Goal: Communication & Community: Answer question/provide support

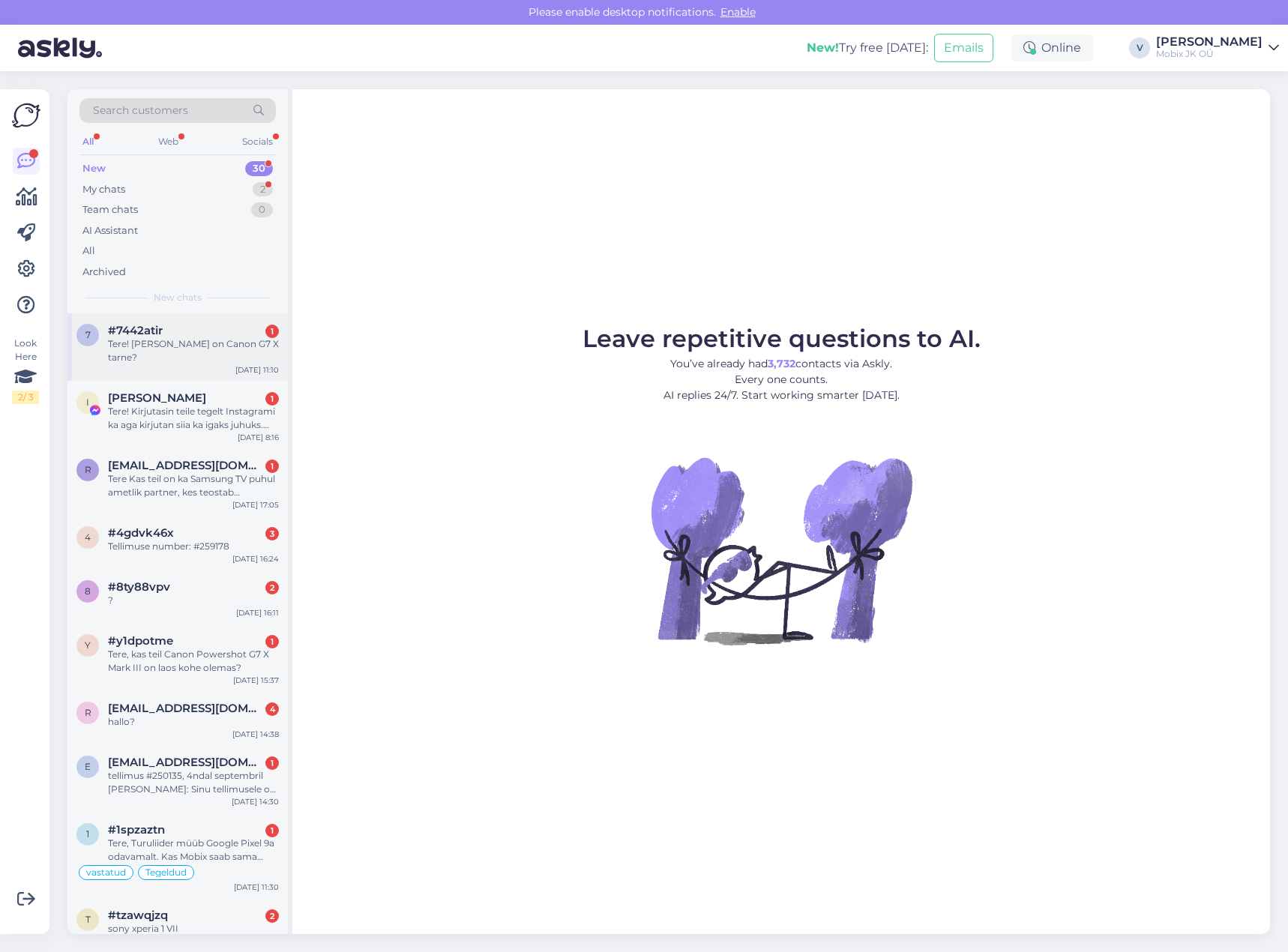
click at [241, 338] on div "Tere! [PERSON_NAME] on Canon G7 X tarne?" at bounding box center [193, 350] width 171 height 27
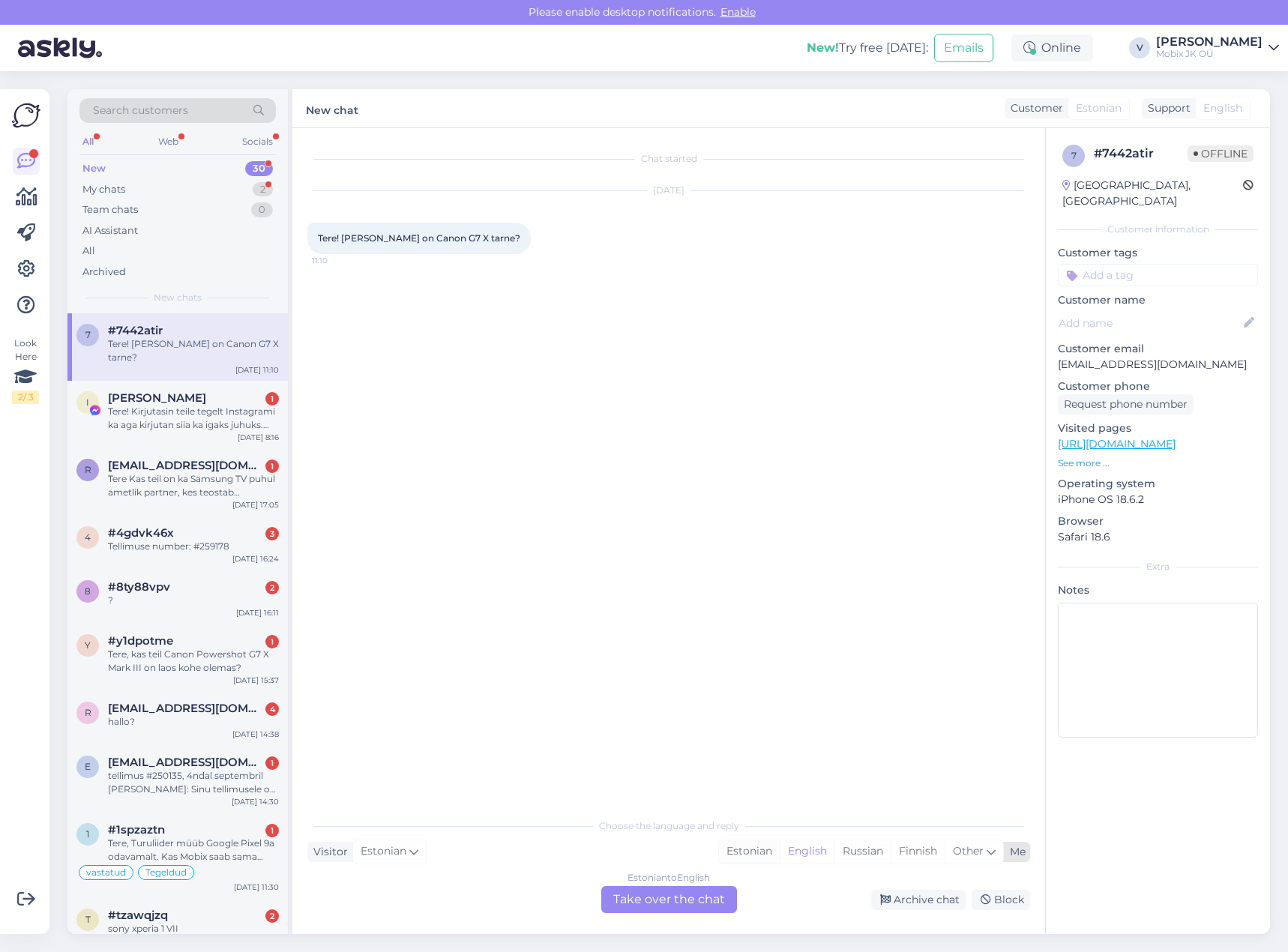
drag, startPoint x: 742, startPoint y: 844, endPoint x: 749, endPoint y: 851, distance: 9.9
click at [745, 846] on div "Estonian" at bounding box center [749, 851] width 60 height 22
click at [715, 891] on div "Estonian to Estonian Take over the chat" at bounding box center [670, 899] width 136 height 27
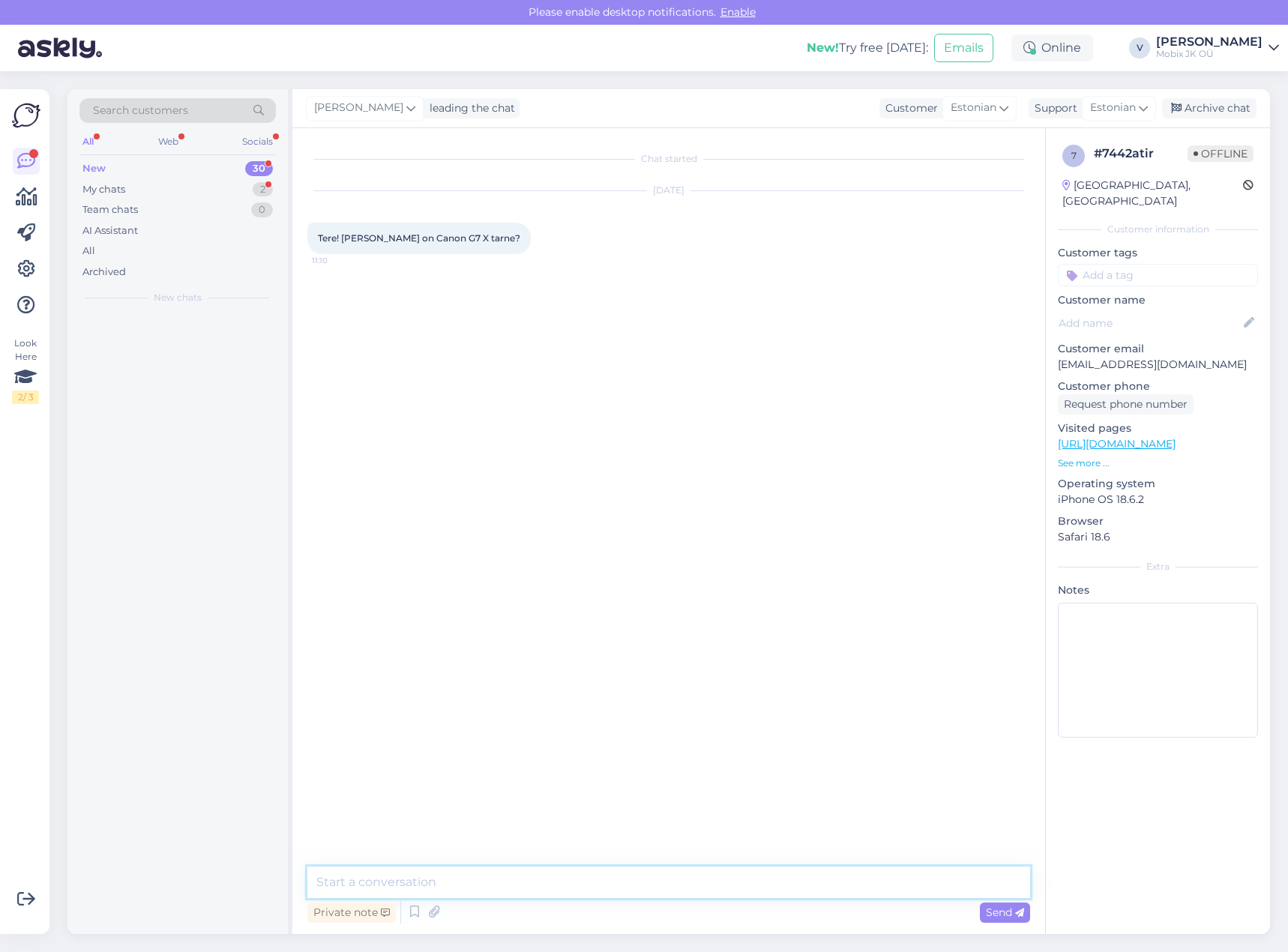
click at [718, 889] on textarea at bounding box center [669, 882] width 723 height 31
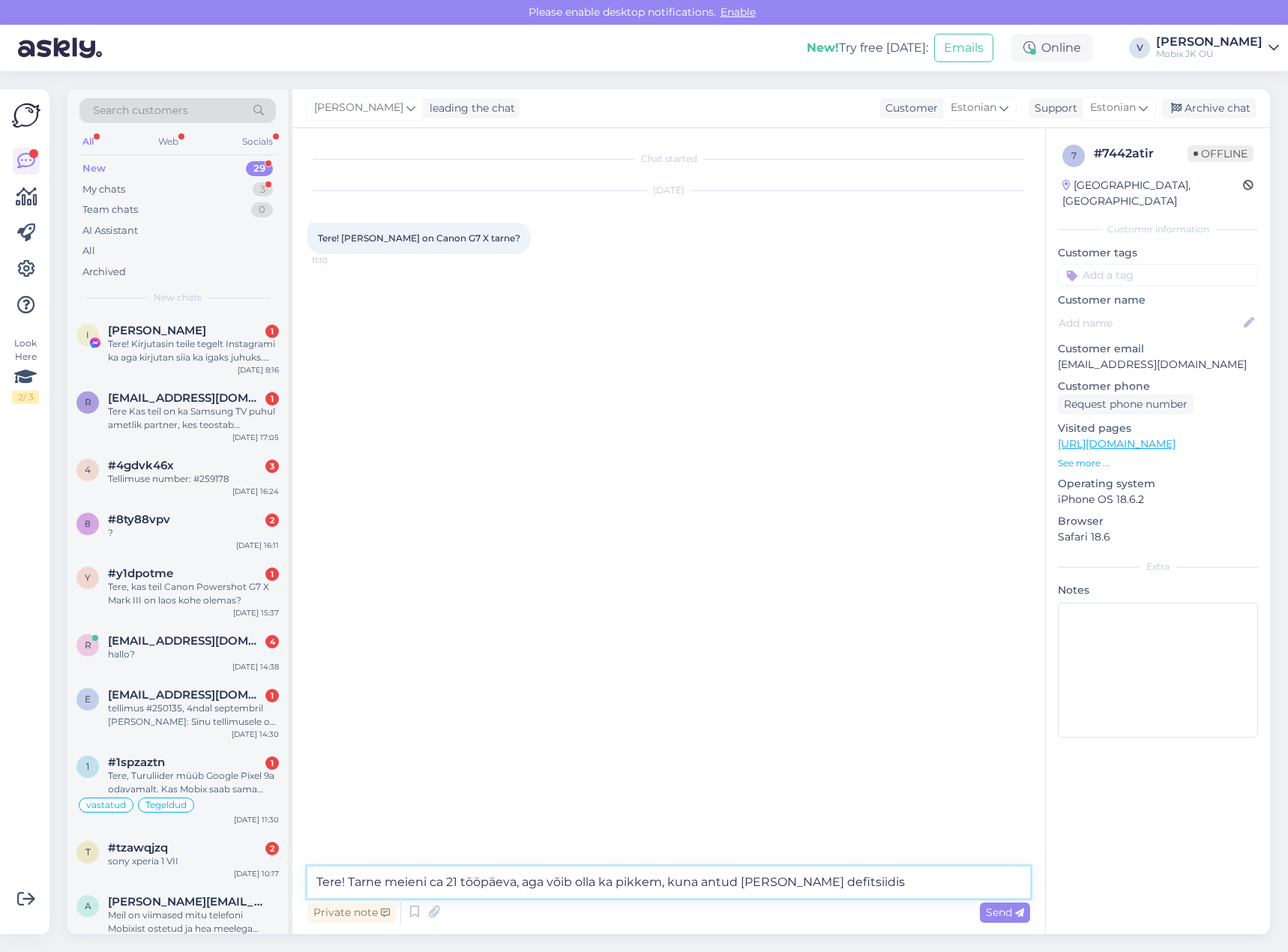
type textarea "Tere! Tarne meieni ca 21 tööpäeva, aga võib olla ka pikkem, kuna antud [PERSON_…"
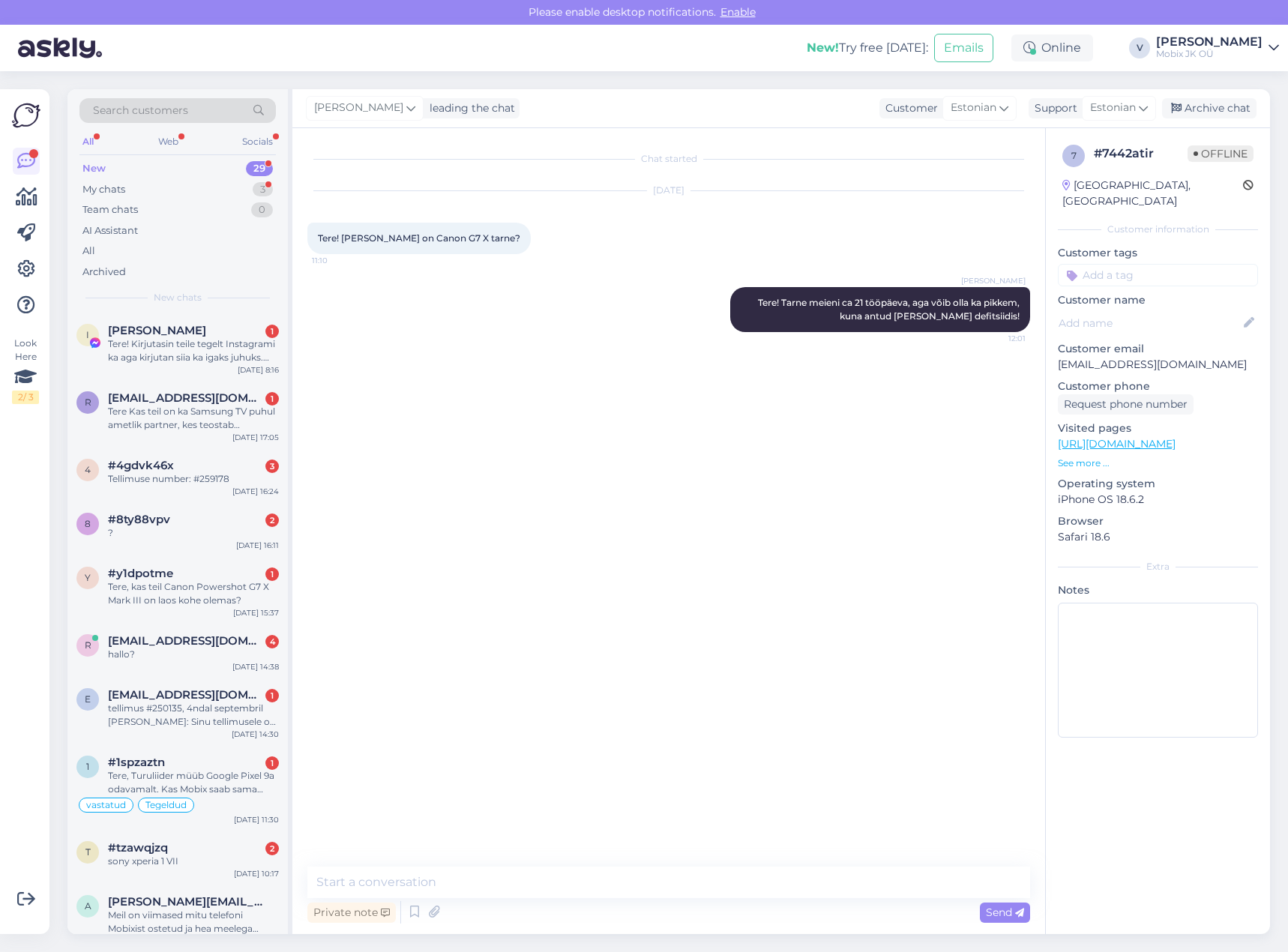
click at [1173, 274] on div "7 # 7442atir Offline [GEOGRAPHIC_DATA], [GEOGRAPHIC_DATA] Customer information …" at bounding box center [1157, 444] width 224 height 632
click at [1198, 267] on input at bounding box center [1158, 274] width 200 height 22
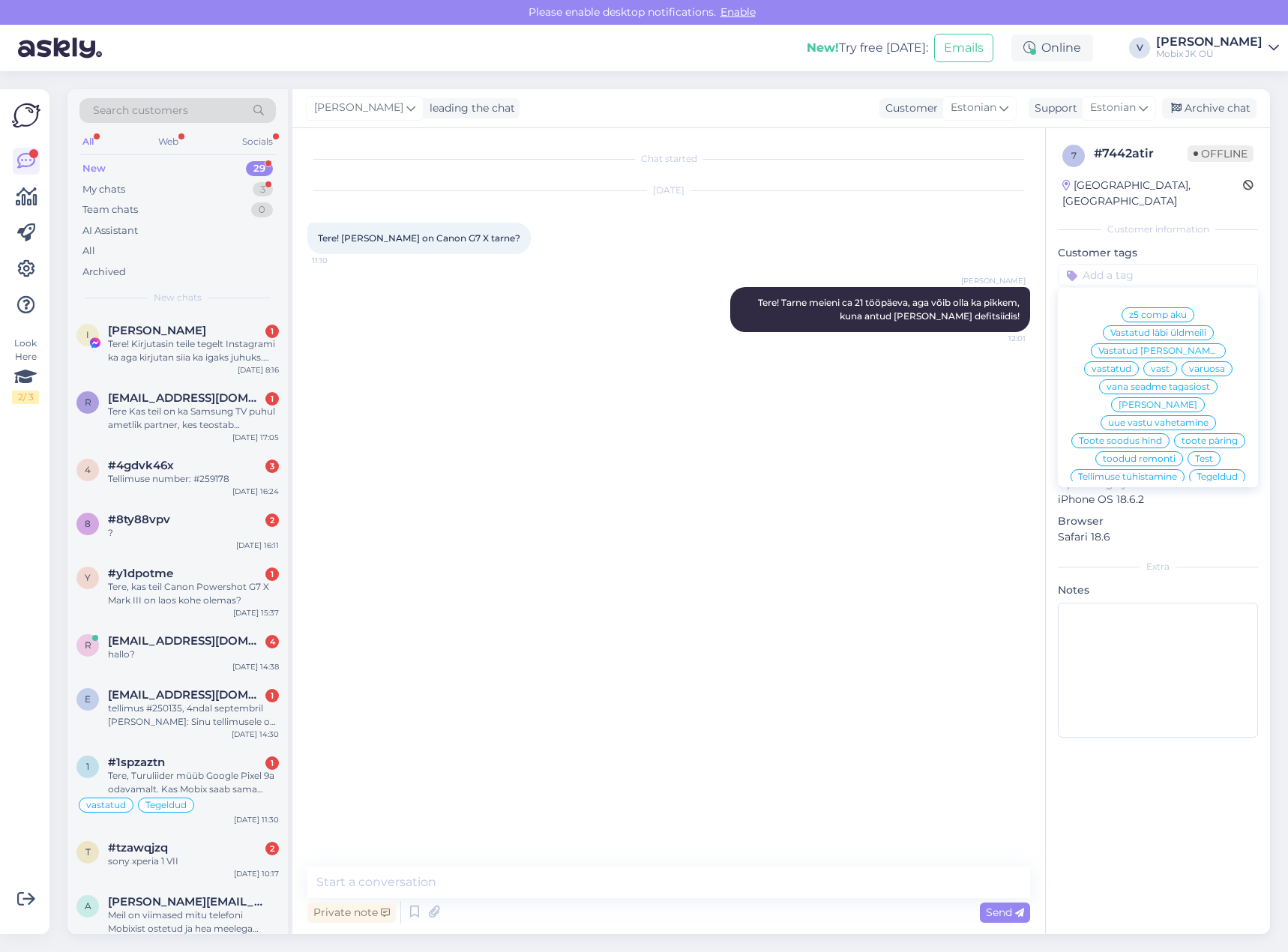
click at [1131, 364] on span "vastatud" at bounding box center [1111, 369] width 40 height 9
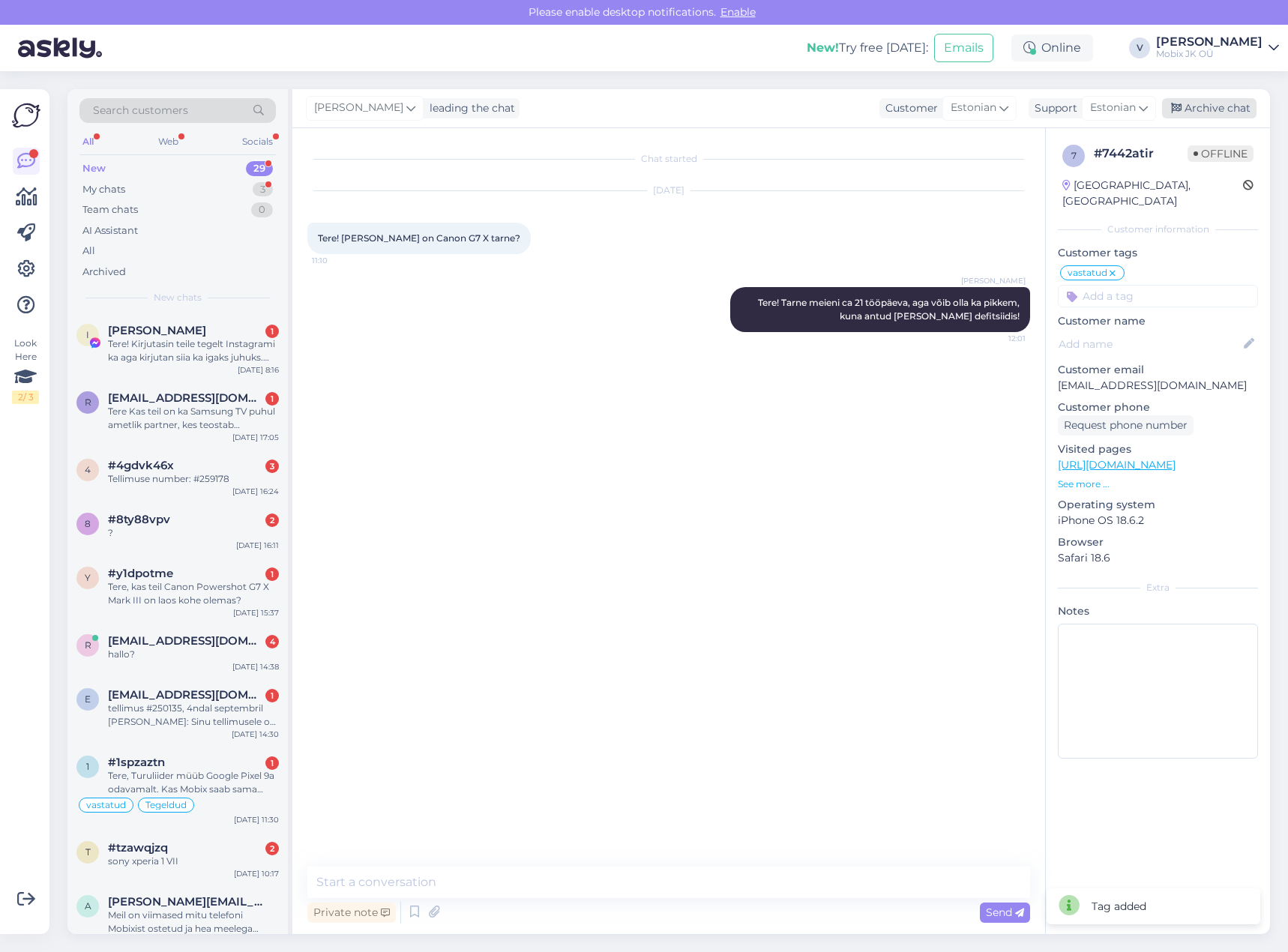
click at [1220, 112] on div "Archive chat" at bounding box center [1209, 108] width 95 height 20
click at [218, 360] on div "Tere! Kirjutasin teile tegelt Instagrami ka aga kirjutan siia ka igaks juhuks. …" at bounding box center [193, 350] width 171 height 27
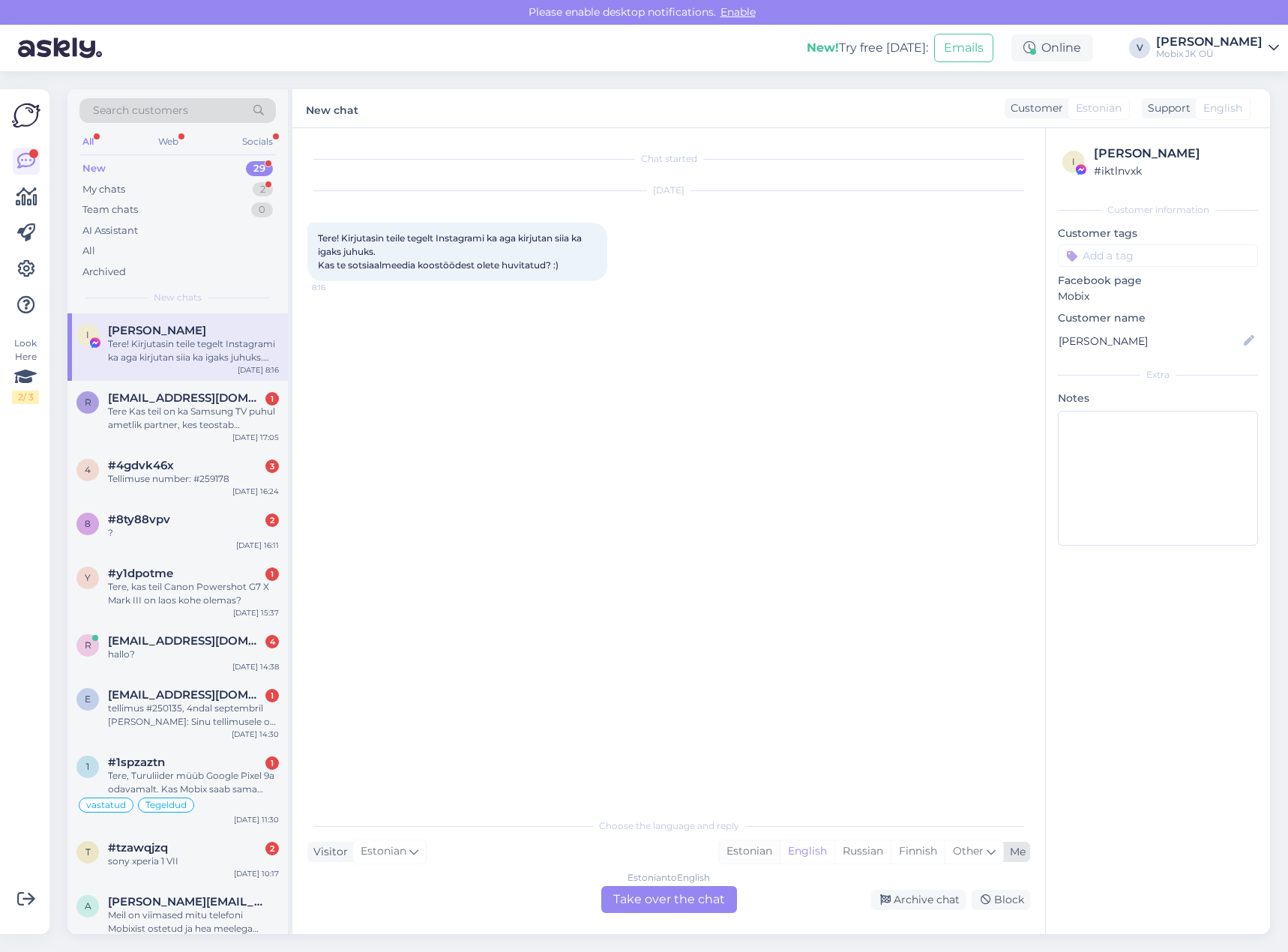
click at [743, 842] on div "Estonian" at bounding box center [749, 851] width 60 height 22
click at [692, 895] on div "Estonian to Estonian Take over the chat" at bounding box center [670, 899] width 136 height 27
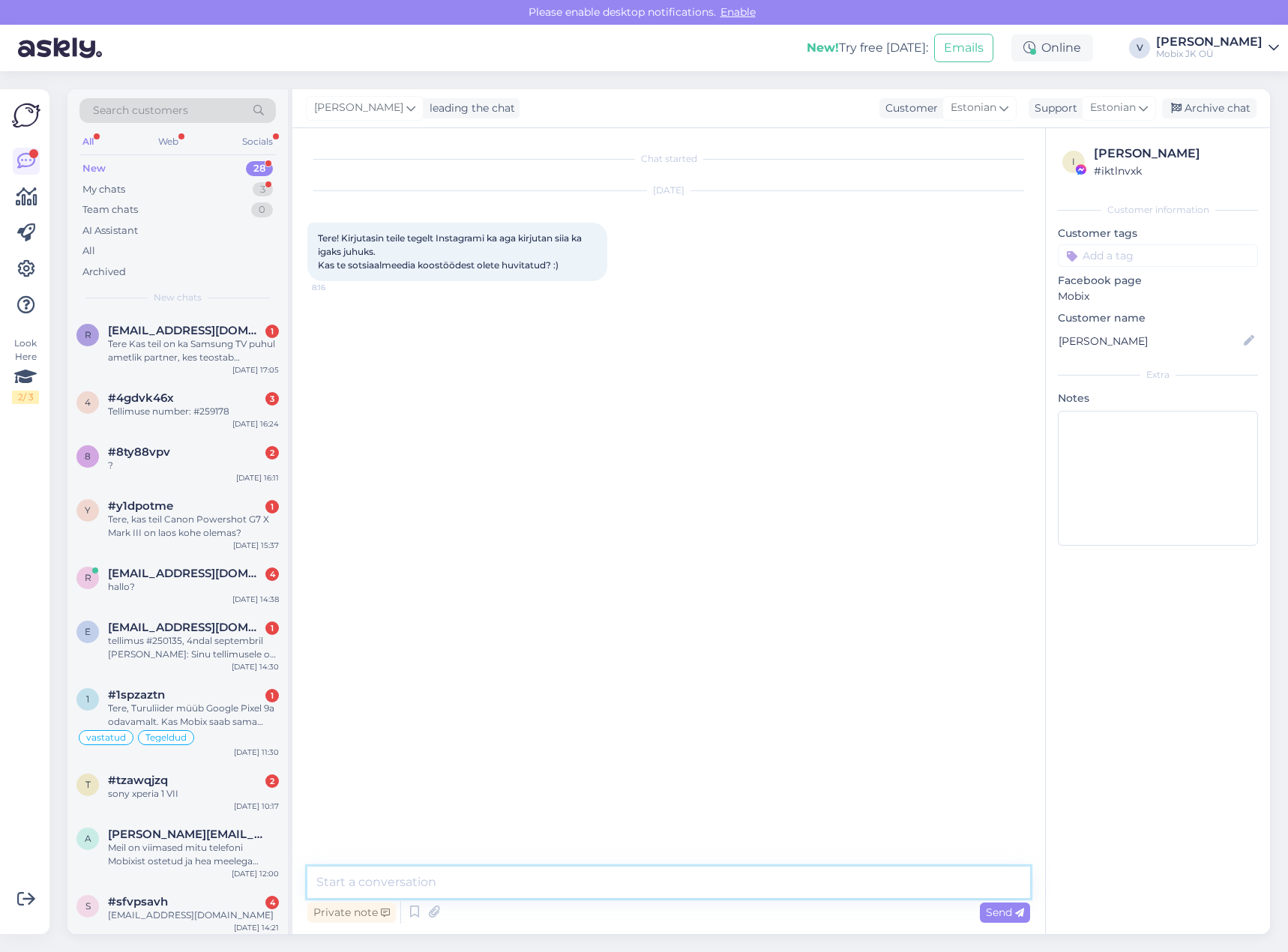
click at [693, 889] on textarea at bounding box center [669, 882] width 723 height 31
type textarea "Tere! [PERSON_NAME], täname pakkumise eest! Vaatame üle ja mõne aja pärast võta…"
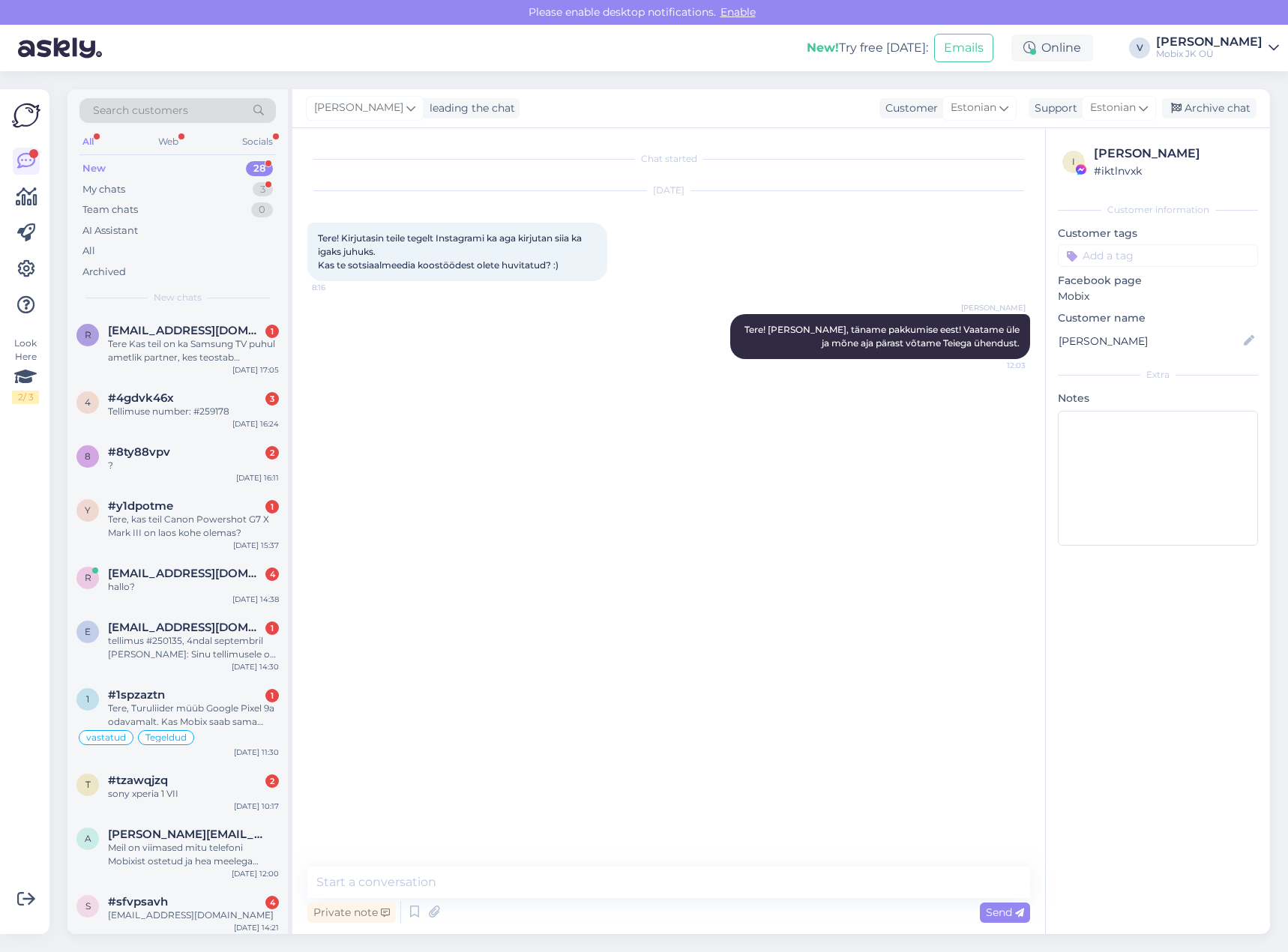
click at [1168, 257] on input at bounding box center [1158, 255] width 200 height 22
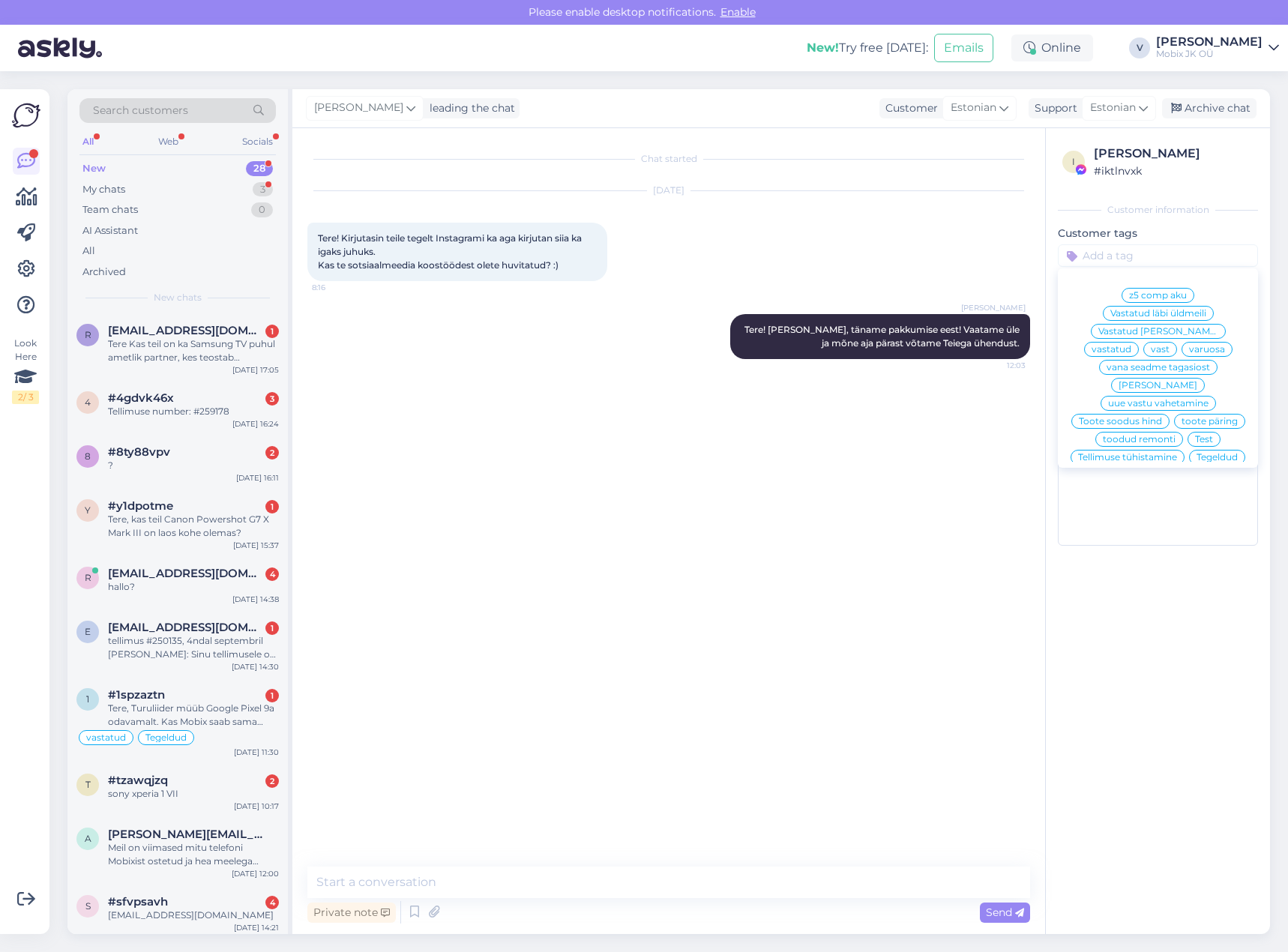
click at [1131, 345] on span "vastatud" at bounding box center [1111, 349] width 40 height 9
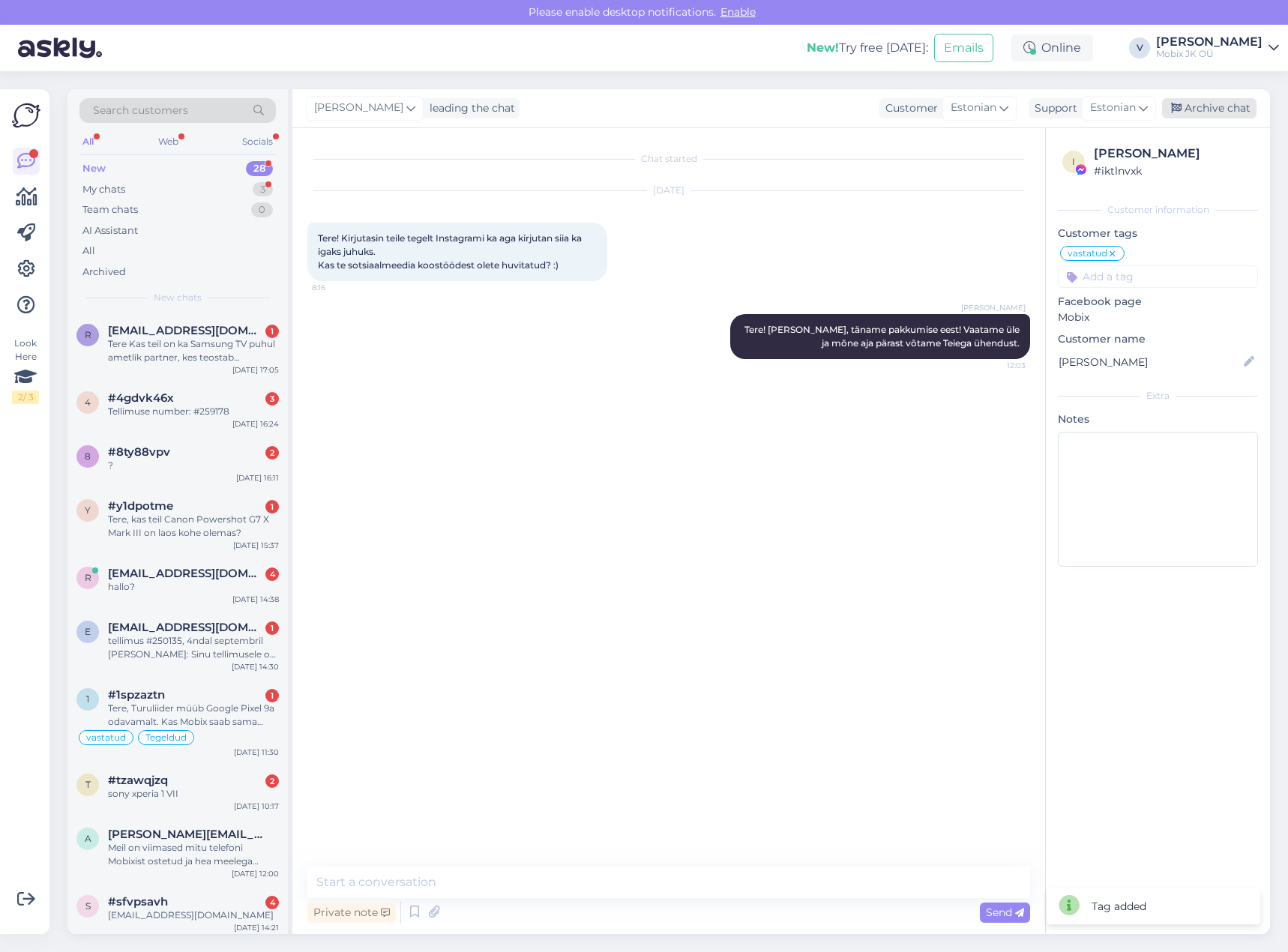
click at [1199, 109] on div "Archive chat" at bounding box center [1209, 108] width 95 height 20
click at [238, 361] on div "Tere Kas teil on ka Samsung TV puhul ametlik partner, kes teostab garantiitöid?" at bounding box center [193, 350] width 171 height 27
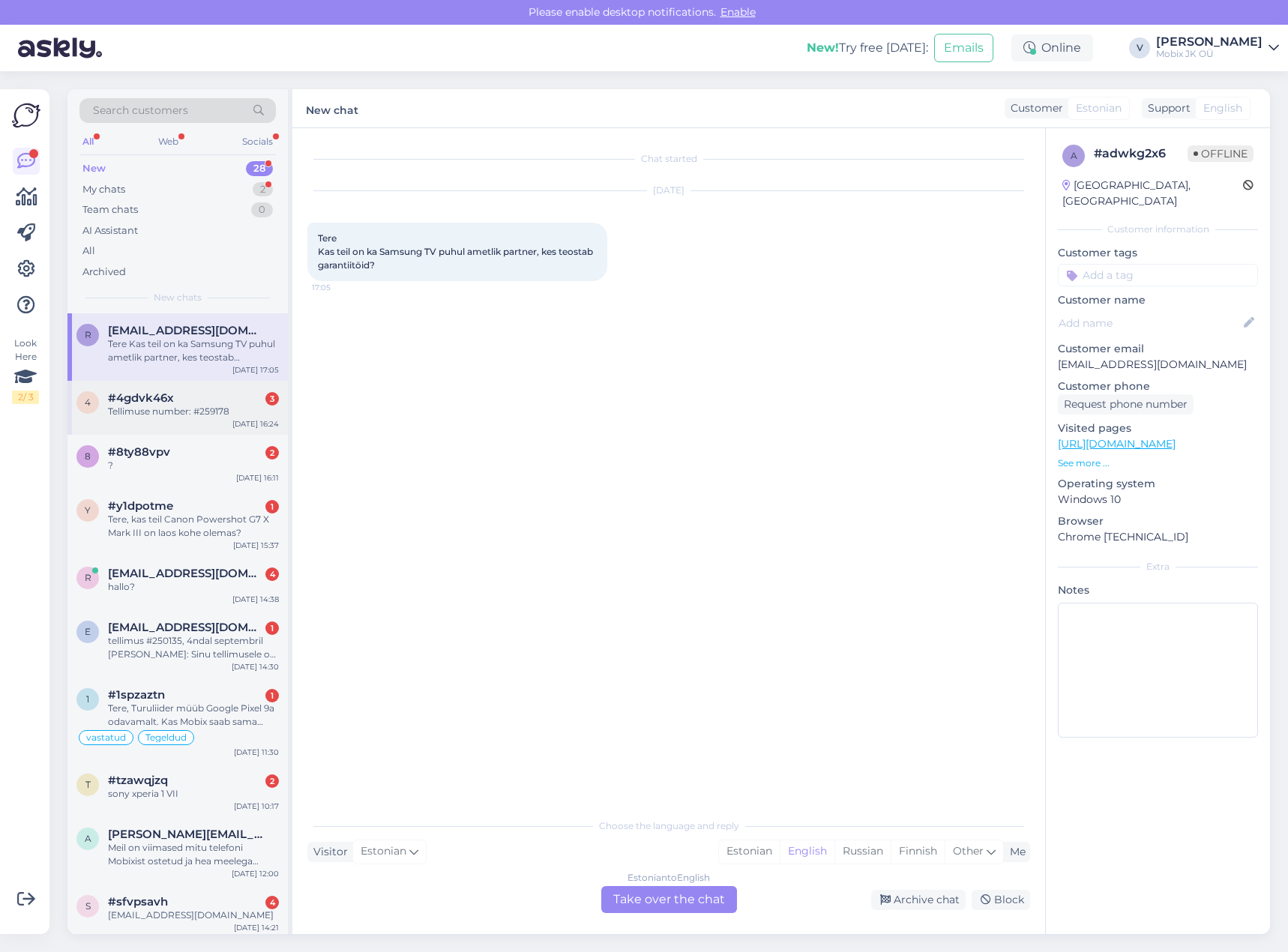
click at [235, 408] on div "Tellimuse number: #259178" at bounding box center [193, 412] width 171 height 14
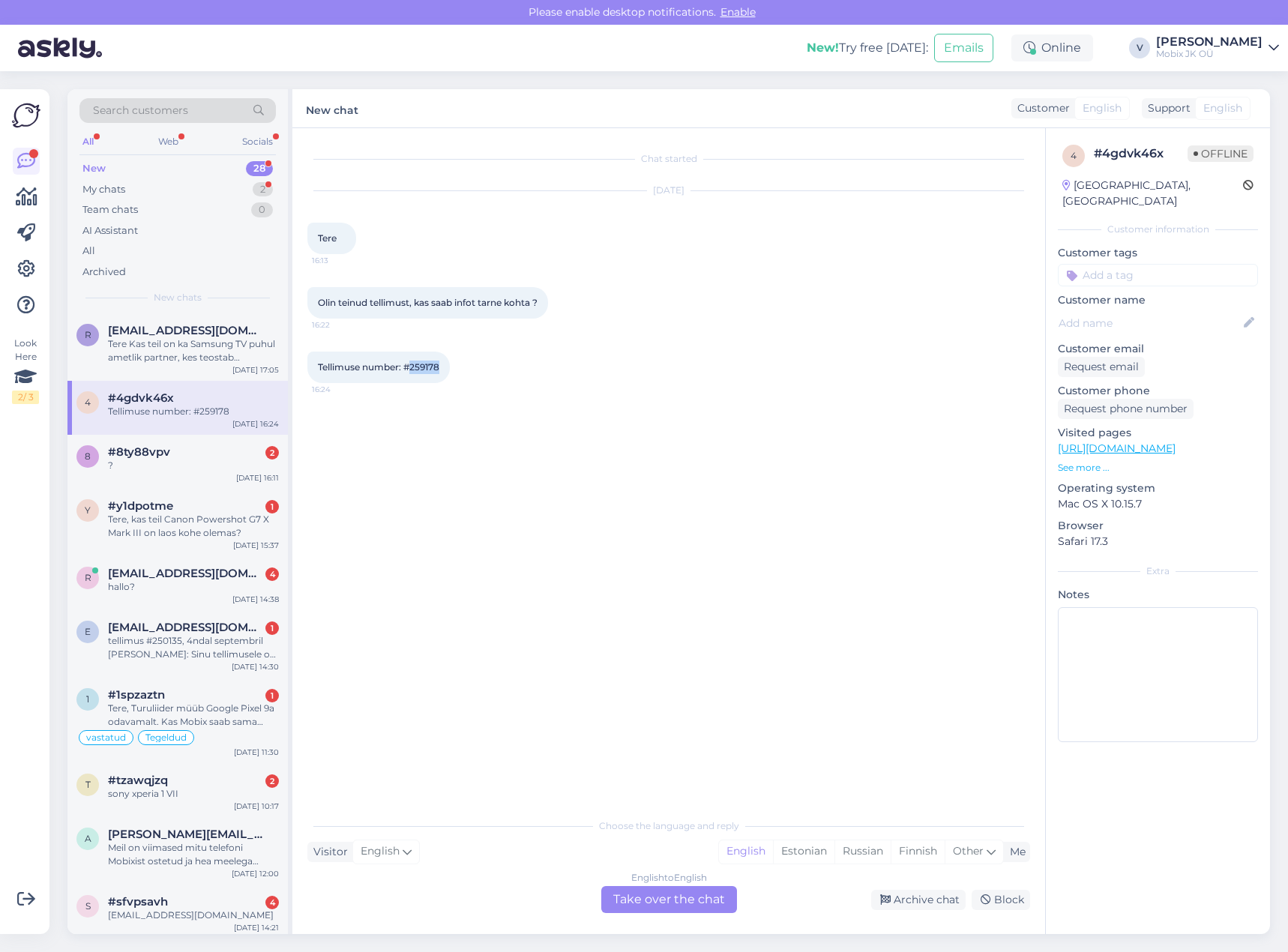
drag, startPoint x: 410, startPoint y: 367, endPoint x: 453, endPoint y: 374, distance: 43.6
click at [443, 367] on div "Tellimuse number: #259178 16:24" at bounding box center [378, 367] width 142 height 31
copy span "259178"
click at [1189, 264] on input at bounding box center [1158, 274] width 200 height 22
type input "kõ"
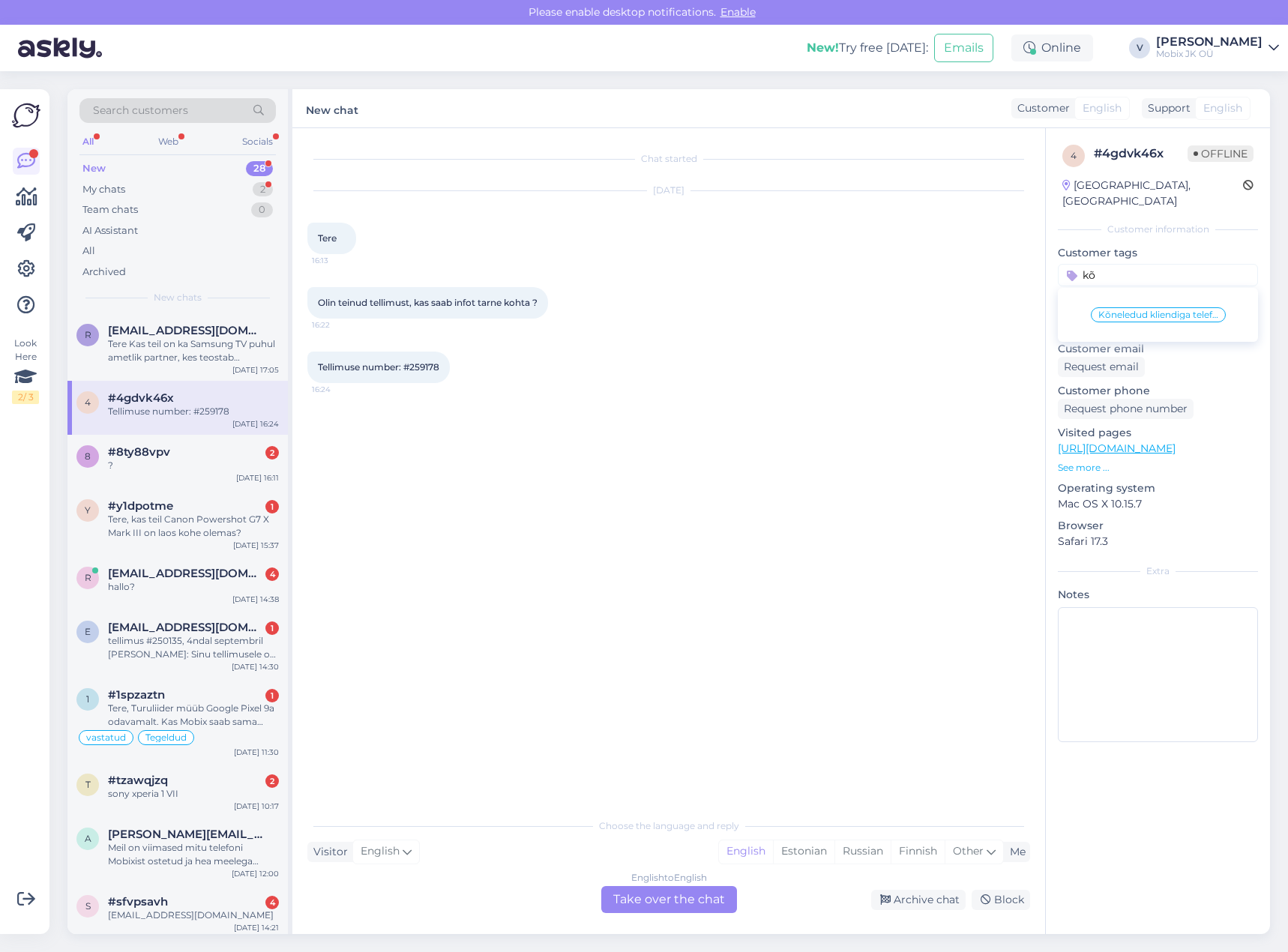
click at [1189, 307] on div "Kõneledud kliendiga telefoni teel" at bounding box center [1158, 315] width 135 height 15
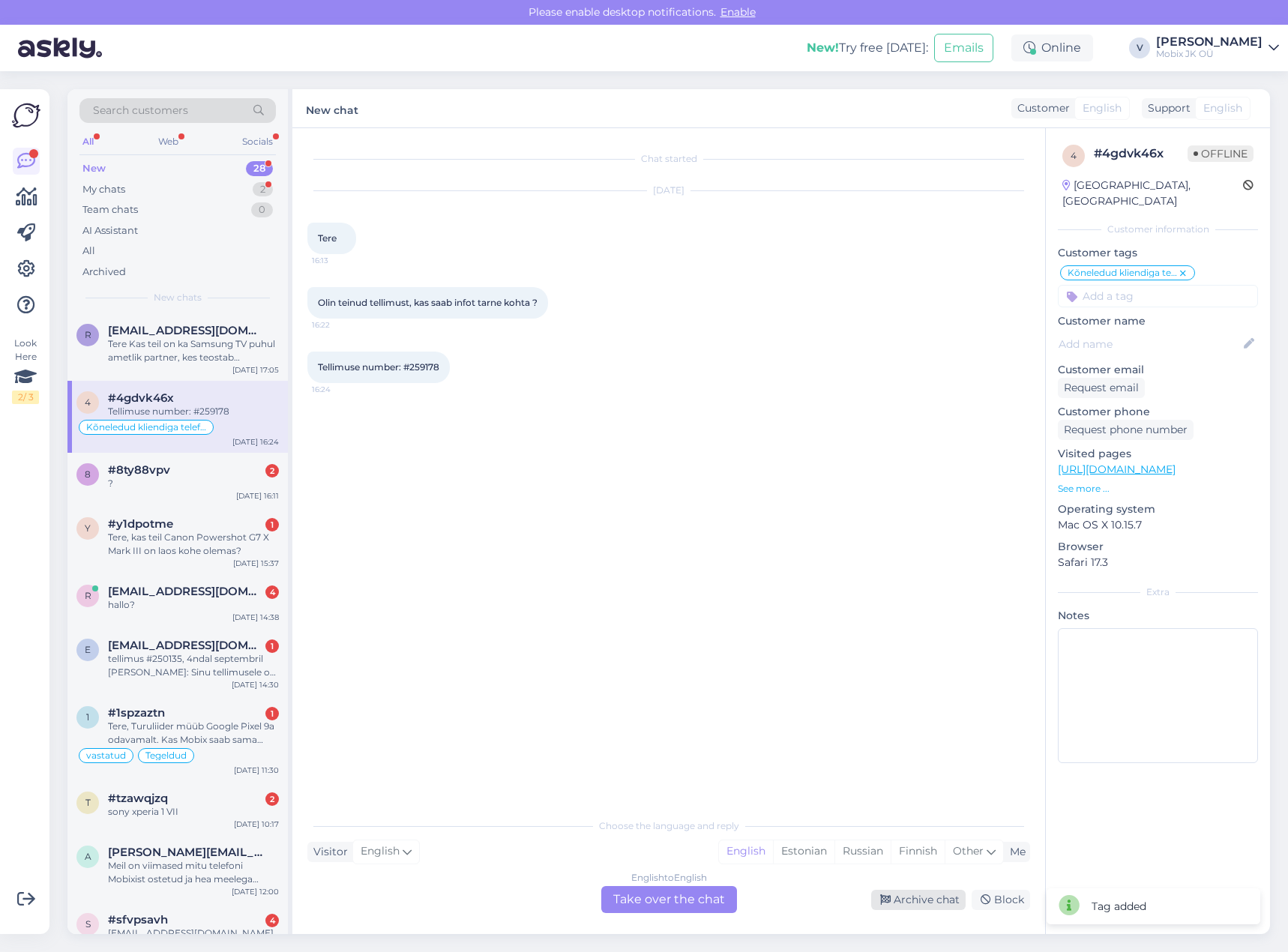
click at [921, 897] on div "Archive chat" at bounding box center [919, 899] width 95 height 20
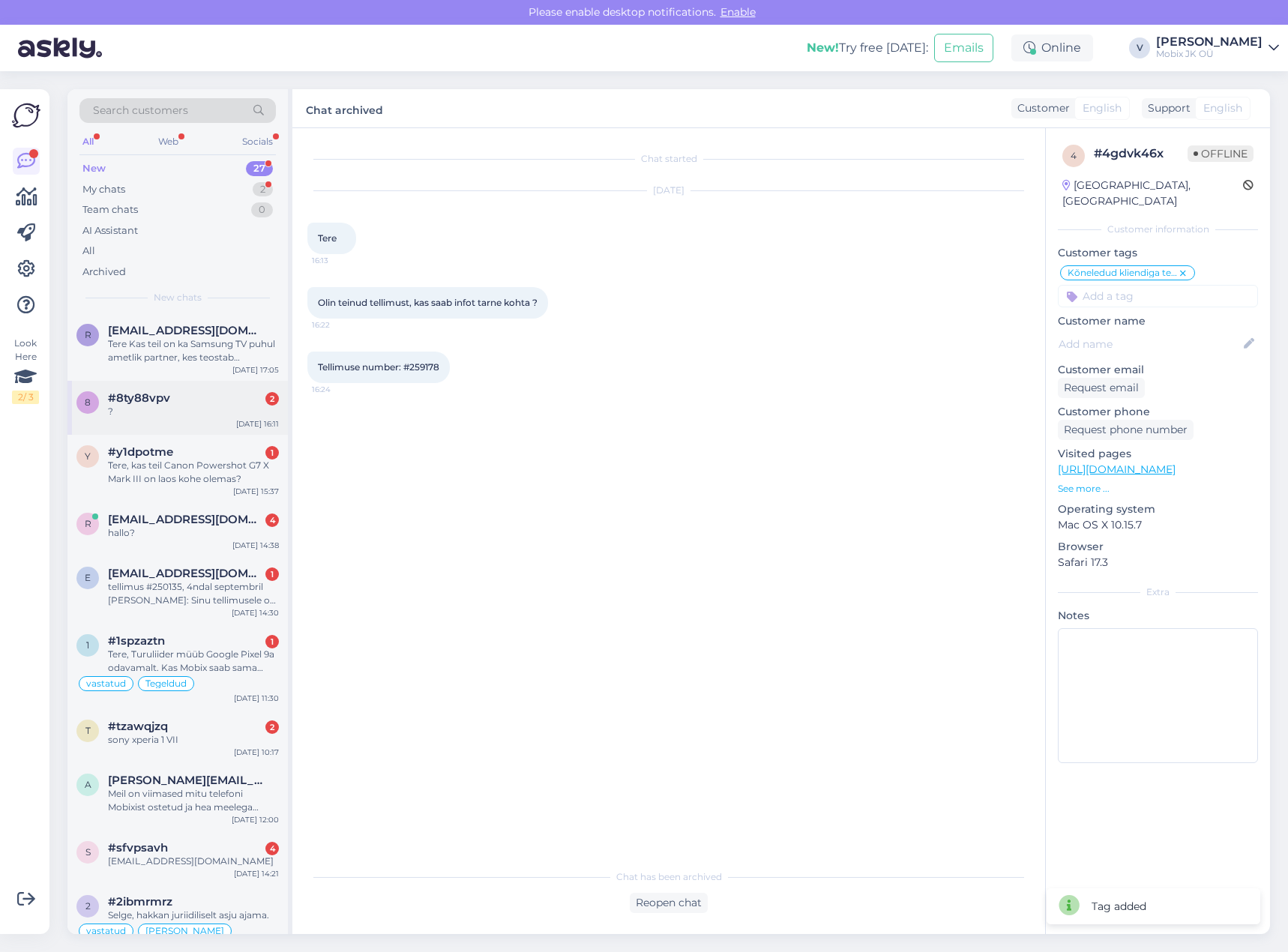
click at [268, 399] on div "2" at bounding box center [272, 399] width 14 height 14
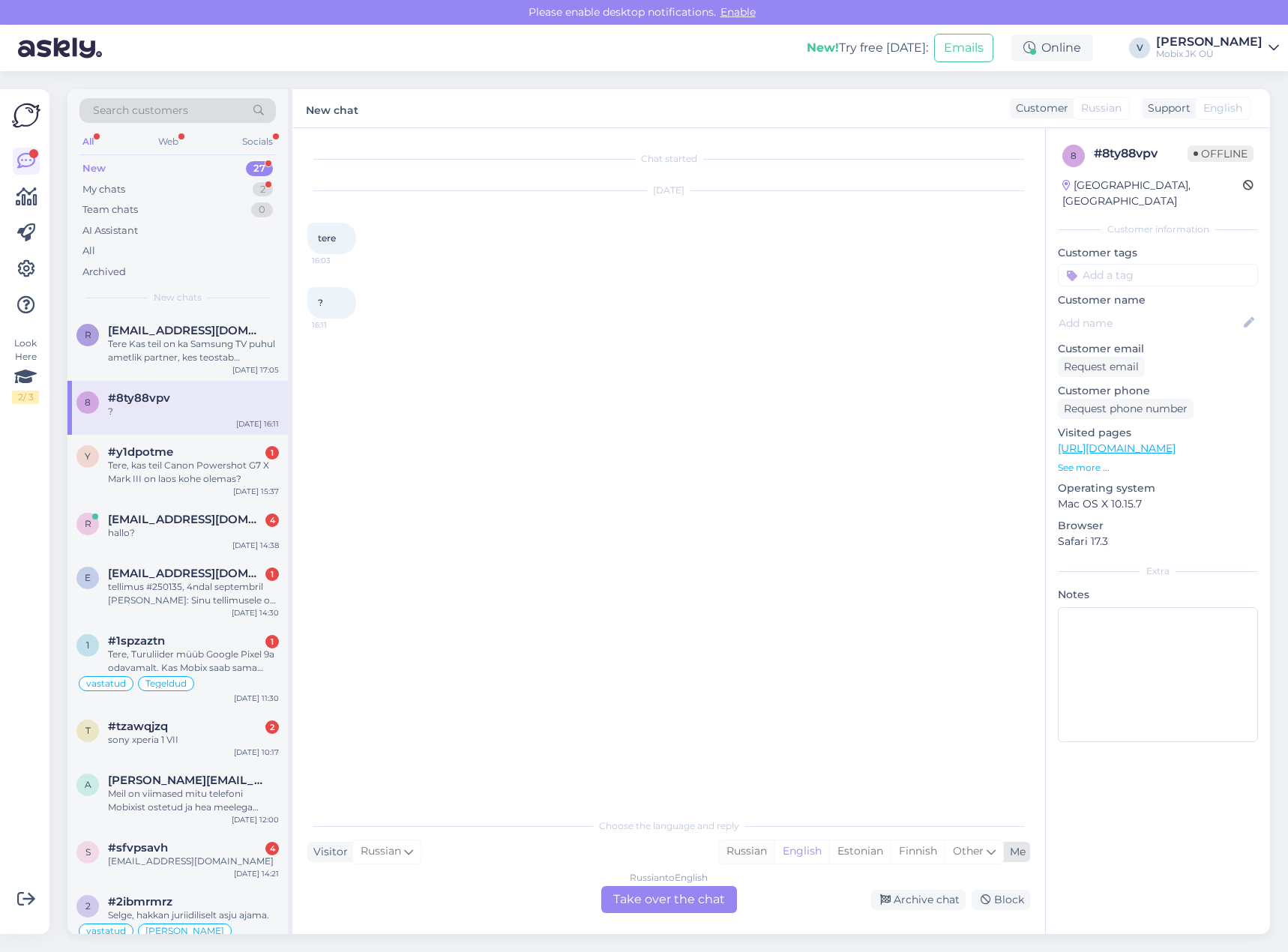
click at [751, 848] on div "Russian" at bounding box center [747, 851] width 56 height 22
click at [697, 894] on div "Russian to Russian Take over the chat" at bounding box center [670, 899] width 136 height 27
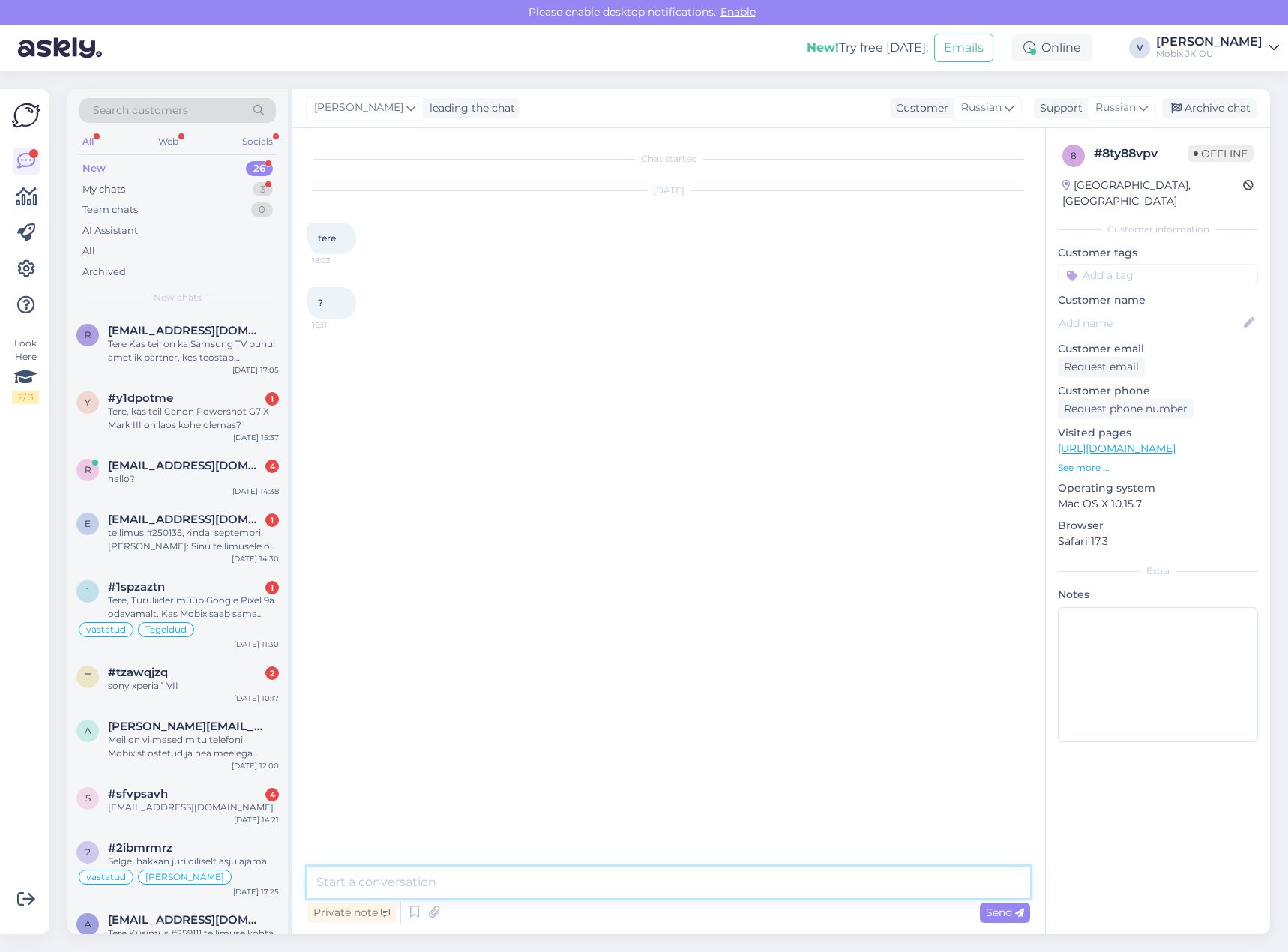
click at [696, 888] on textarea at bounding box center [669, 882] width 723 height 31
type textarea "Tere!"
click at [219, 413] on div "Tere, kas teil Canon Powershot G7 X Mark III on laos kohe olemas?" at bounding box center [193, 418] width 171 height 27
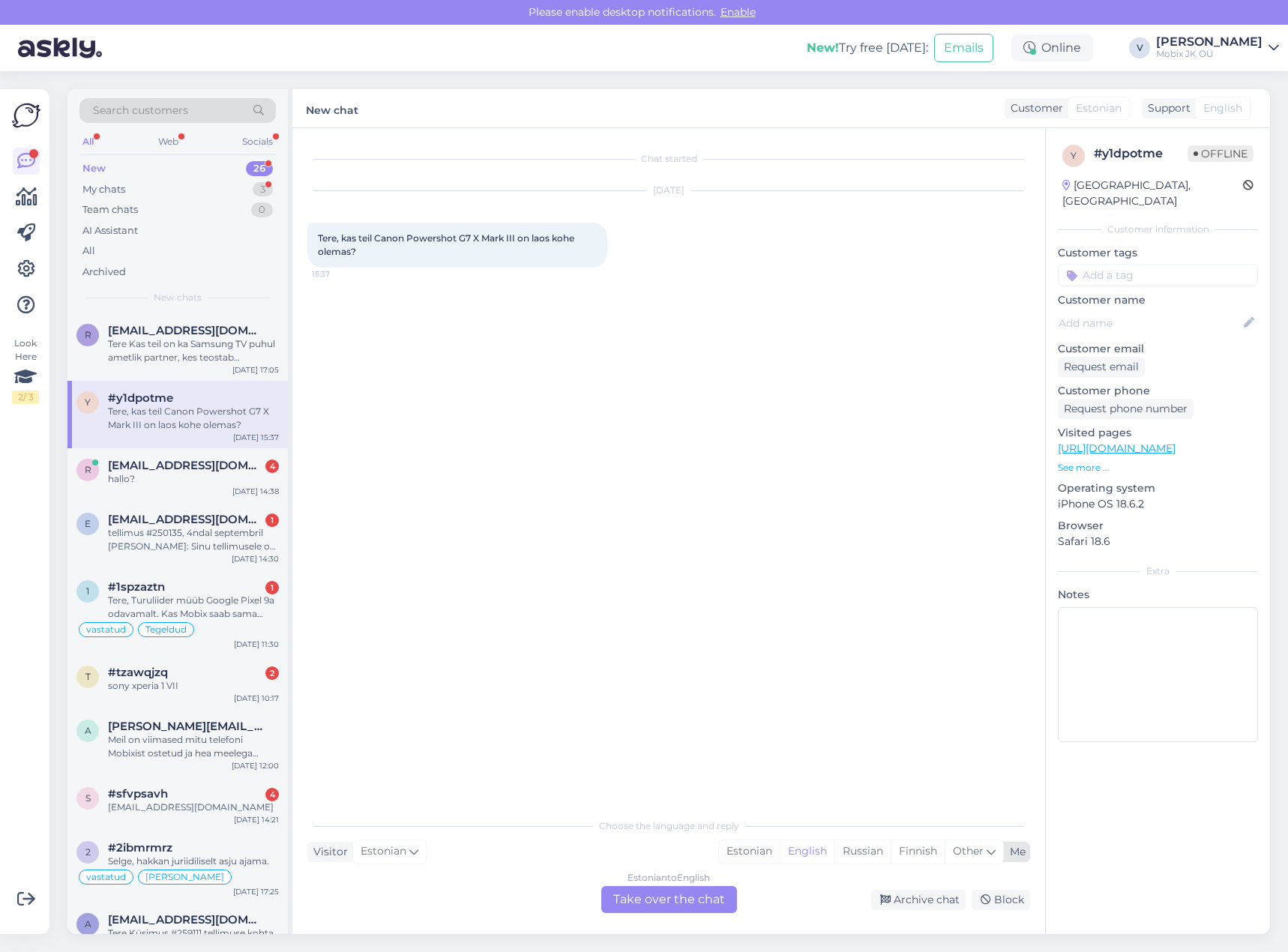
click at [725, 854] on div "Estonian" at bounding box center [749, 851] width 60 height 22
click at [693, 899] on div "Estonian to Estonian Take over the chat" at bounding box center [670, 899] width 136 height 27
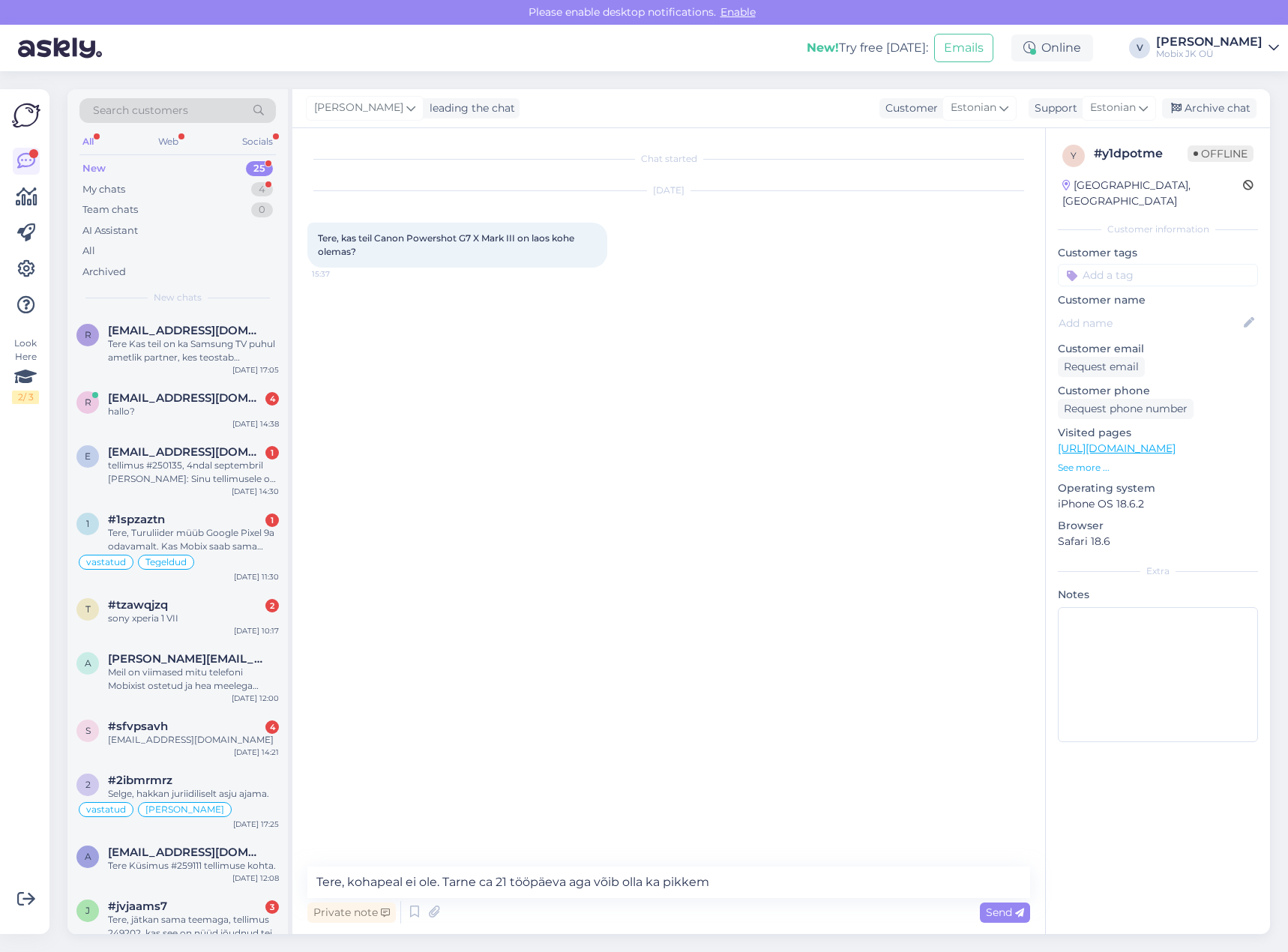
type textarea "Tere, kohapeal ei ole. Tarne ca 21 tööpäeva aga võib olla ka pikkem."
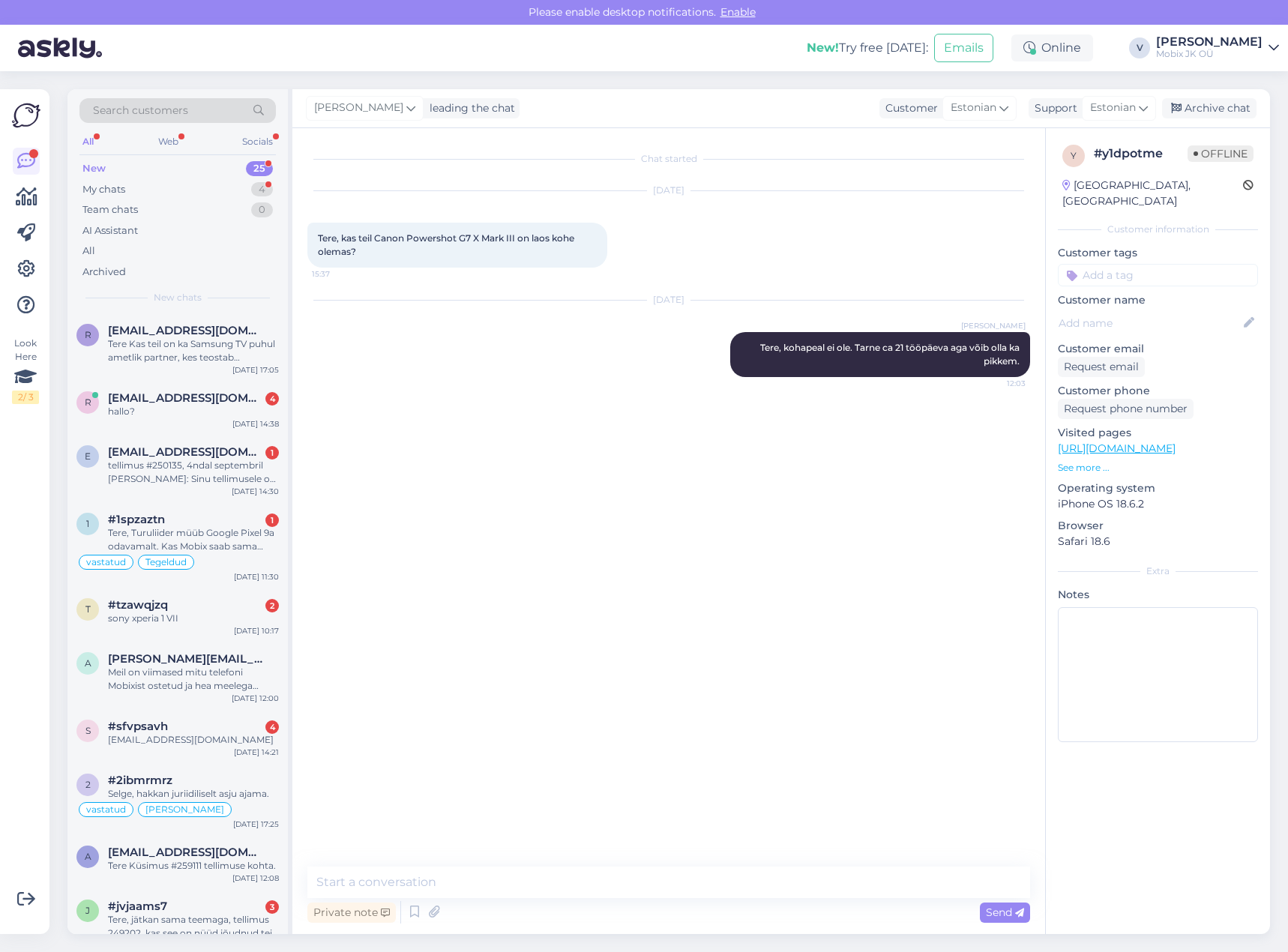
click at [1157, 264] on input at bounding box center [1158, 274] width 200 height 22
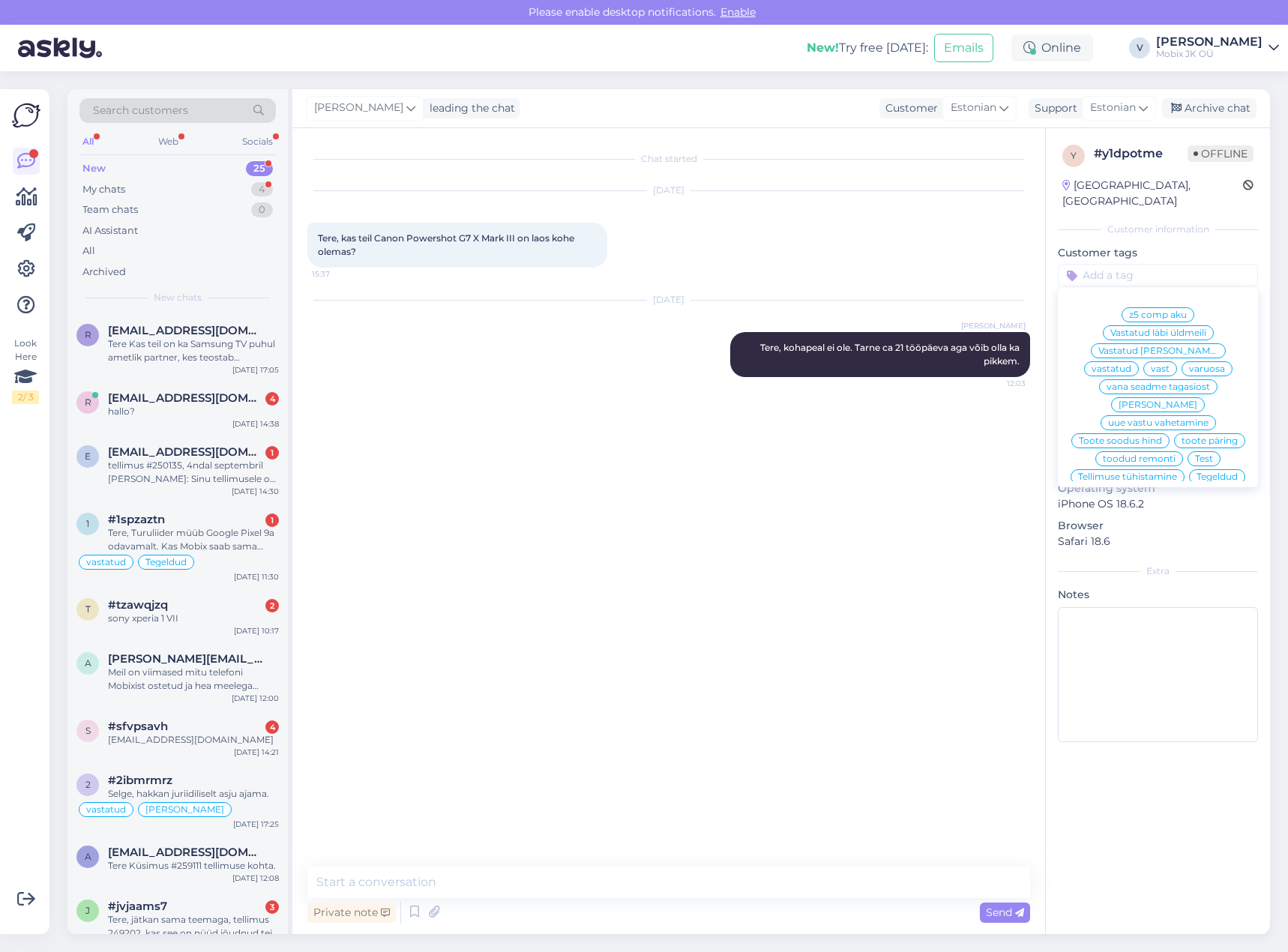
click at [1131, 364] on span "vastatud" at bounding box center [1111, 369] width 40 height 9
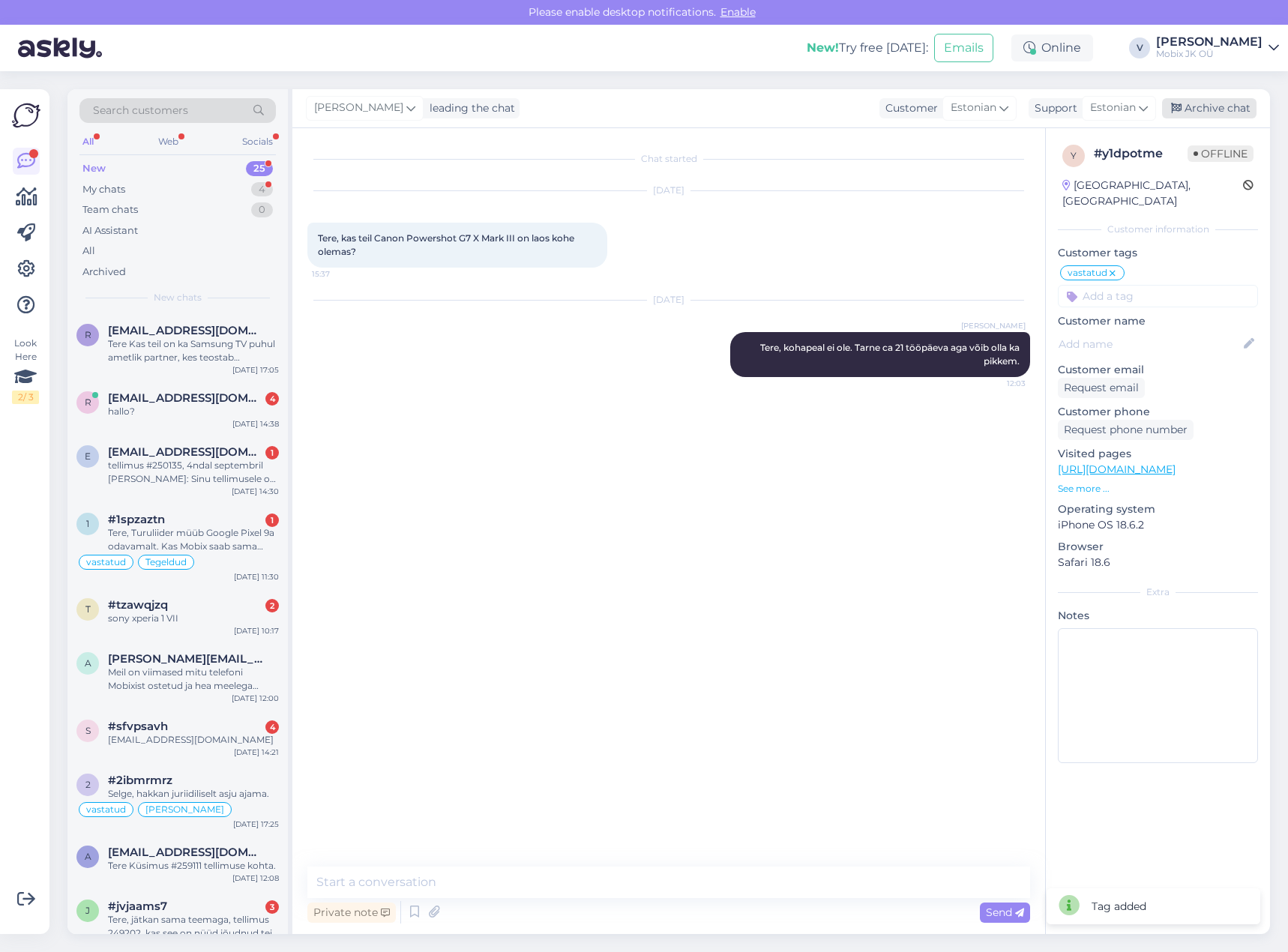
click at [1191, 115] on div "Archive chat" at bounding box center [1209, 108] width 95 height 20
click at [192, 419] on div "r [EMAIL_ADDRESS][DOMAIN_NAME] 4 hallo? [DATE] 14:38" at bounding box center [177, 407] width 220 height 54
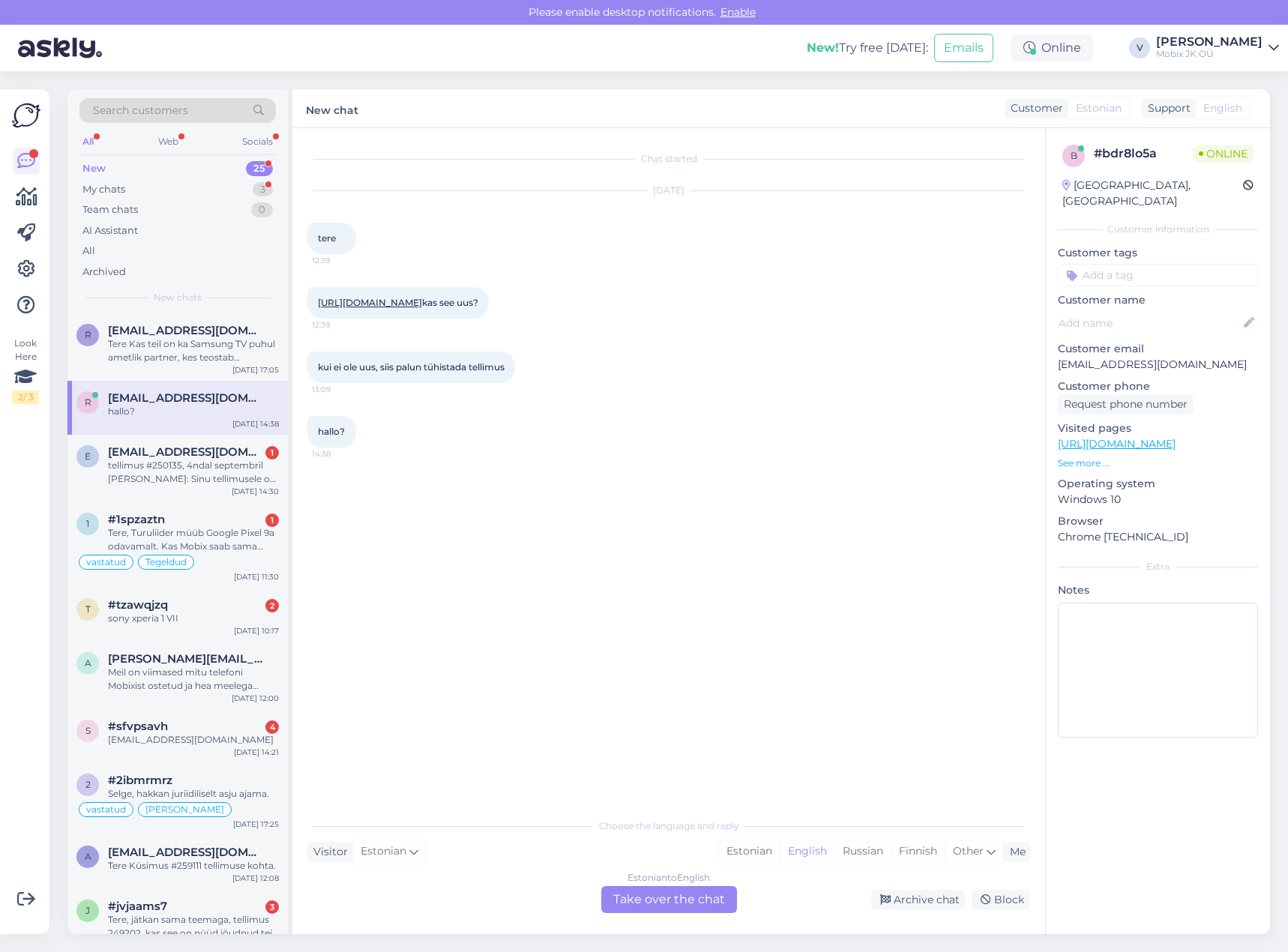
click at [422, 304] on link "[URL][DOMAIN_NAME]" at bounding box center [370, 302] width 104 height 11
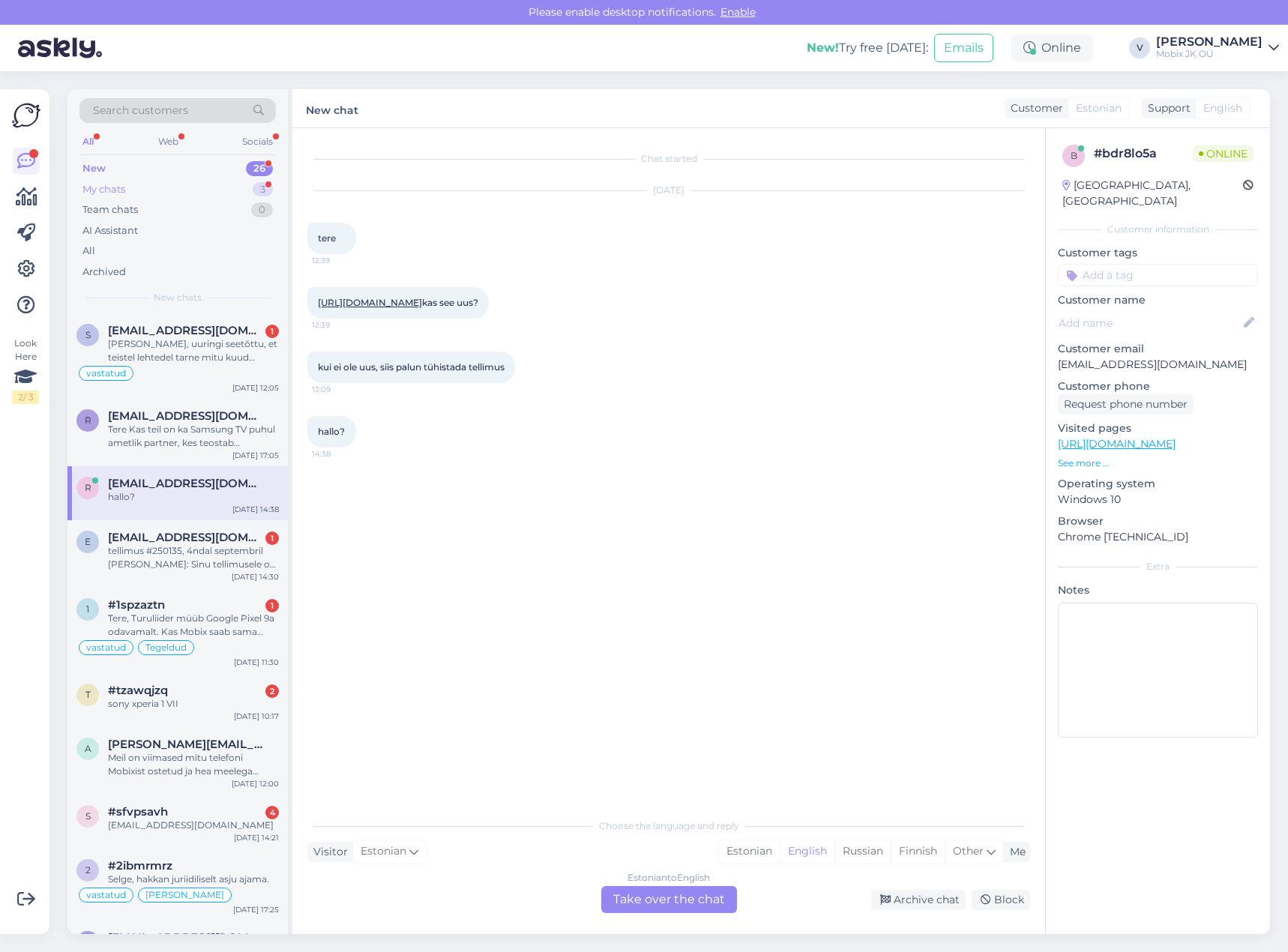
click at [200, 187] on div "My chats 3" at bounding box center [177, 189] width 196 height 21
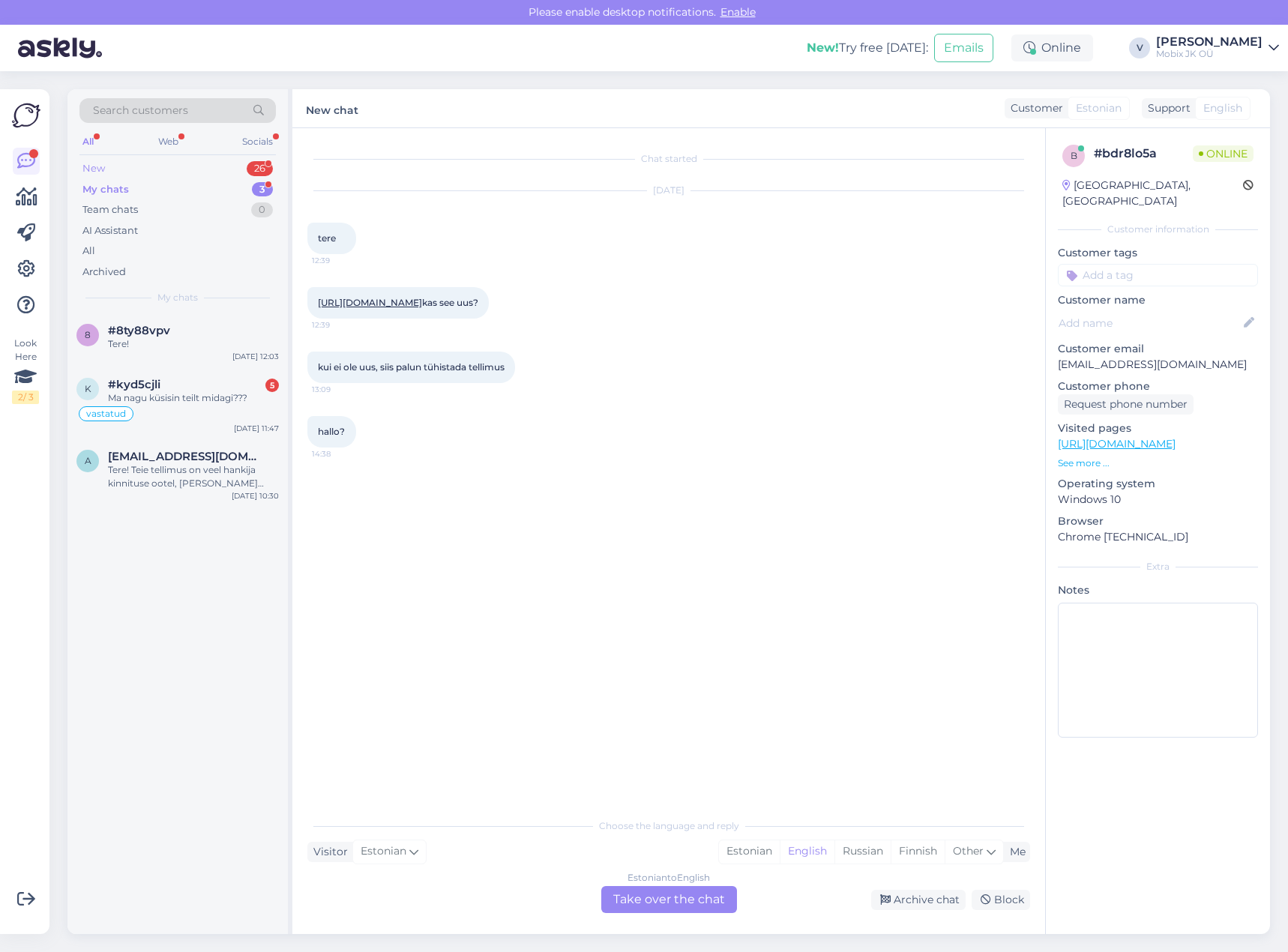
click at [253, 160] on div "New 26" at bounding box center [177, 168] width 196 height 21
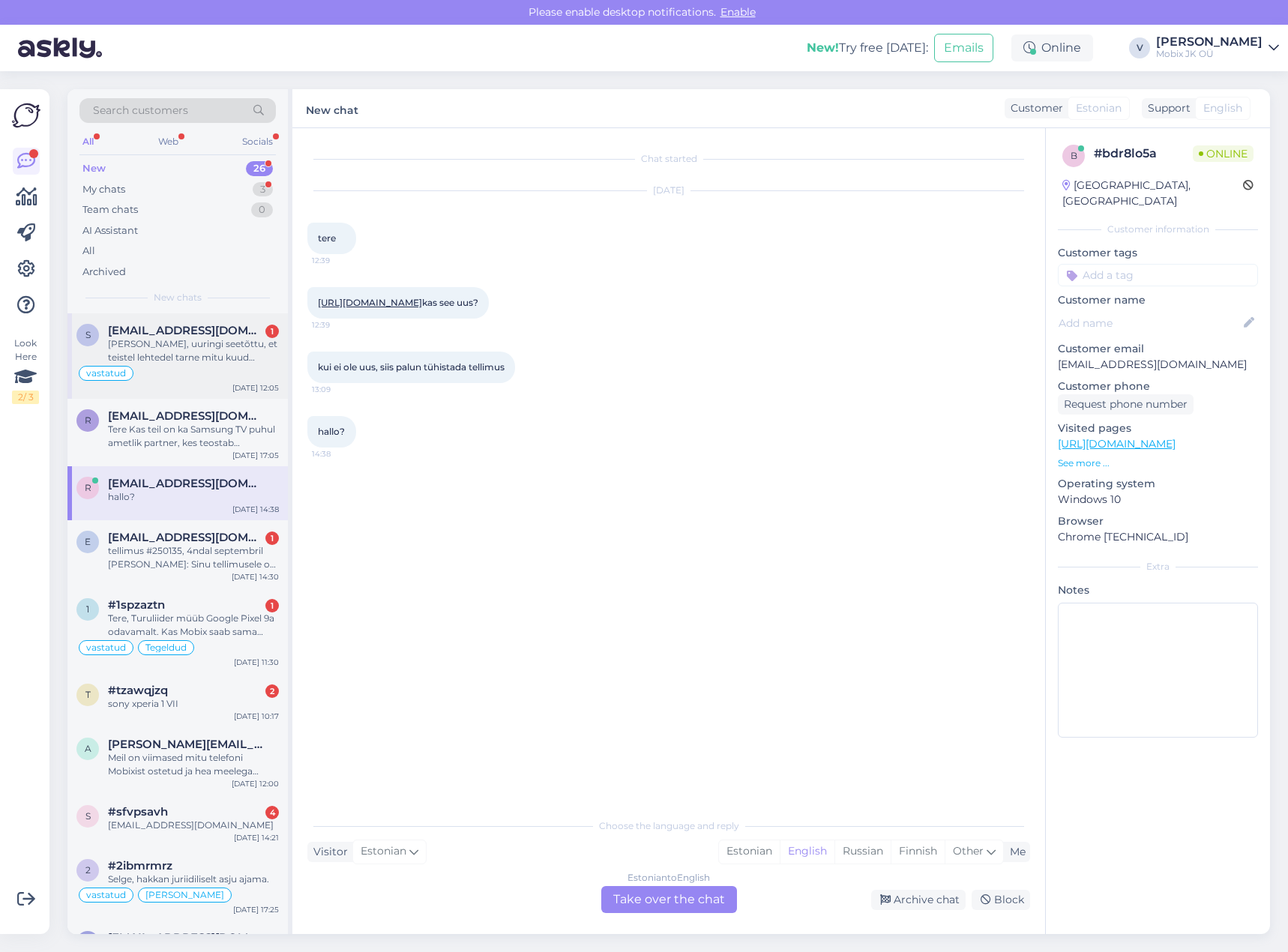
click at [215, 345] on div "[PERSON_NAME], uuringi seetõttu, et teistel lehtedel tarne mitu kuud defitsiidi…" at bounding box center [193, 350] width 171 height 27
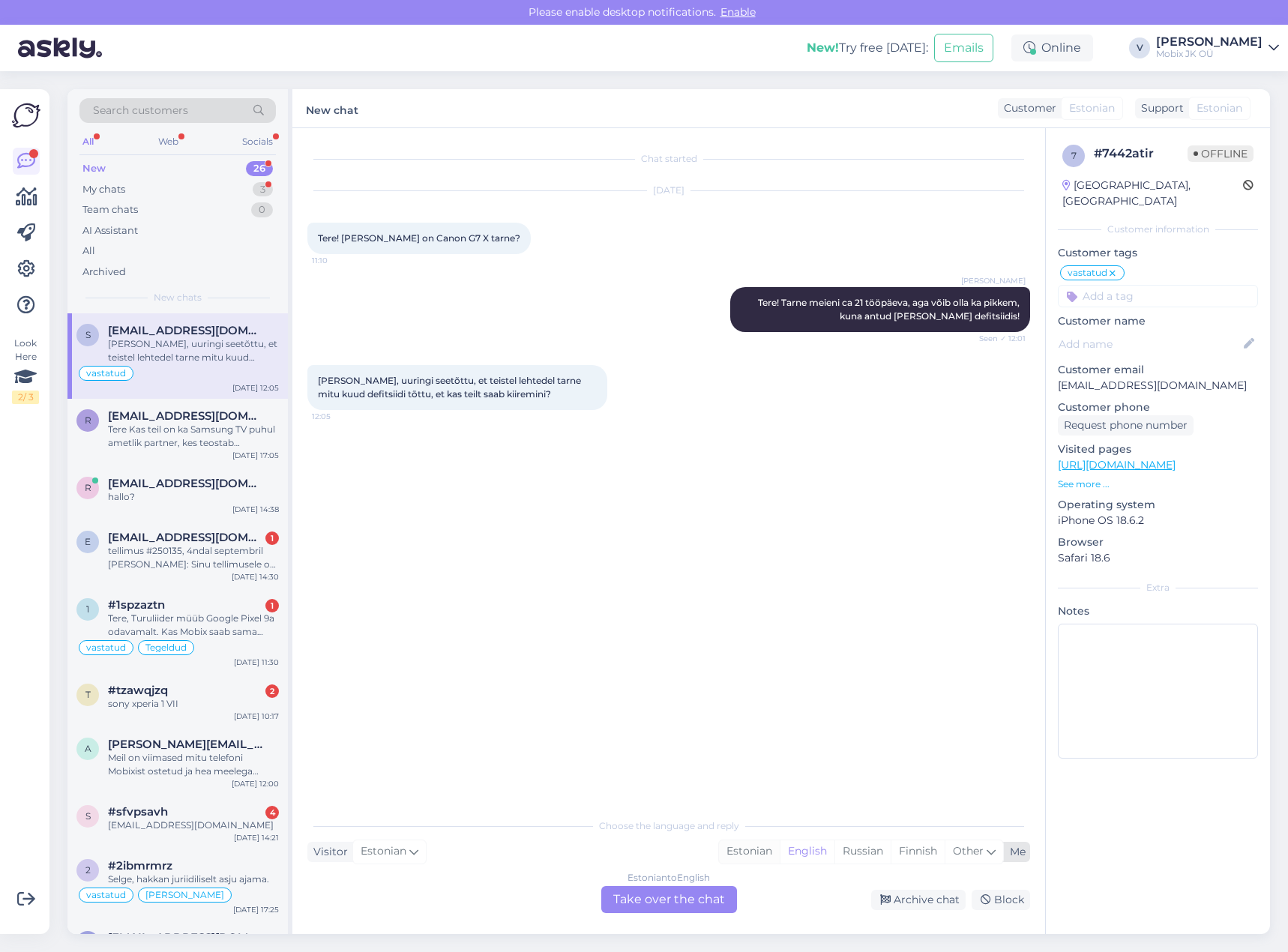
click at [747, 847] on div "Estonian" at bounding box center [749, 851] width 60 height 22
click at [690, 900] on div "Estonian to Estonian Take over the chat" at bounding box center [670, 899] width 136 height 27
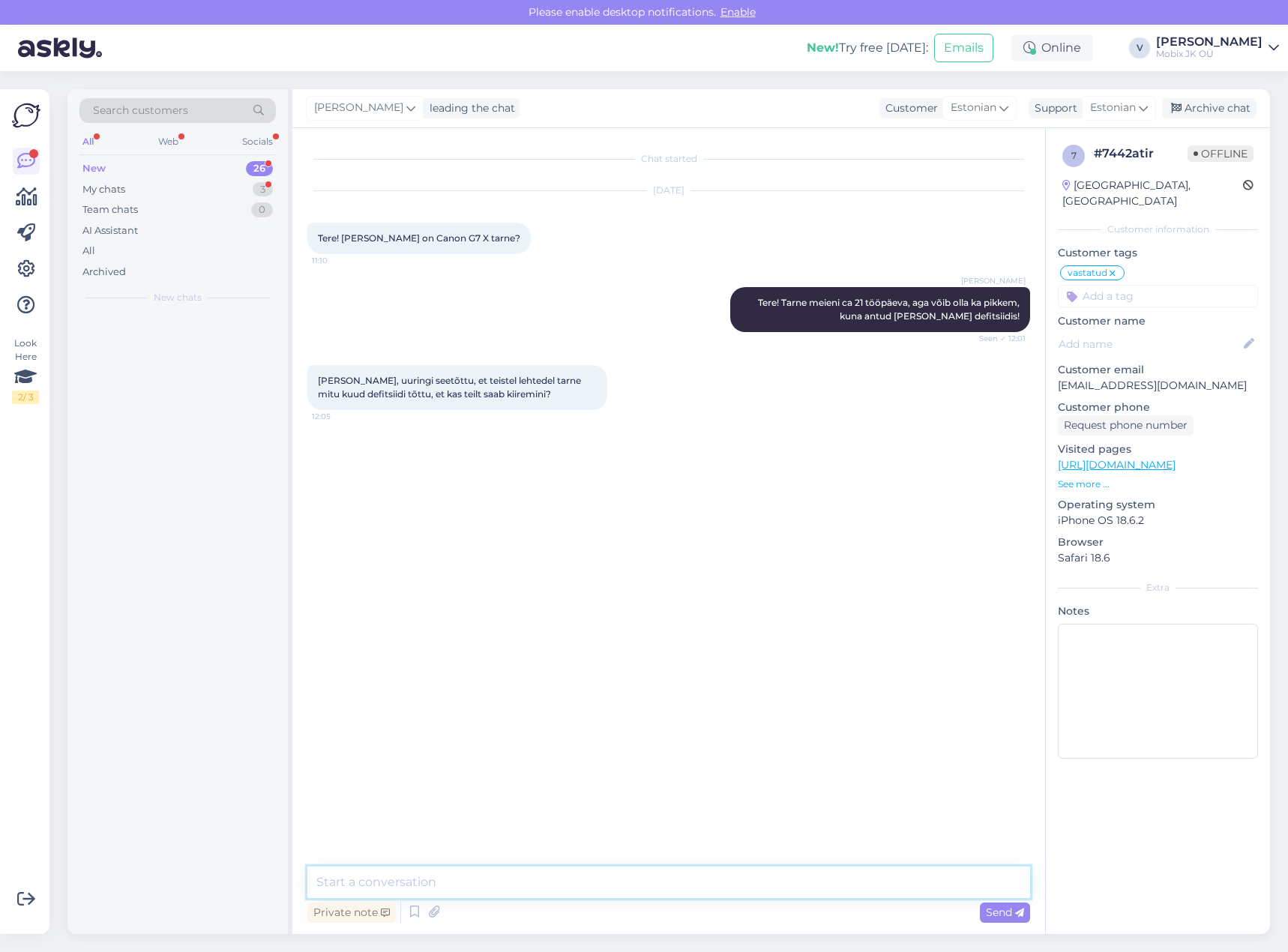
click at [683, 881] on textarea at bounding box center [669, 882] width 723 height 31
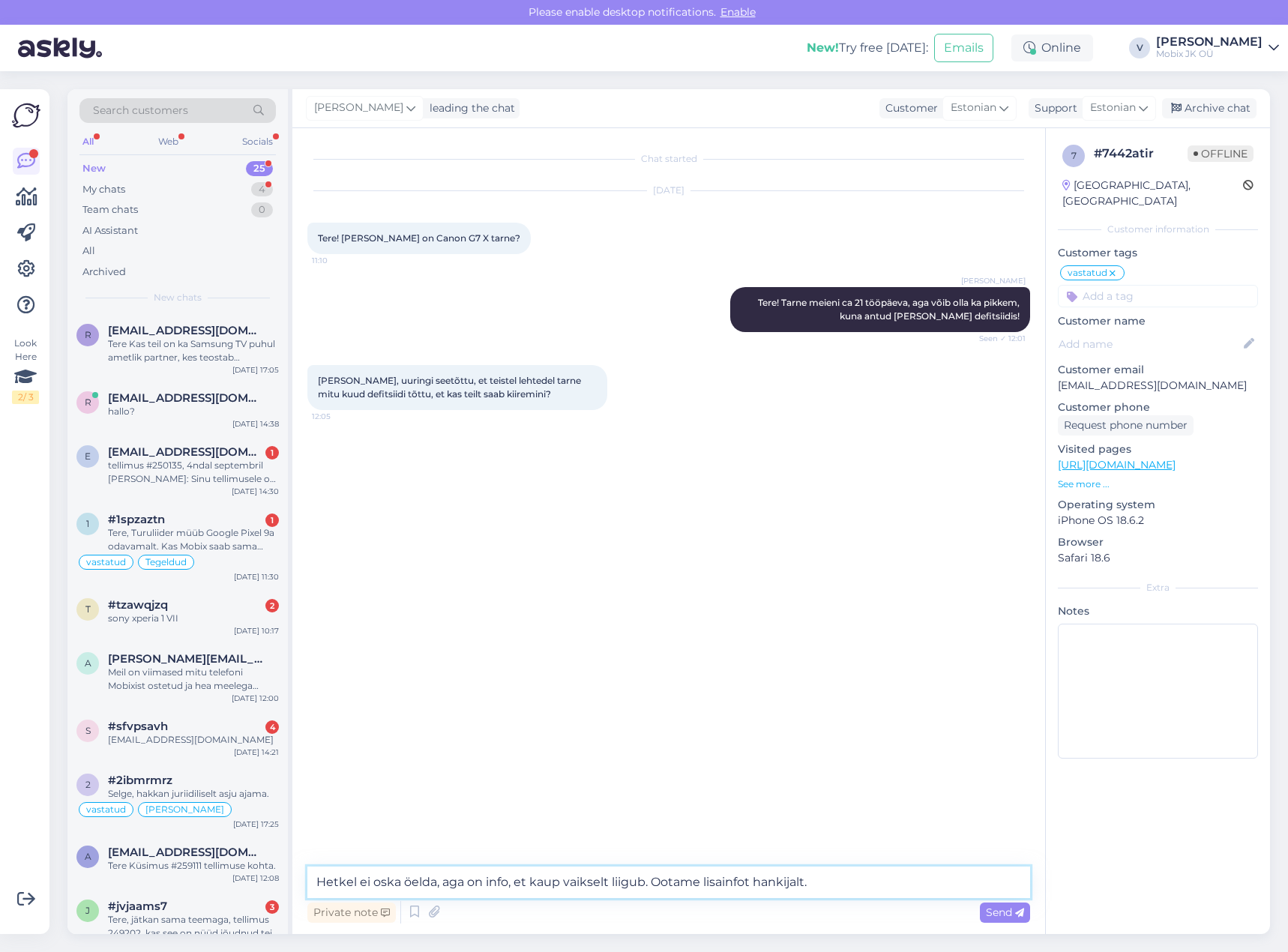
click at [703, 879] on textarea "Hetkel ei oska öelda, aga on info, et kaup vaikselt liigub. Ootame lisainfot ha…" at bounding box center [669, 882] width 723 height 31
click at [881, 878] on textarea "Hetkel ei oska öelda, aga on info, et kaup vaikselt liigub. Ootame veel lisainf…" at bounding box center [669, 882] width 723 height 31
type textarea "Hetkel ei oska öelda, aga on info, et kaup vaikselt liigub. Ootame veel lisainf…"
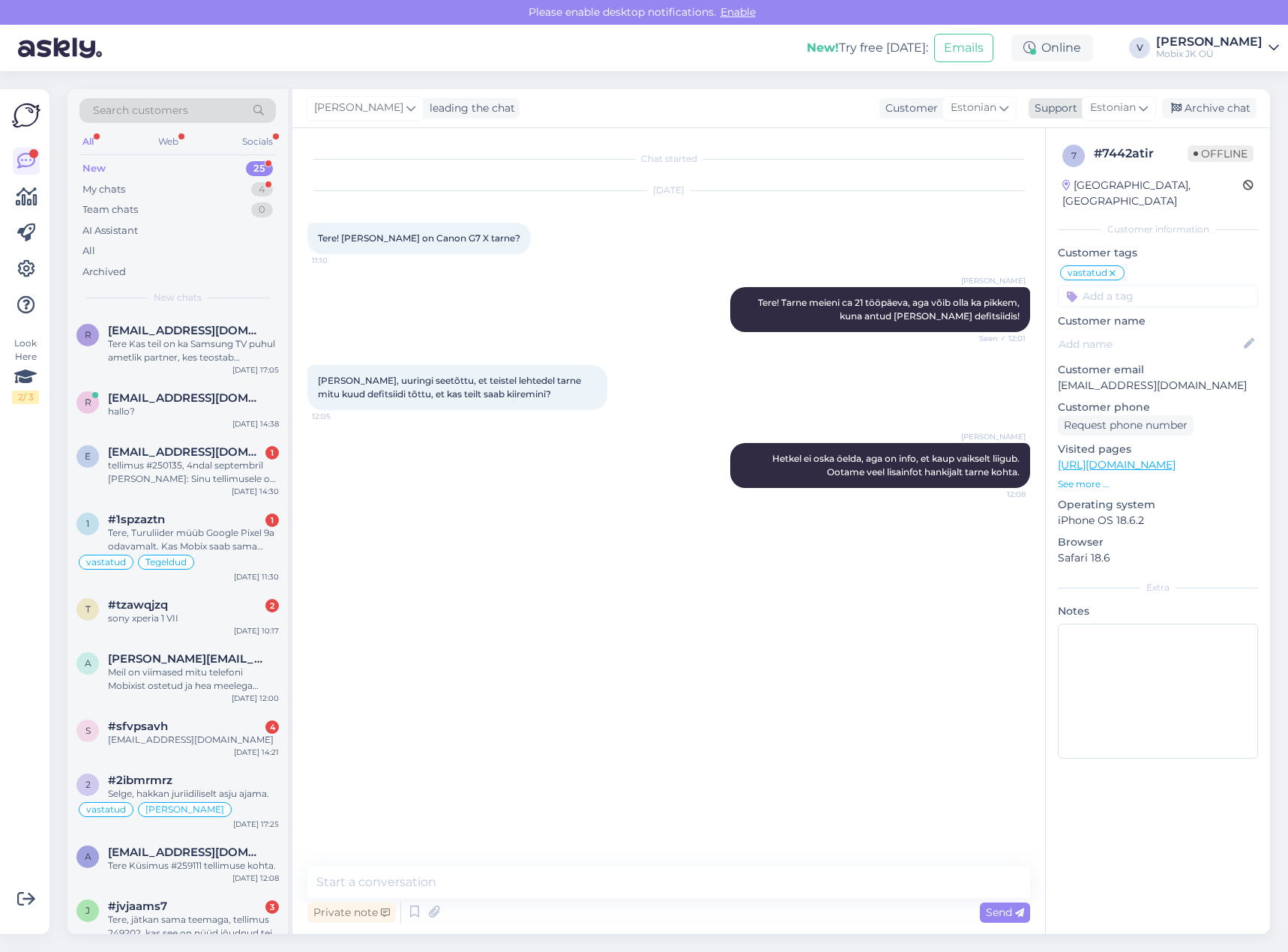
click at [1224, 112] on div "Archive chat" at bounding box center [1209, 108] width 95 height 20
click at [251, 468] on div "tellimus #250135, 4ndal septembril [PERSON_NAME]: Sinu tellimusele on lisatud m…" at bounding box center [193, 471] width 171 height 27
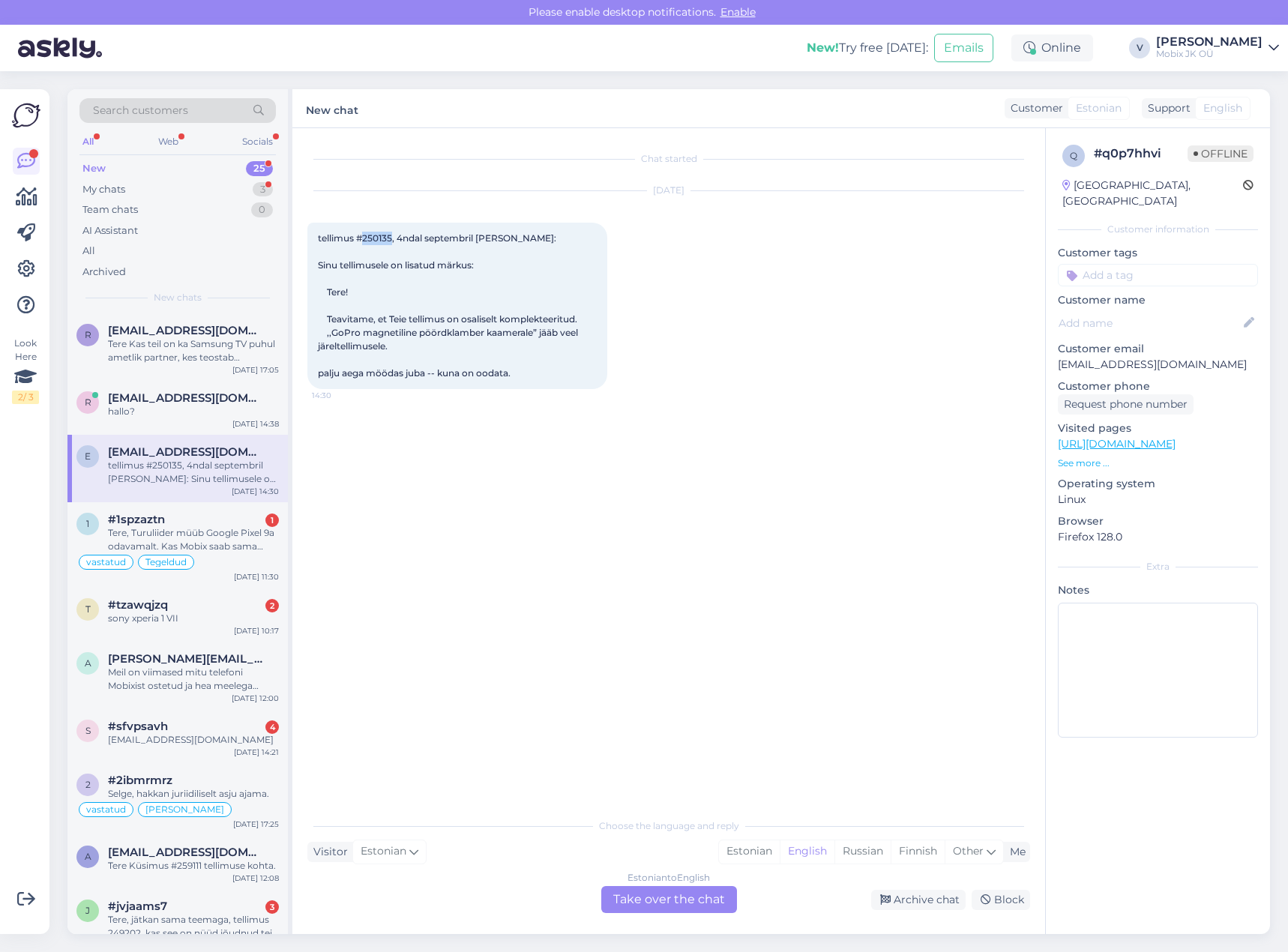
drag, startPoint x: 364, startPoint y: 235, endPoint x: 392, endPoint y: 235, distance: 28.0
click at [392, 235] on span "tellimus #250135, 4ndal septembril [PERSON_NAME]: Sinu tellimusele on lisatud m…" at bounding box center [449, 305] width 262 height 146
copy span "250135"
click at [242, 548] on div "Tere, Turuliider müüb Google Pixel 9a odavamalt. Kas Mobix saab sama hinnaga mü…" at bounding box center [193, 539] width 171 height 27
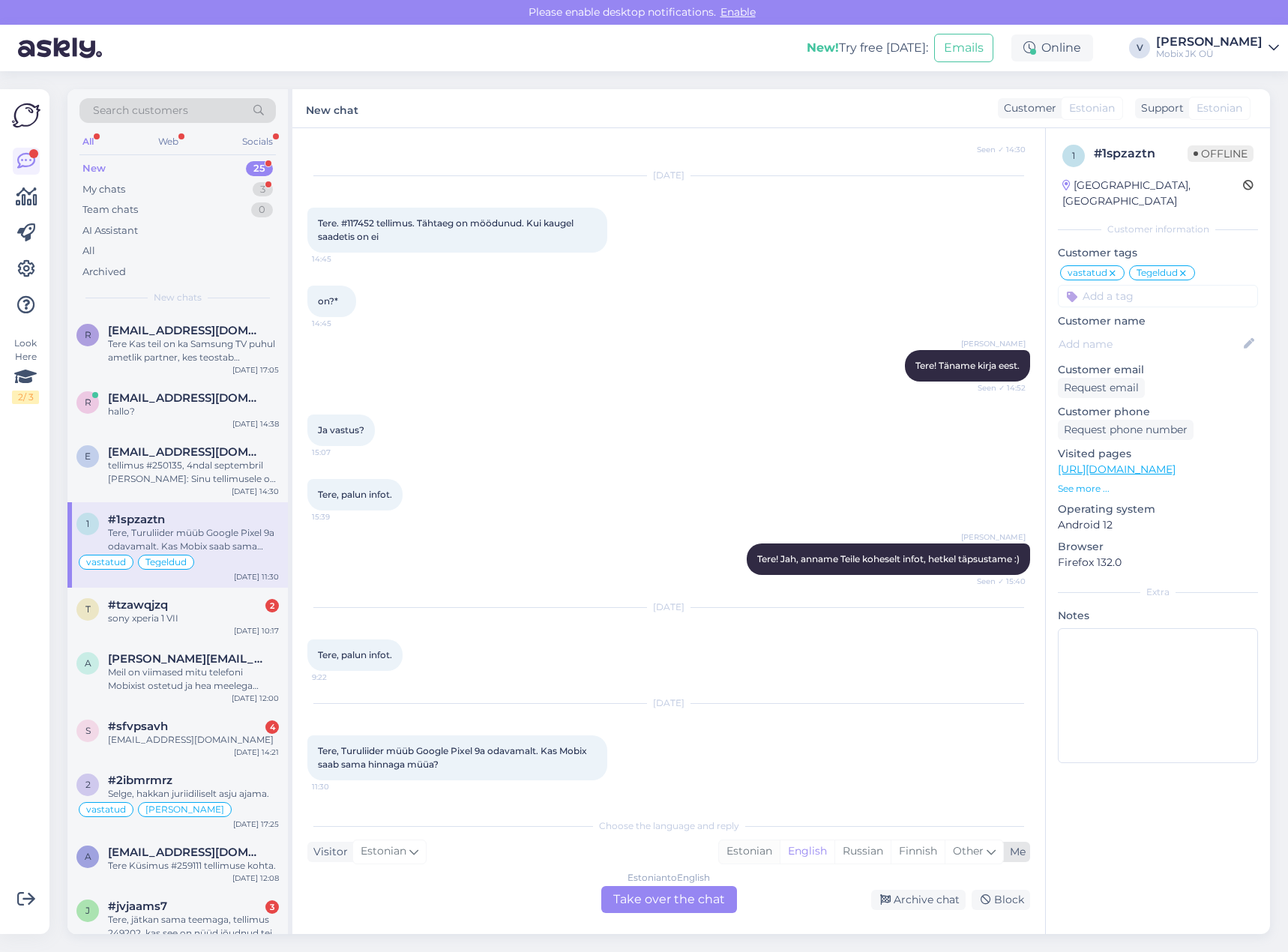
click at [754, 850] on div "Estonian" at bounding box center [749, 851] width 60 height 22
click at [712, 899] on div "Estonian to Estonian Take over the chat" at bounding box center [670, 899] width 136 height 27
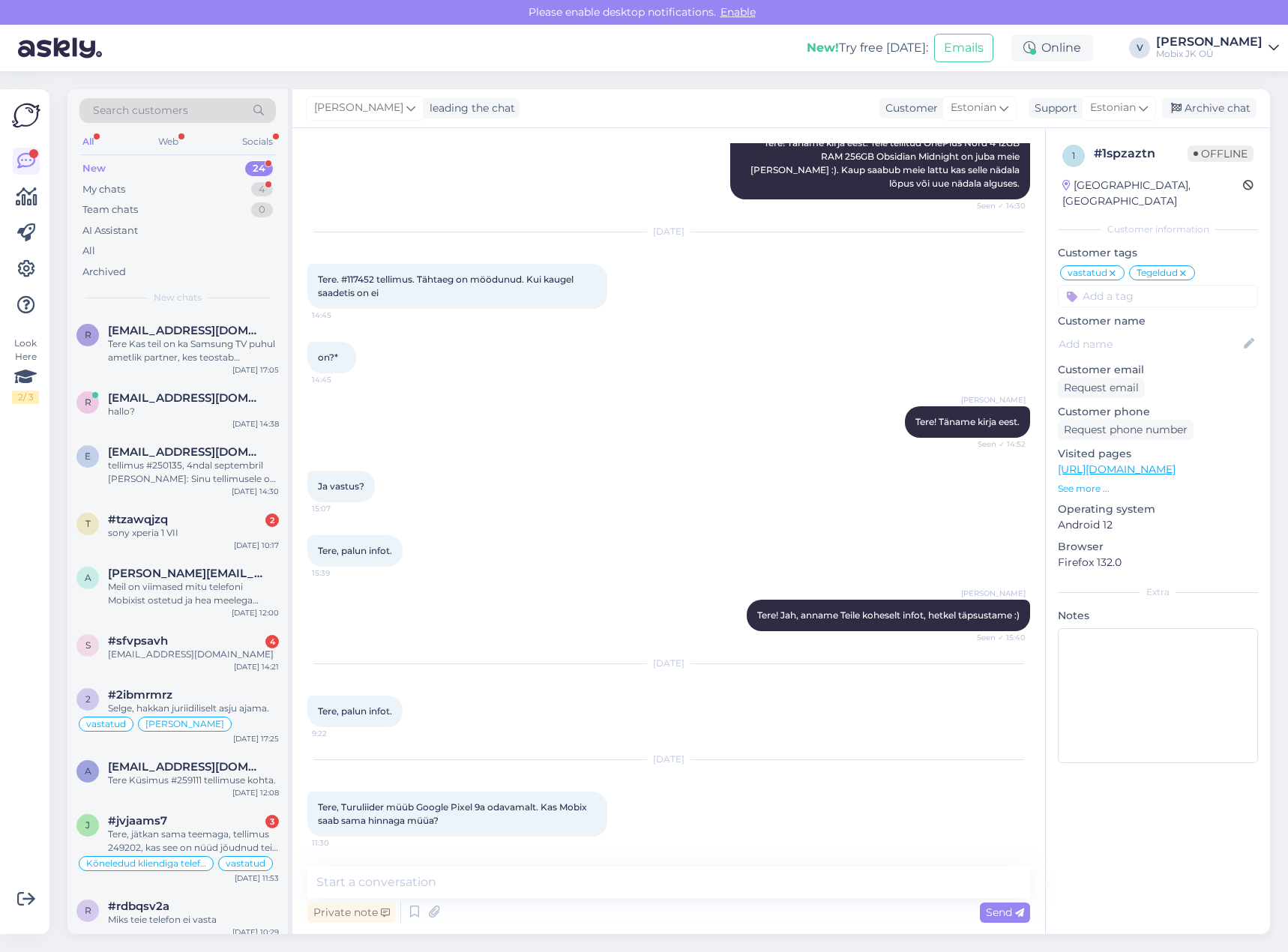
click at [717, 891] on textarea at bounding box center [669, 882] width 723 height 31
type textarea "Tere! Kahjuks odavamalt pakkuda ei saa, vabandame!"
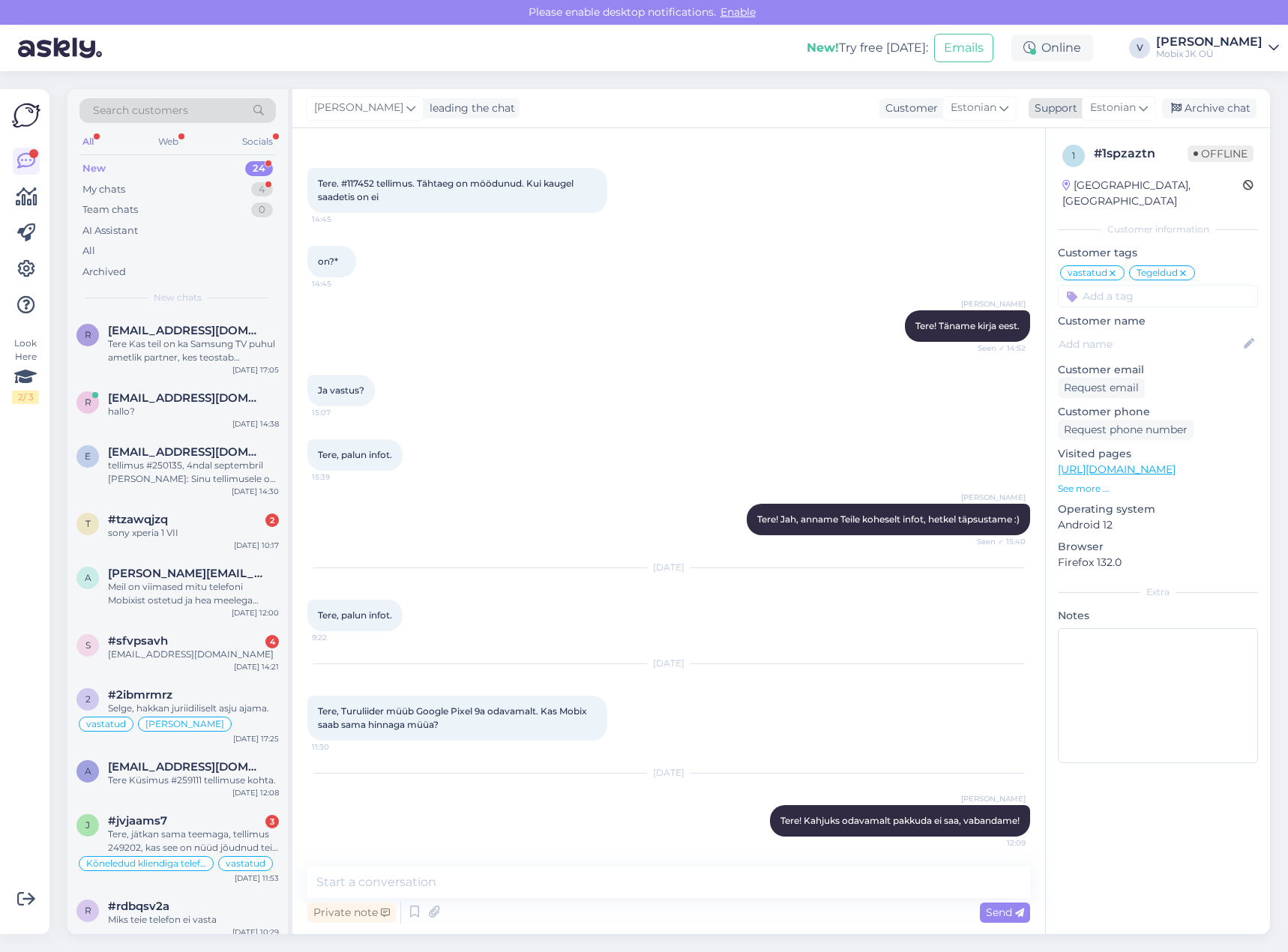
click at [1233, 105] on div "Archive chat" at bounding box center [1209, 108] width 95 height 20
click at [246, 530] on div "sony xperia 1 VII" at bounding box center [193, 533] width 171 height 14
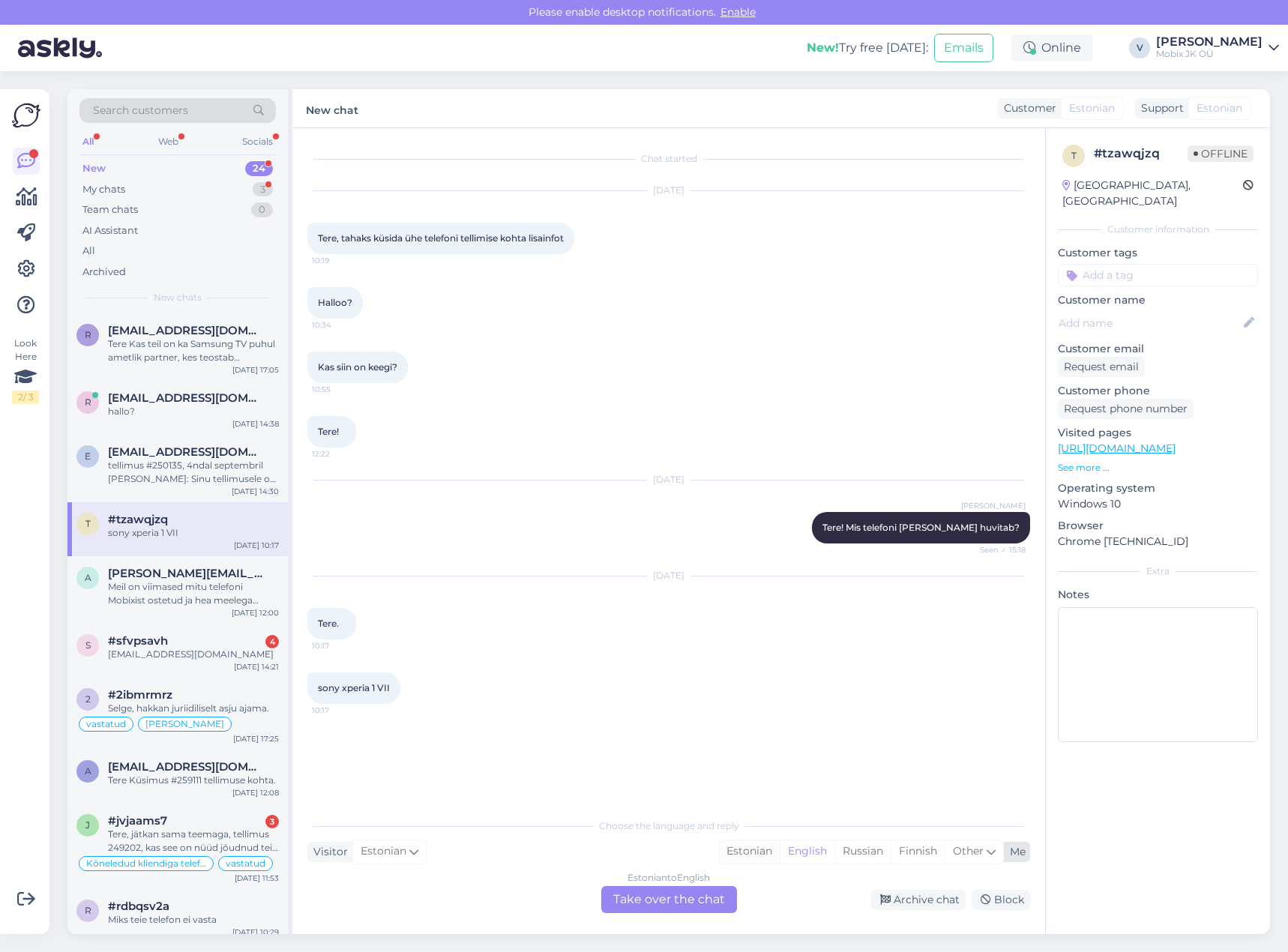
click at [729, 851] on div "Estonian" at bounding box center [749, 851] width 60 height 22
click at [710, 894] on div "Estonian to Estonian Take over the chat" at bounding box center [670, 899] width 136 height 27
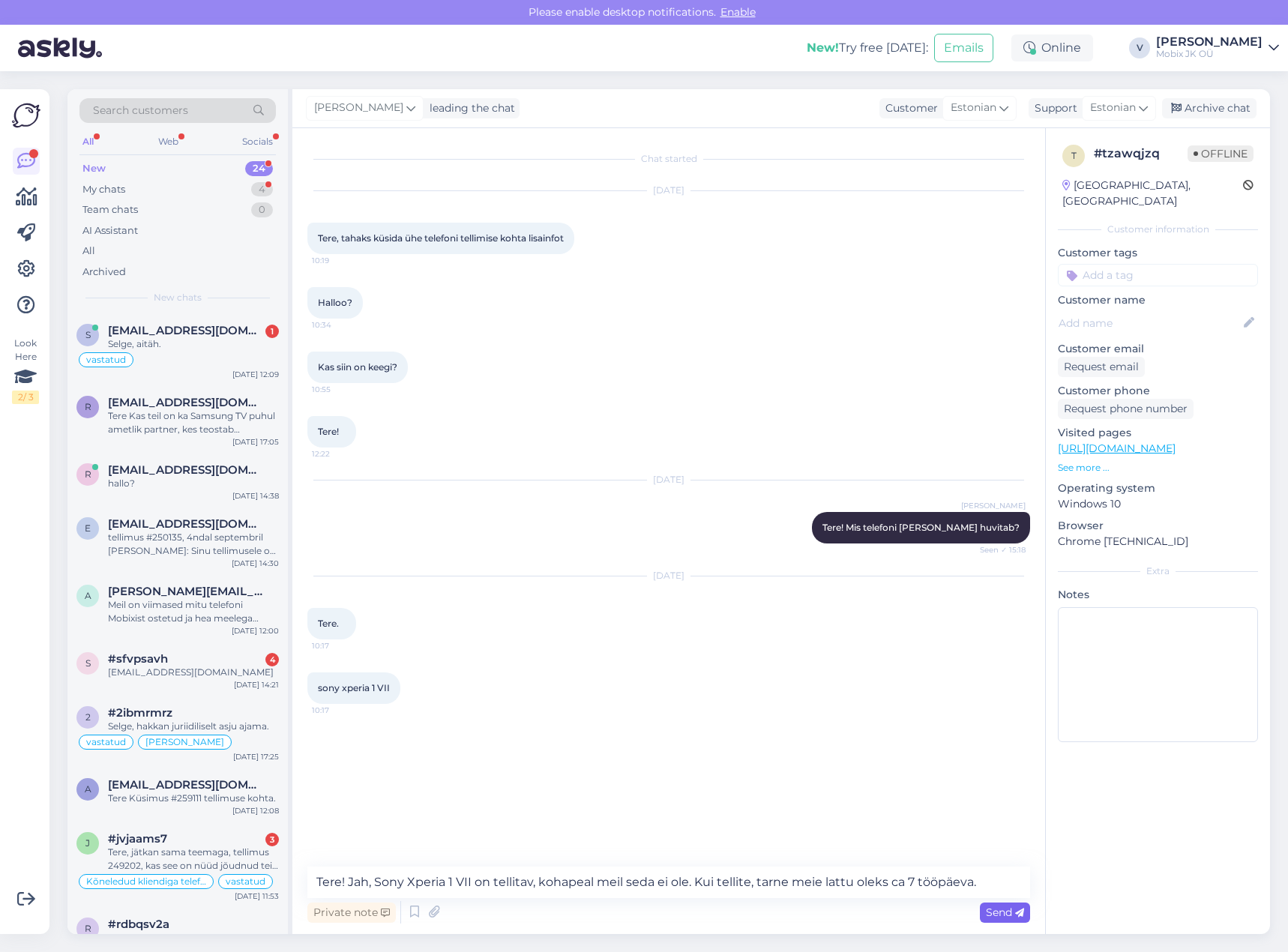
type textarea "Tere! Jah, Sony Xperia 1 VII on tellitav, kohapeal meil seda ei ole. Kui tellit…"
click at [1010, 907] on span "Send" at bounding box center [1005, 912] width 38 height 14
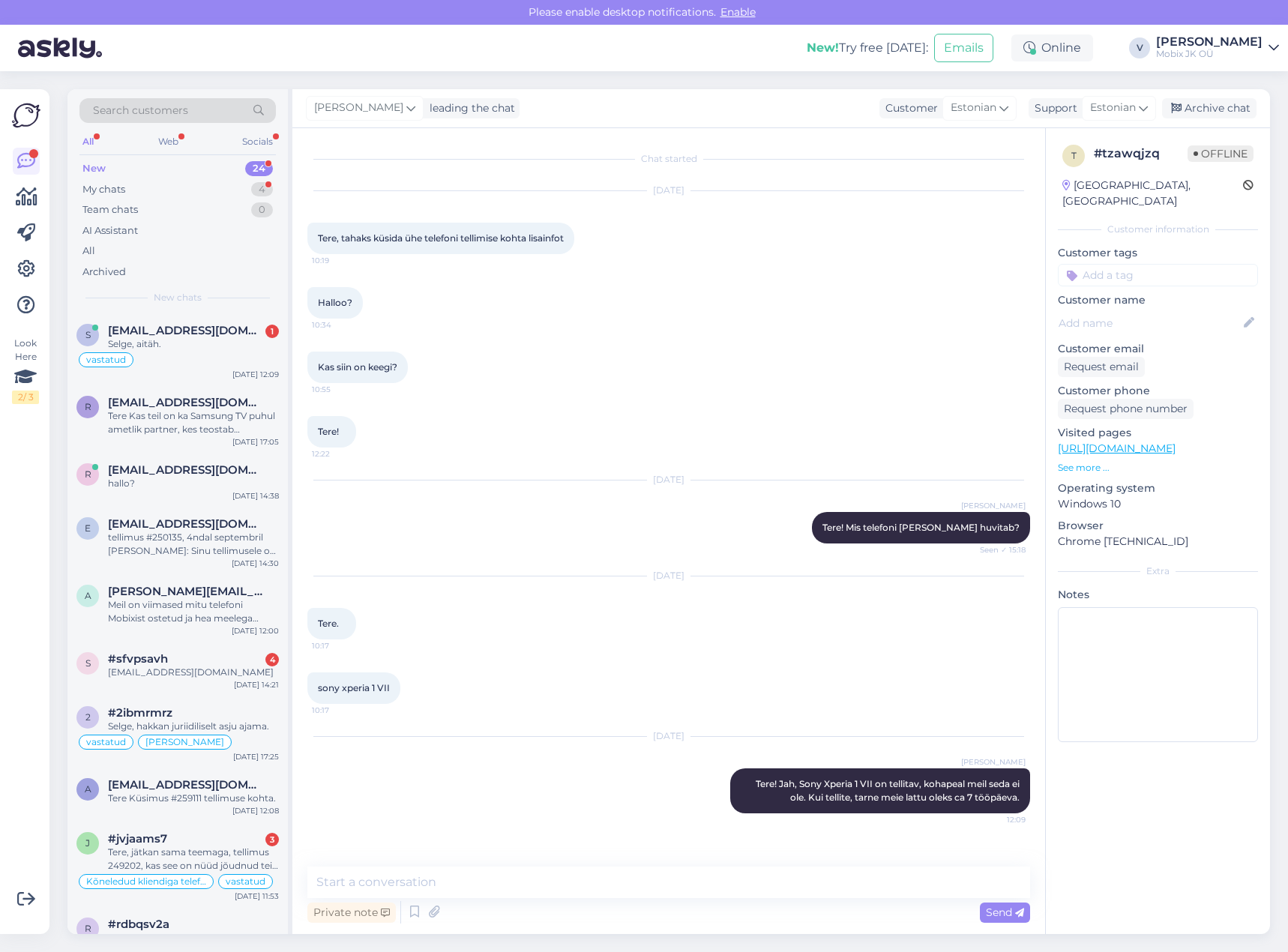
click at [1163, 264] on input at bounding box center [1158, 274] width 200 height 22
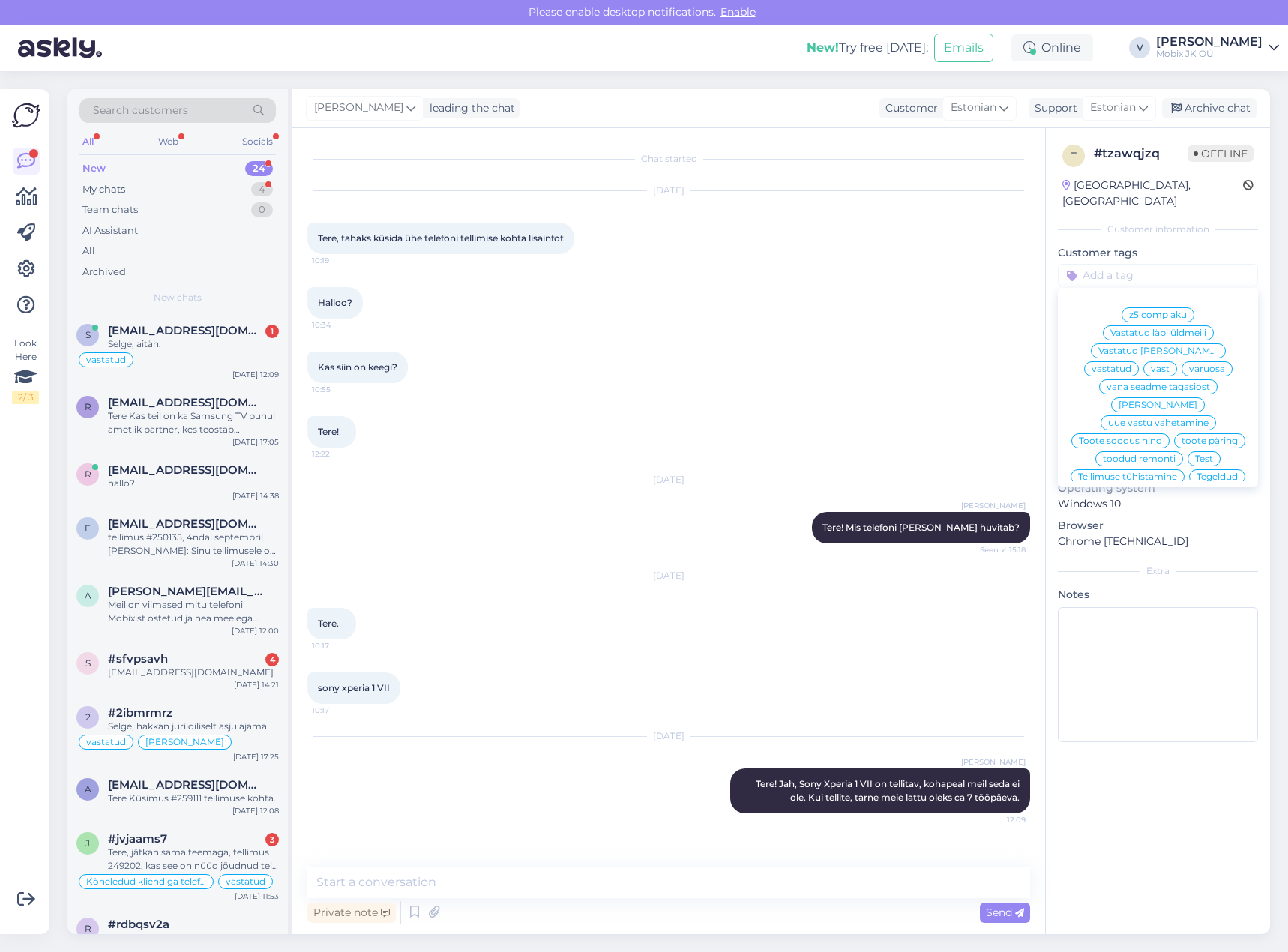
click at [1131, 364] on span "vastatud" at bounding box center [1111, 369] width 40 height 9
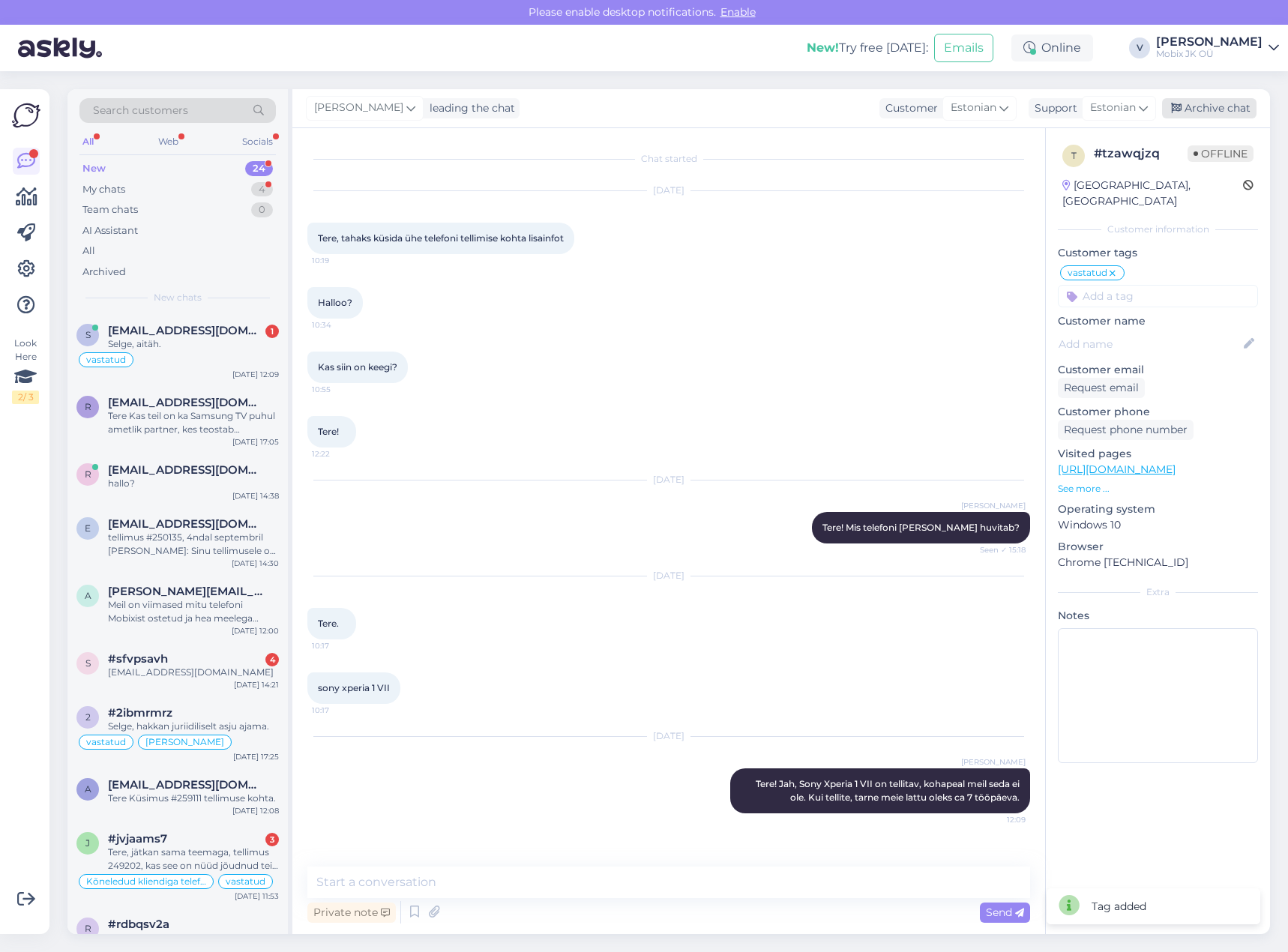
click at [1229, 105] on div "Archive chat" at bounding box center [1209, 108] width 95 height 20
click at [223, 332] on span "[EMAIL_ADDRESS][DOMAIN_NAME]" at bounding box center [186, 331] width 156 height 14
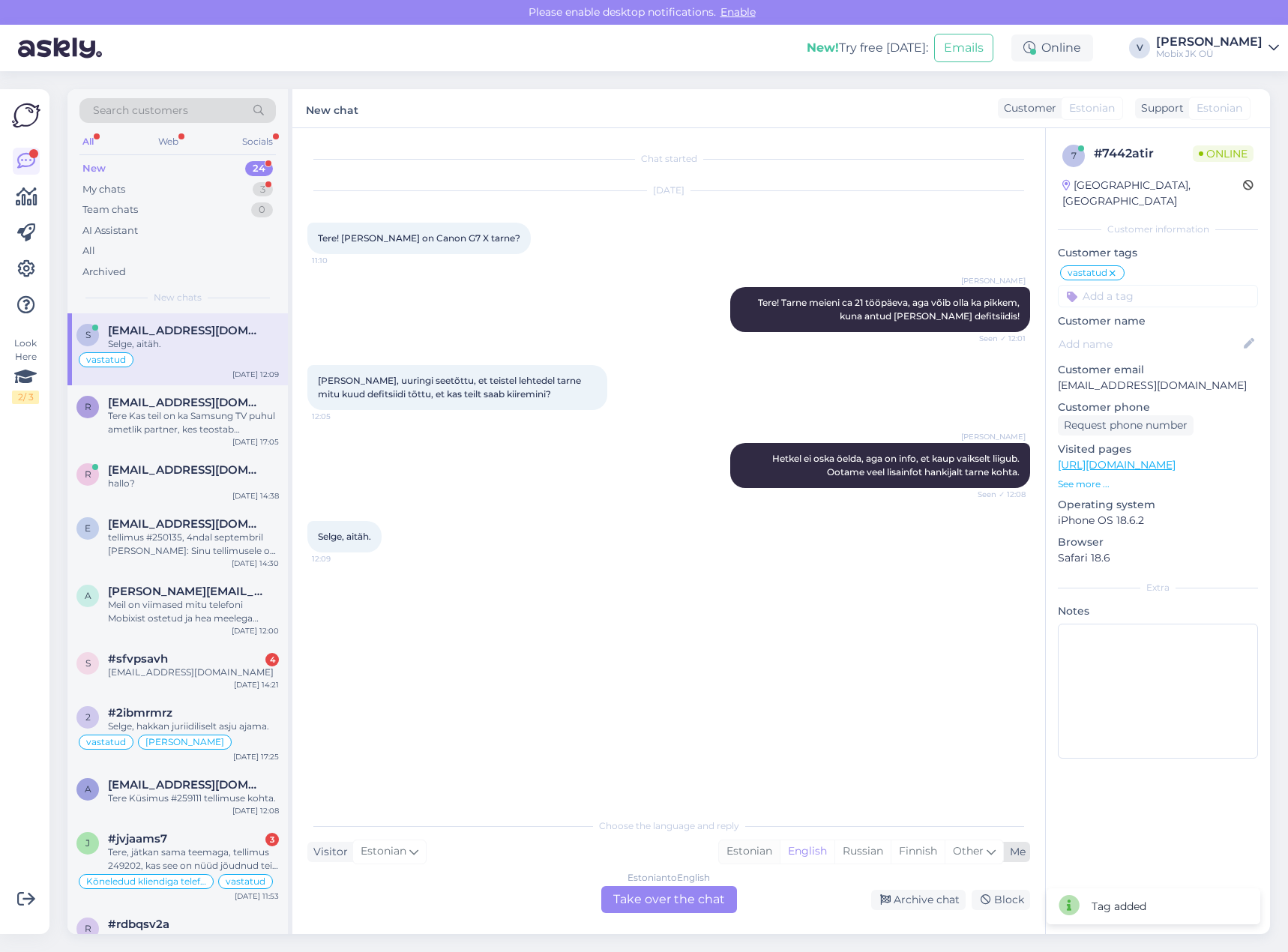
click at [734, 850] on div "Estonian" at bounding box center [749, 851] width 60 height 22
drag, startPoint x: 697, startPoint y: 892, endPoint x: 699, endPoint y: 884, distance: 8.2
click at [697, 891] on div "Estonian to Estonian Take over the chat" at bounding box center [670, 899] width 136 height 27
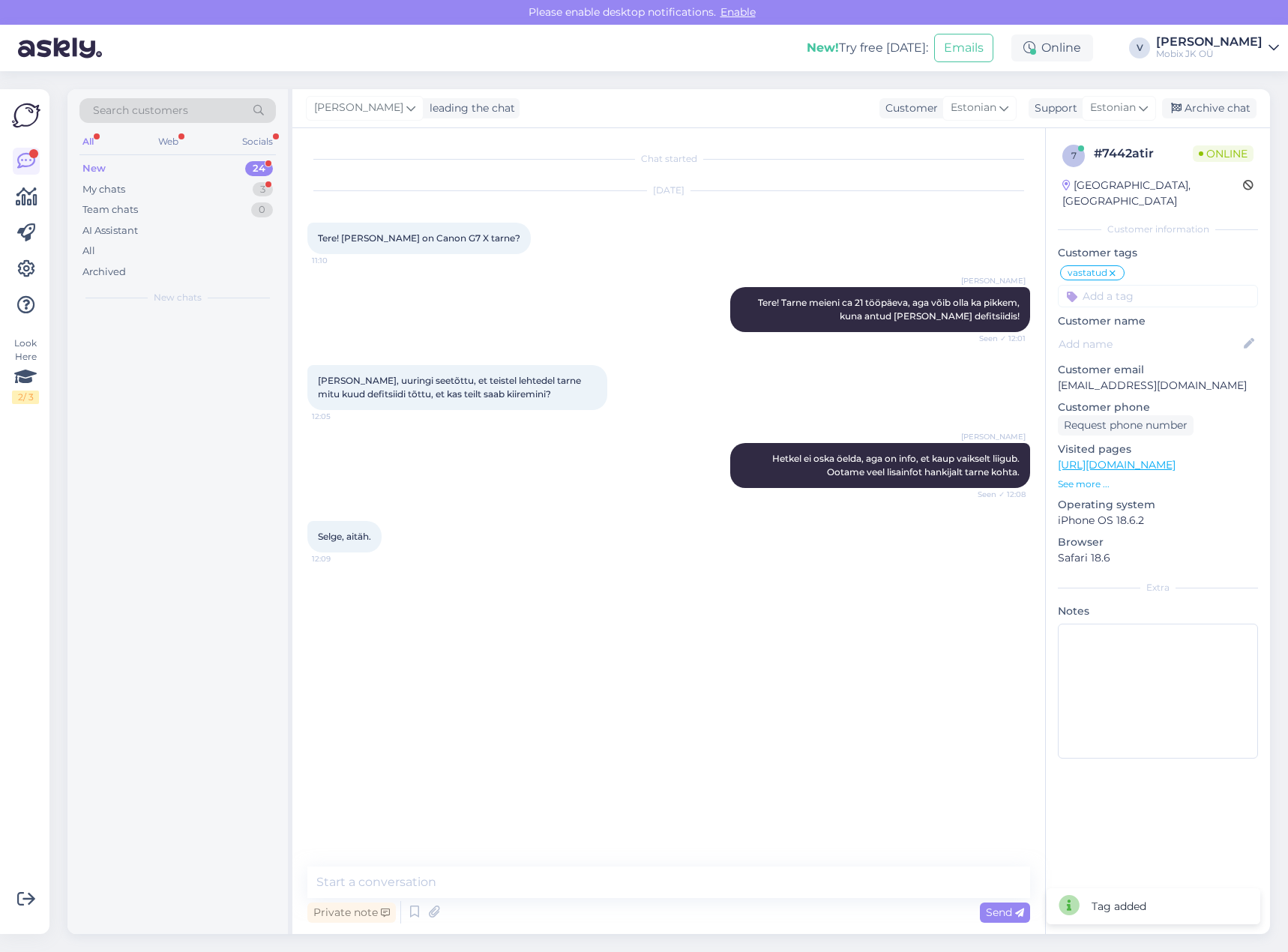
click at [699, 884] on textarea at bounding box center [669, 882] width 723 height 31
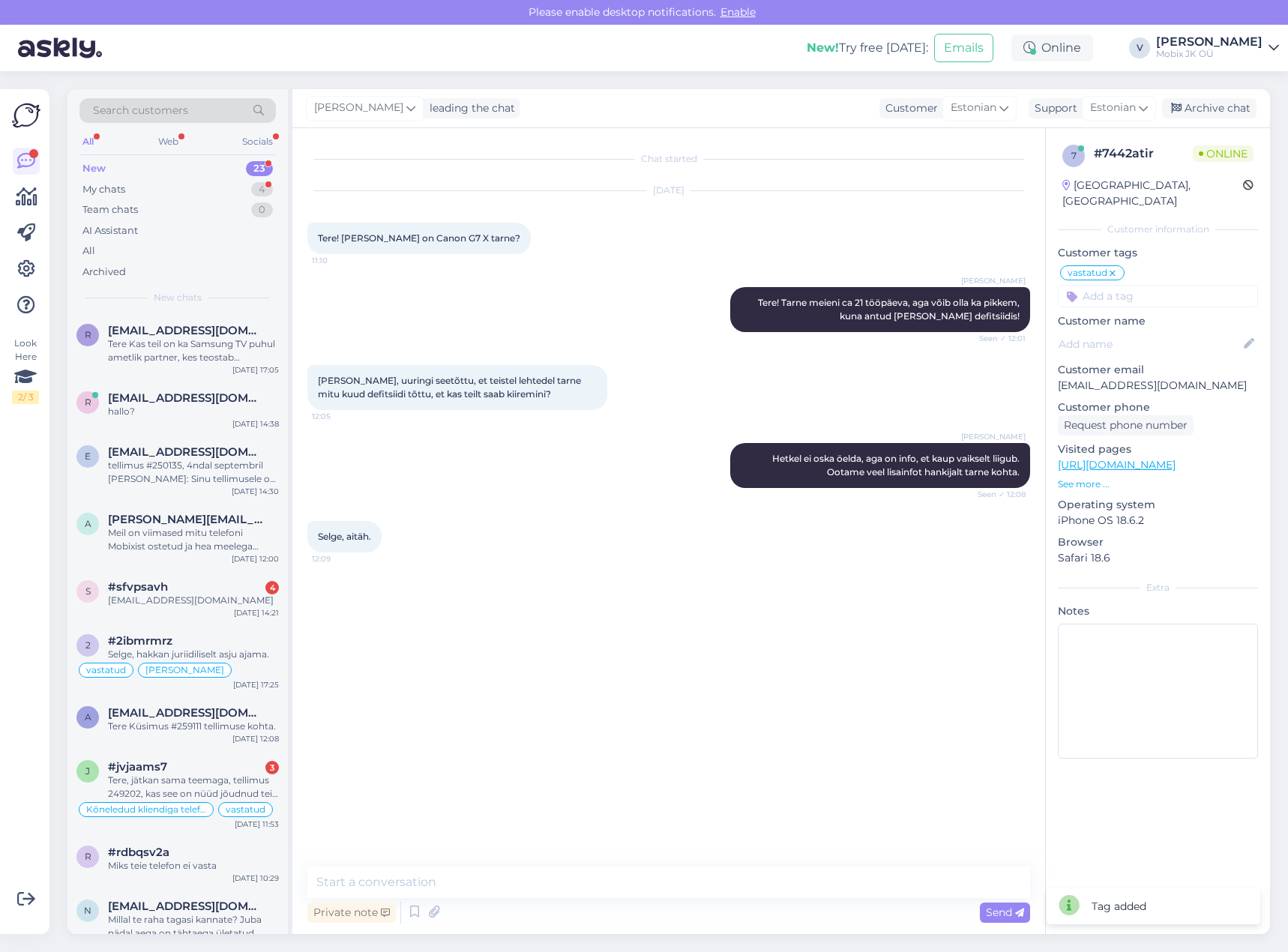
type textarea "O"
type textarea "Palun!"
click at [1195, 114] on div "Archive chat" at bounding box center [1209, 108] width 95 height 20
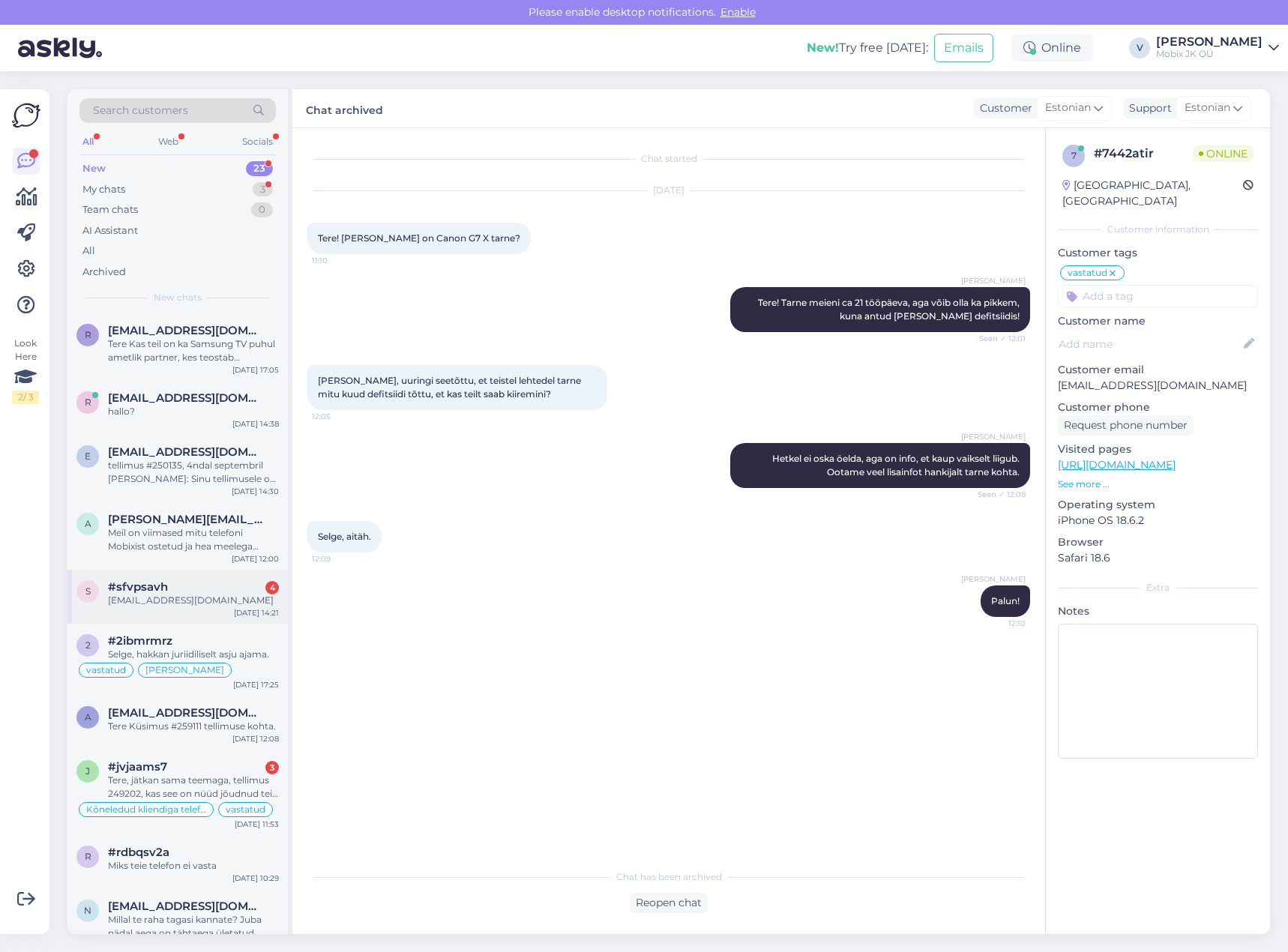
click at [213, 594] on div "[EMAIL_ADDRESS][DOMAIN_NAME]" at bounding box center [193, 601] width 171 height 14
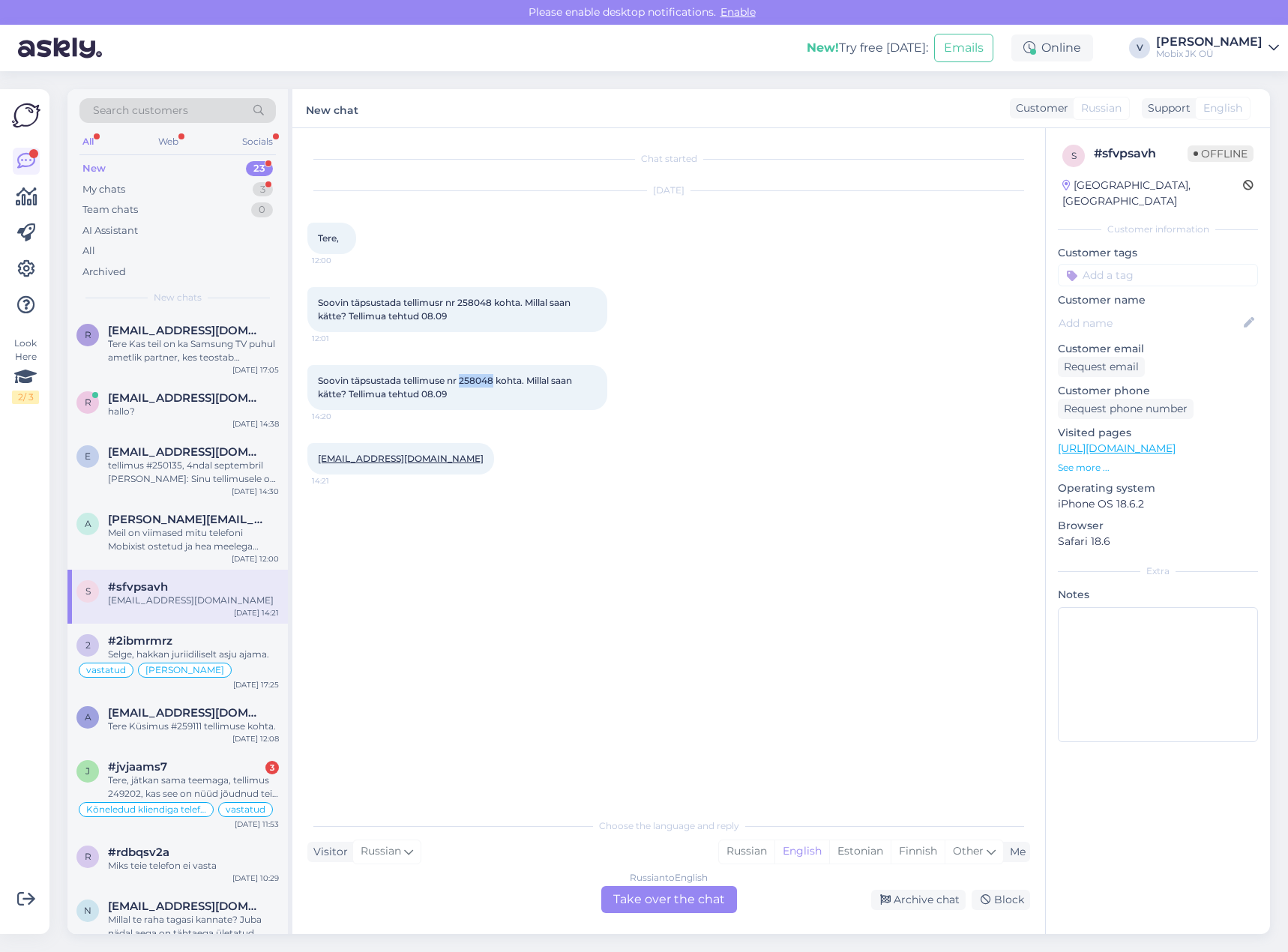
drag, startPoint x: 459, startPoint y: 379, endPoint x: 492, endPoint y: 379, distance: 33.0
click at [492, 379] on span "Soovin täpsustada tellimuse nr 258048 kohta. Millal saan kätte? Tellimua tehtud…" at bounding box center [446, 387] width 256 height 24
copy span "258048"
click at [1148, 264] on input at bounding box center [1158, 274] width 200 height 22
type input "arve"
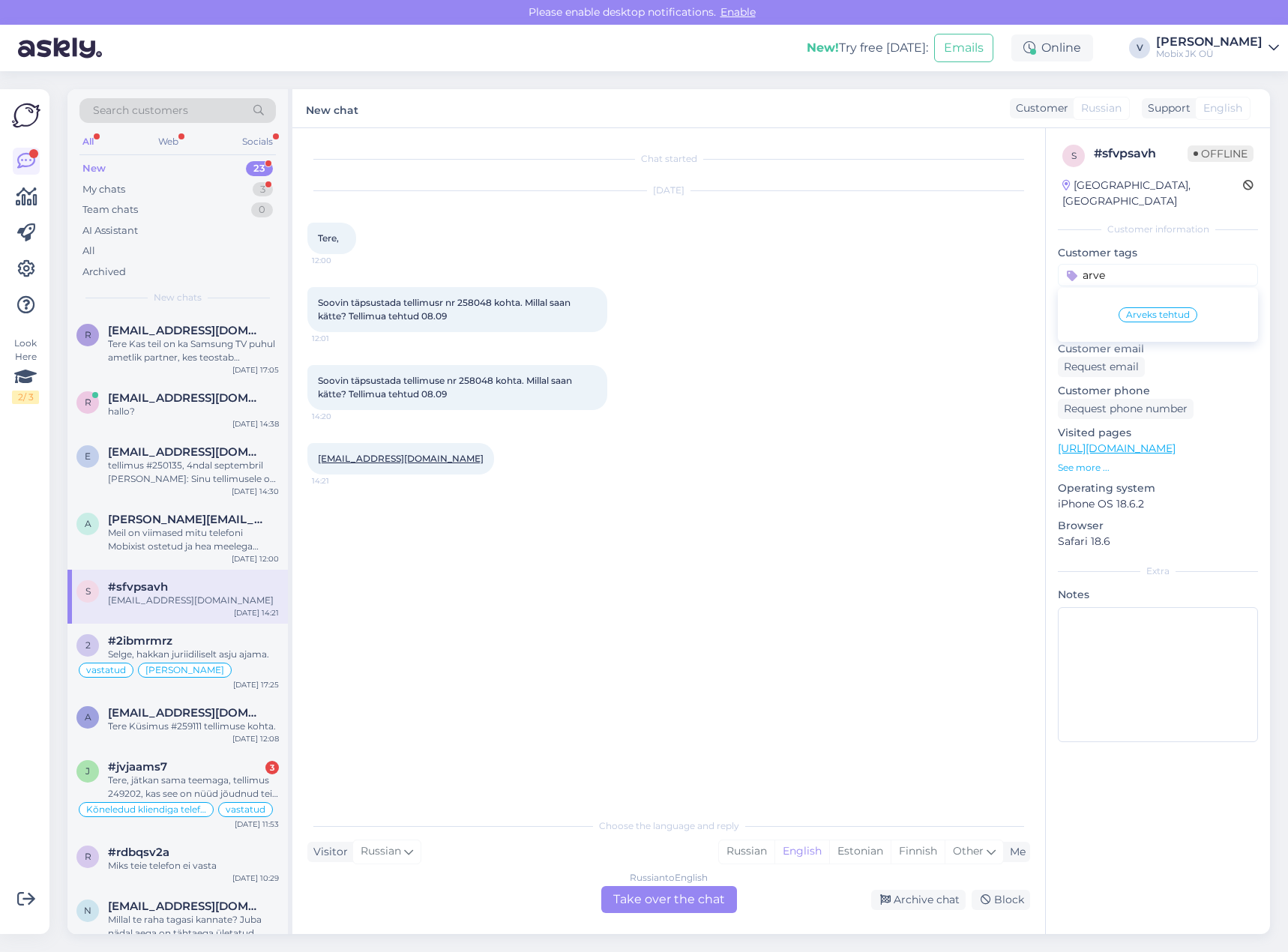
click at [1157, 310] on span "Arveks tehtud" at bounding box center [1157, 315] width 63 height 9
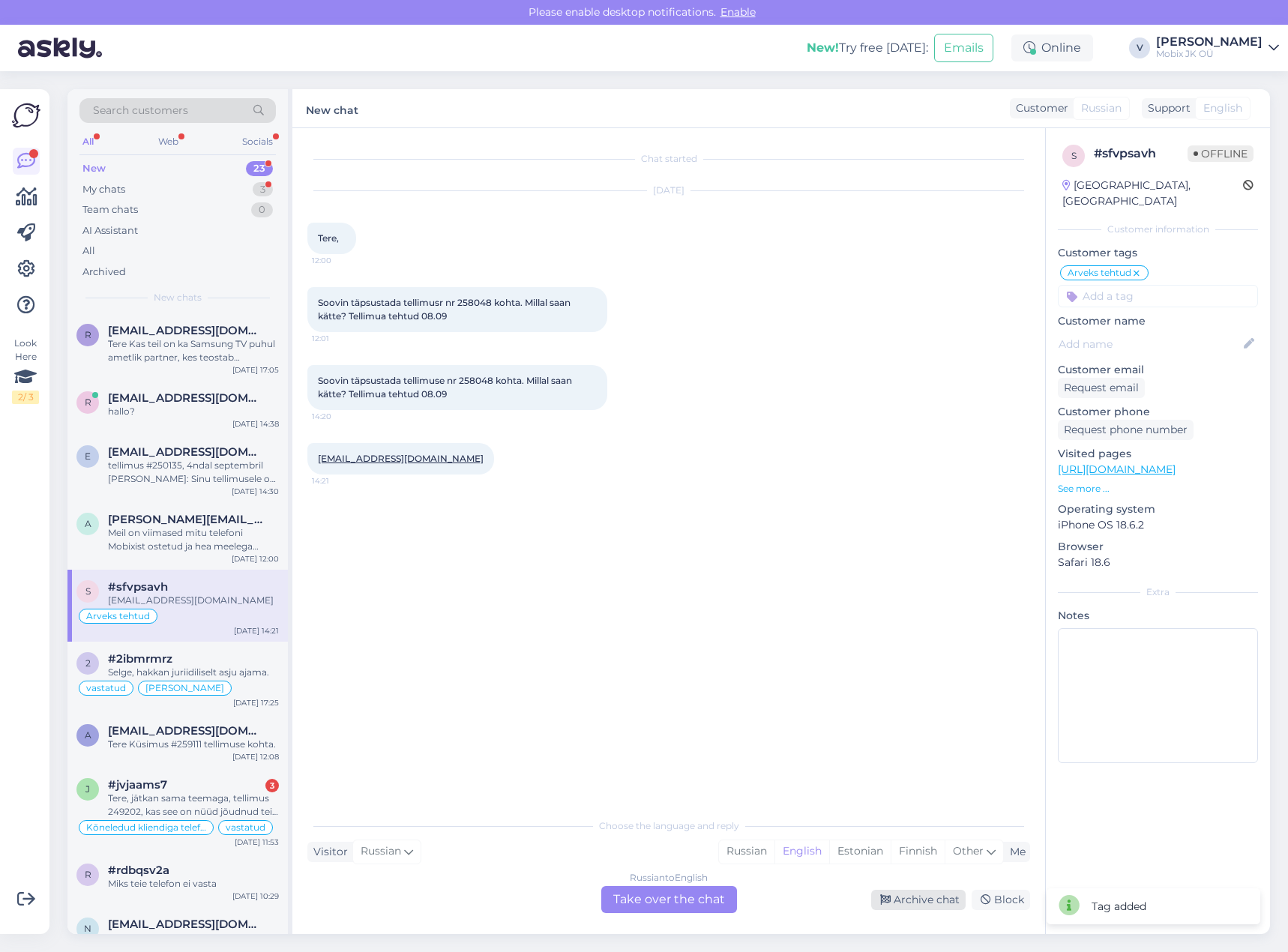
click at [904, 897] on div "Archive chat" at bounding box center [919, 899] width 95 height 20
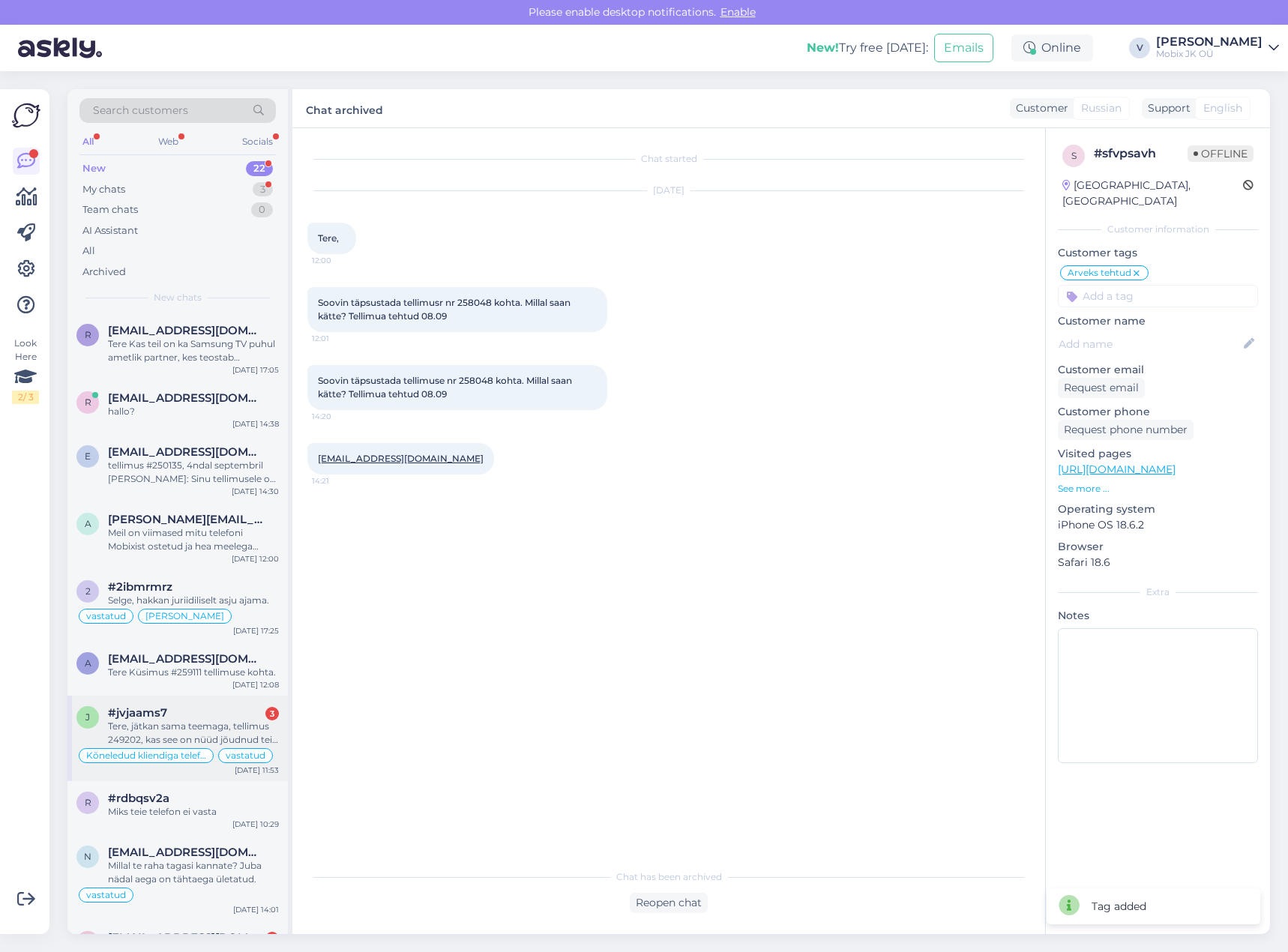
click at [265, 720] on div "Tere, jätkan sama teemaga, tellimus 249202, kas see on nüüd jõudnud teie lattu,…" at bounding box center [193, 733] width 171 height 27
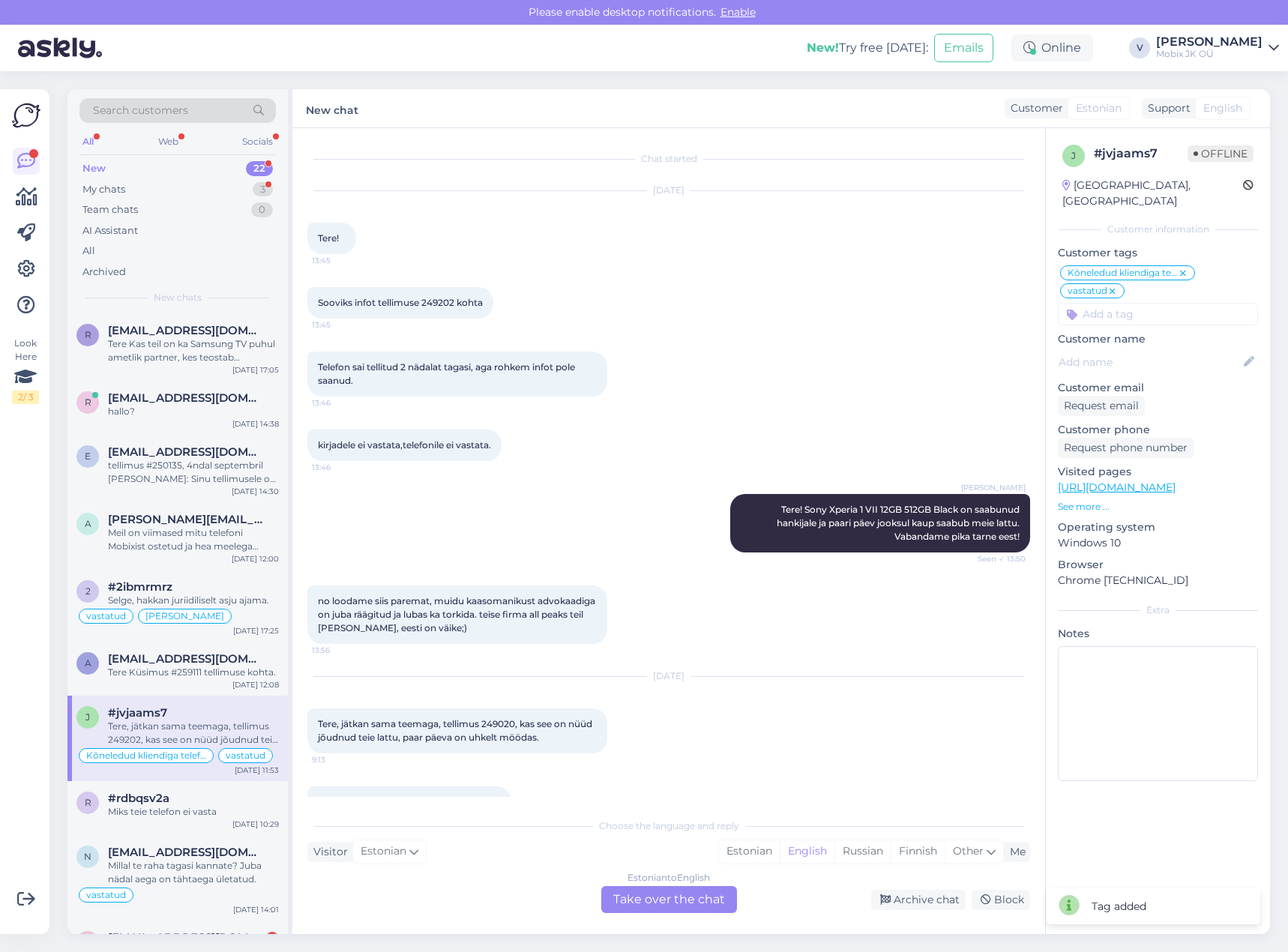
scroll to position [115, 0]
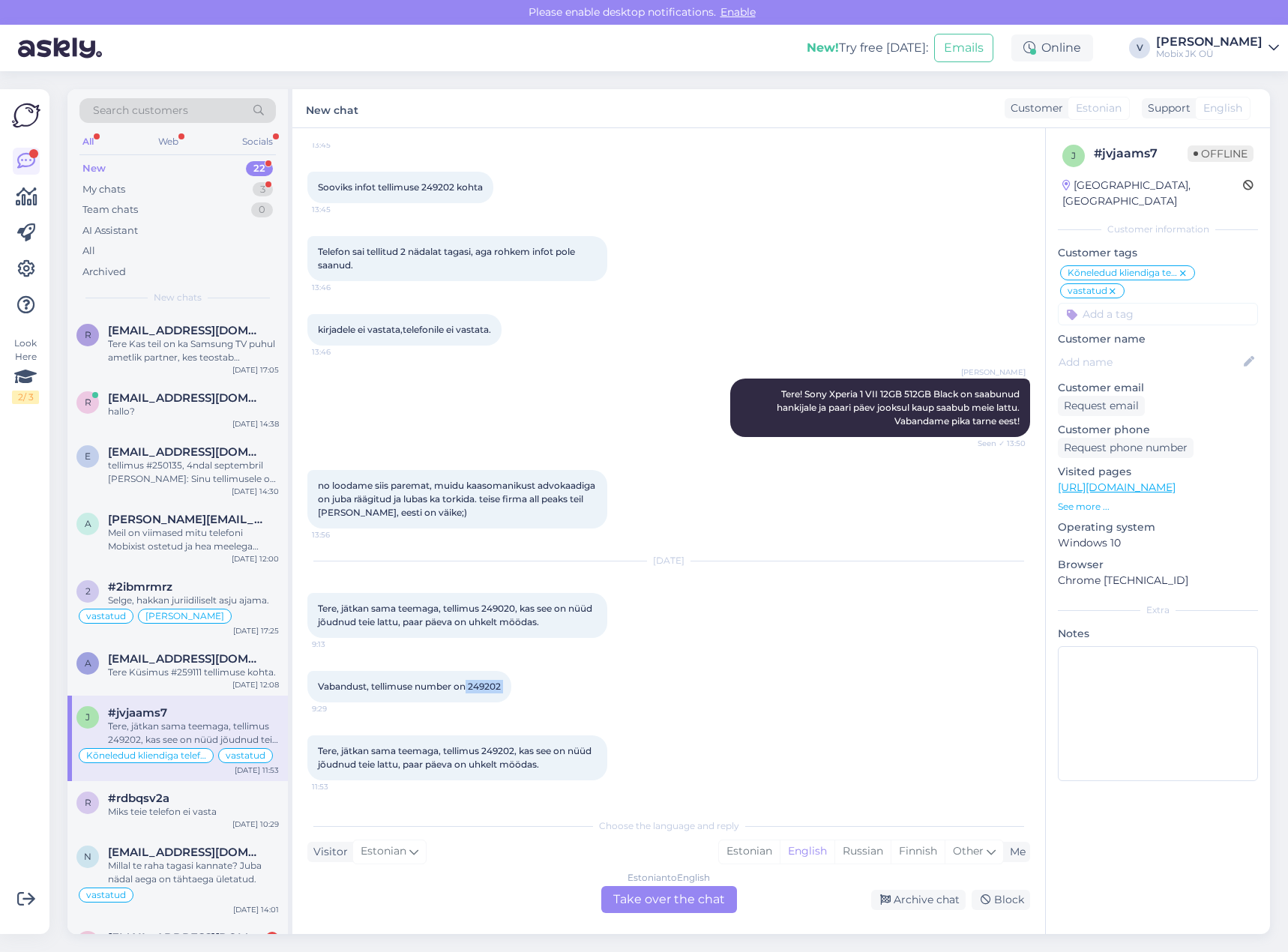
drag, startPoint x: 469, startPoint y: 683, endPoint x: 518, endPoint y: 685, distance: 49.0
click at [511, 685] on div "Vabandust, tellimuse number on 249202 9:29" at bounding box center [409, 686] width 204 height 31
copy div "249202 9:29"
click at [1131, 303] on input at bounding box center [1158, 313] width 200 height 22
type input "arve"
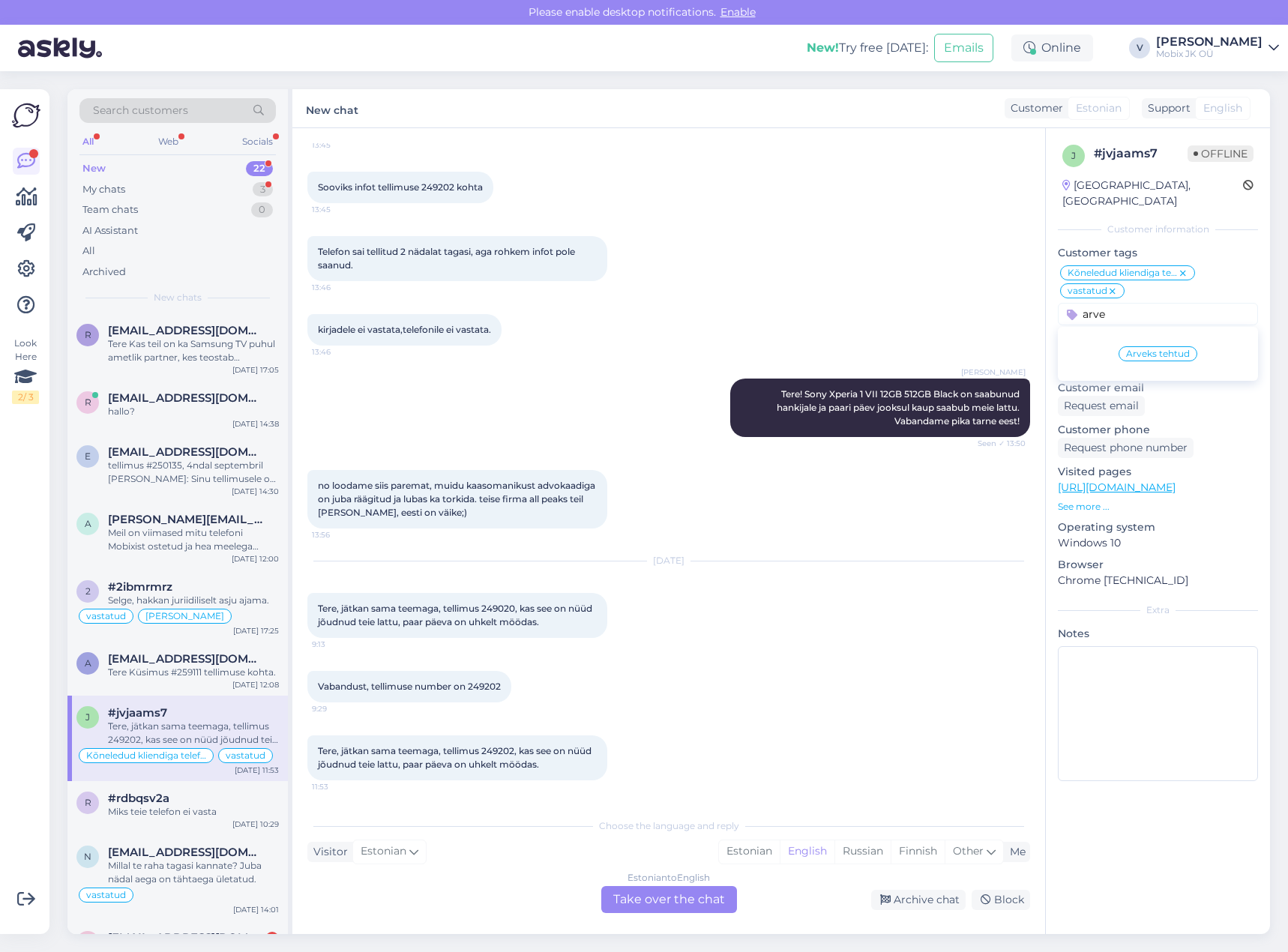
click at [1170, 346] on div "Arveks tehtud" at bounding box center [1158, 354] width 79 height 15
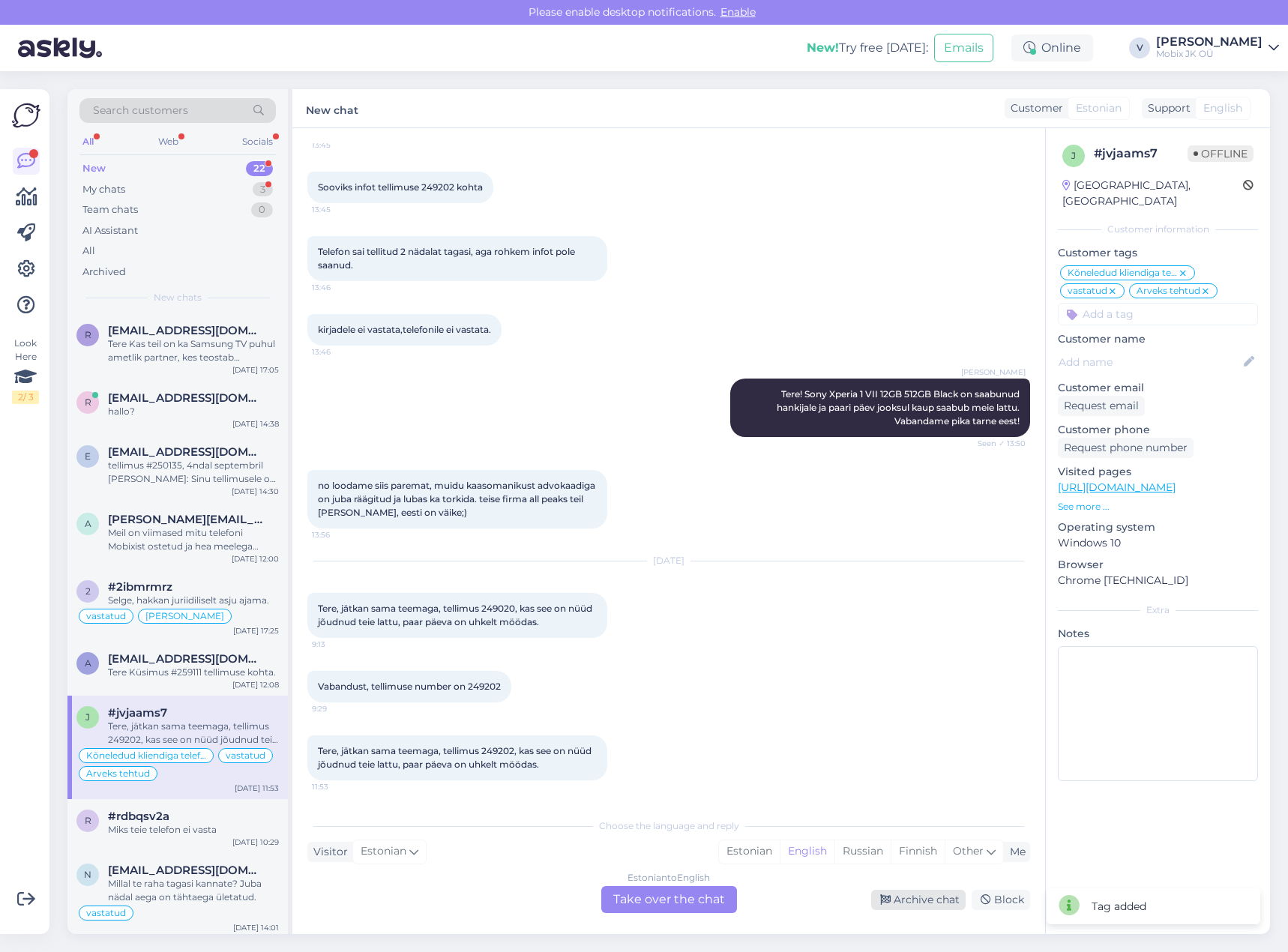
click at [928, 894] on div "Archive chat" at bounding box center [919, 899] width 95 height 20
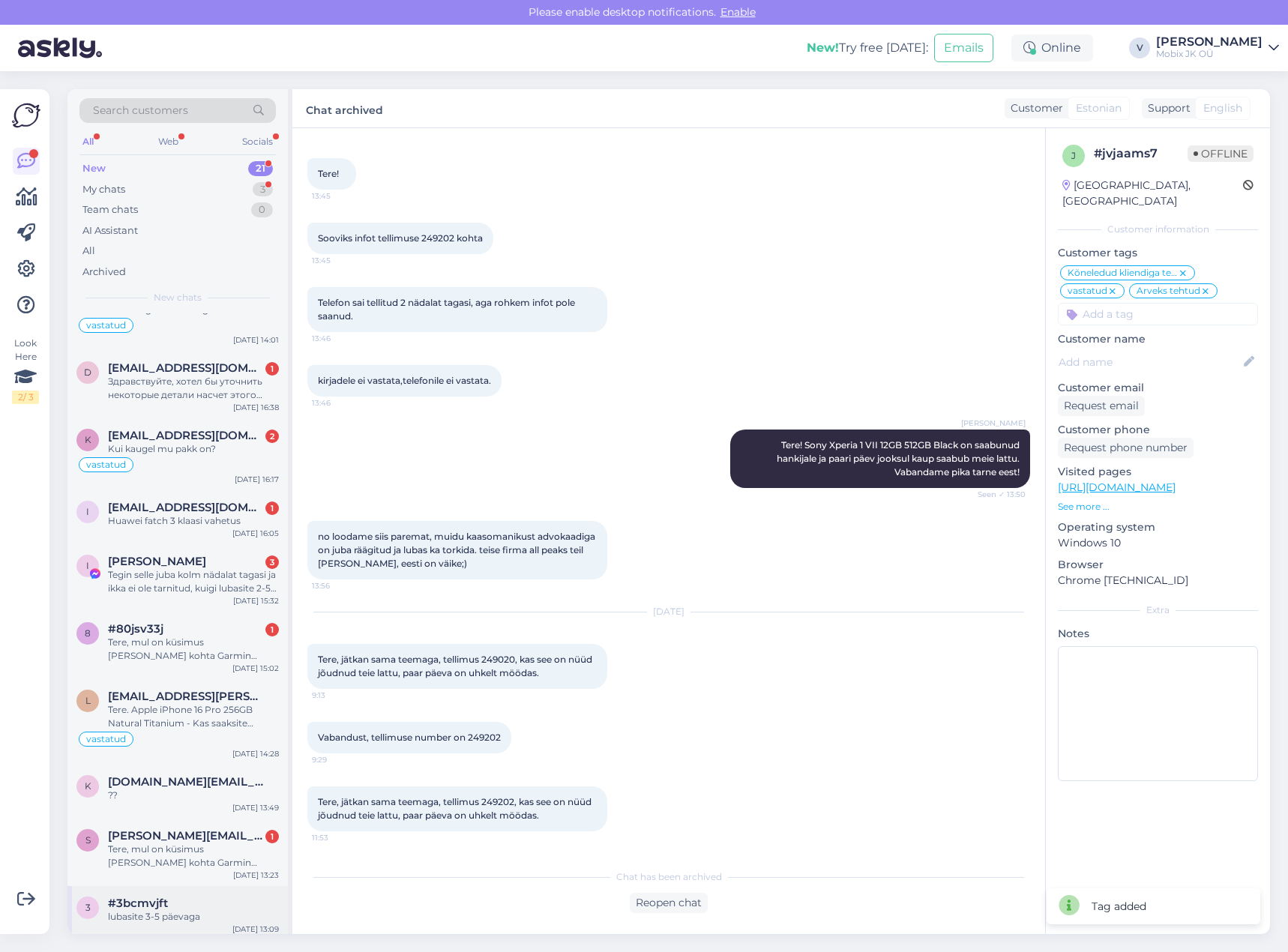
scroll to position [765, 0]
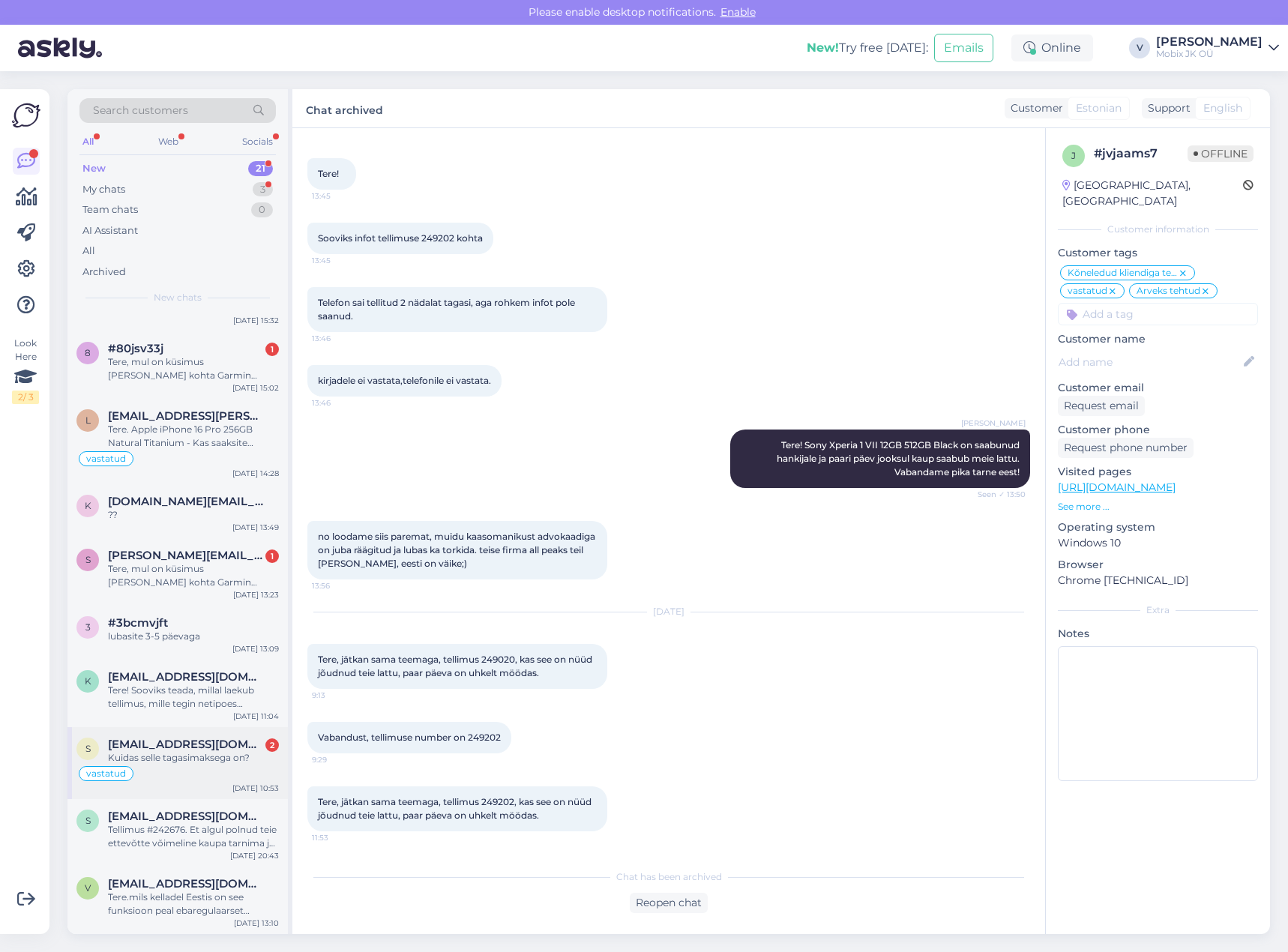
click at [243, 759] on div "Kuidas selle tagasimaksega on?" at bounding box center [193, 758] width 171 height 14
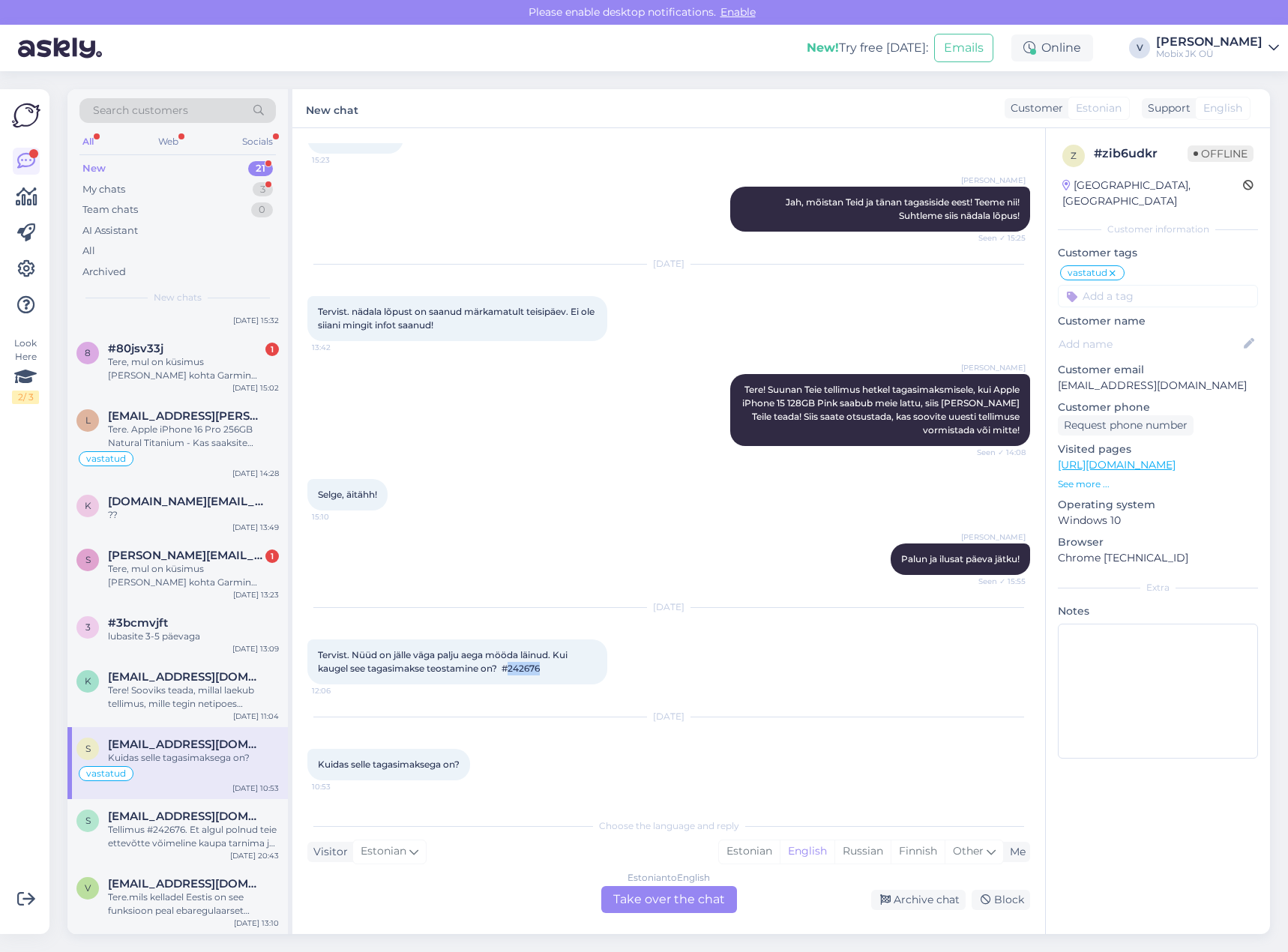
drag, startPoint x: 512, startPoint y: 669, endPoint x: 552, endPoint y: 669, distance: 40.0
click at [552, 669] on div "Tervist. Nüüd on jälle väga palju aega mööda läinud. Kui kaugel see tagasimakse…" at bounding box center [457, 662] width 300 height 45
copy span "242676"
click at [1146, 285] on input at bounding box center [1158, 296] width 200 height 22
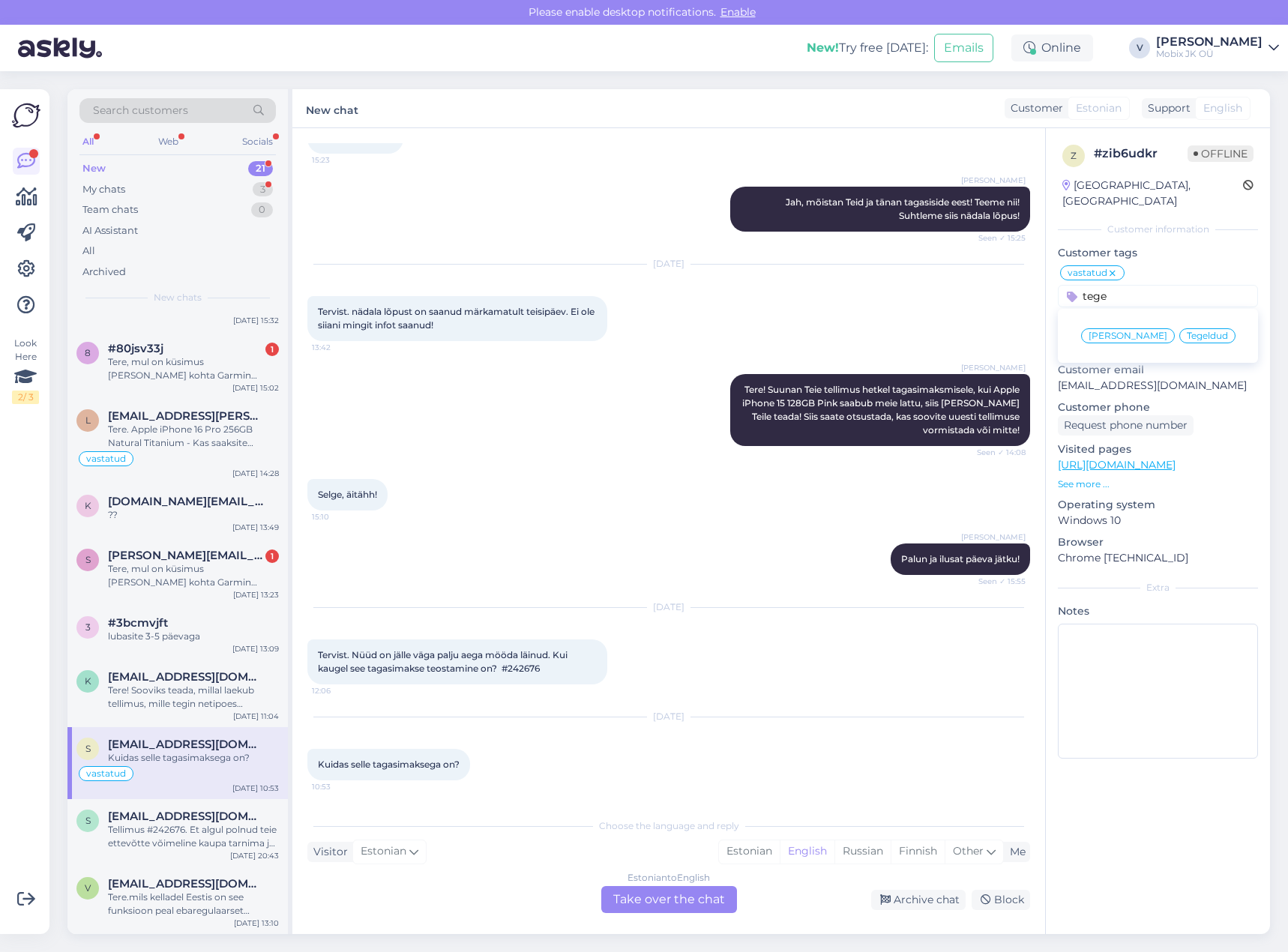
type input "tege"
click at [1207, 329] on div "Tegeldud" at bounding box center [1208, 336] width 57 height 15
click at [923, 899] on div "Archive chat" at bounding box center [919, 899] width 95 height 20
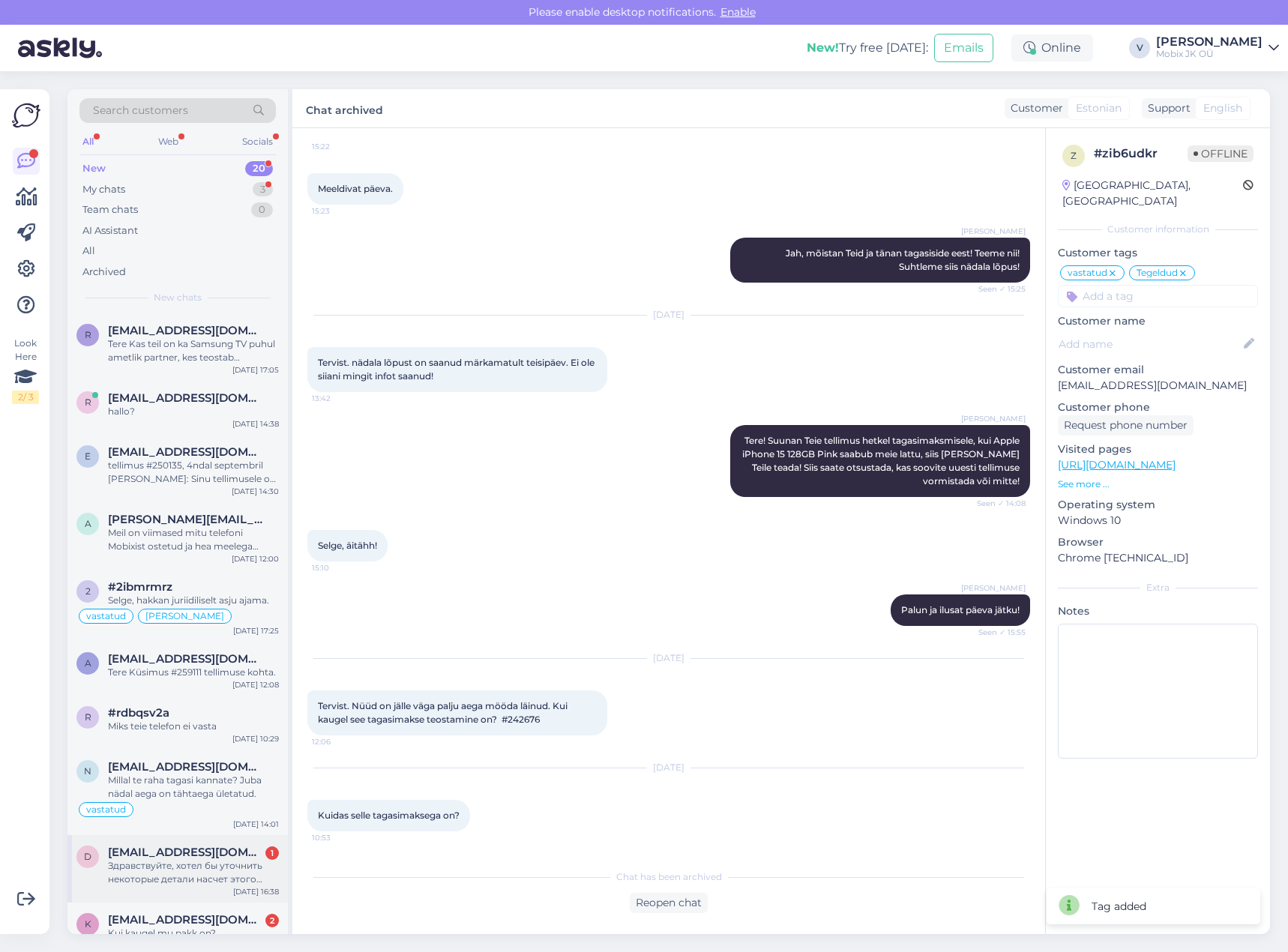
click at [217, 869] on div "Здравствуйте, хотел бы уточнить некоторые детали насчет этого телевизора - LG 6…" at bounding box center [193, 872] width 171 height 27
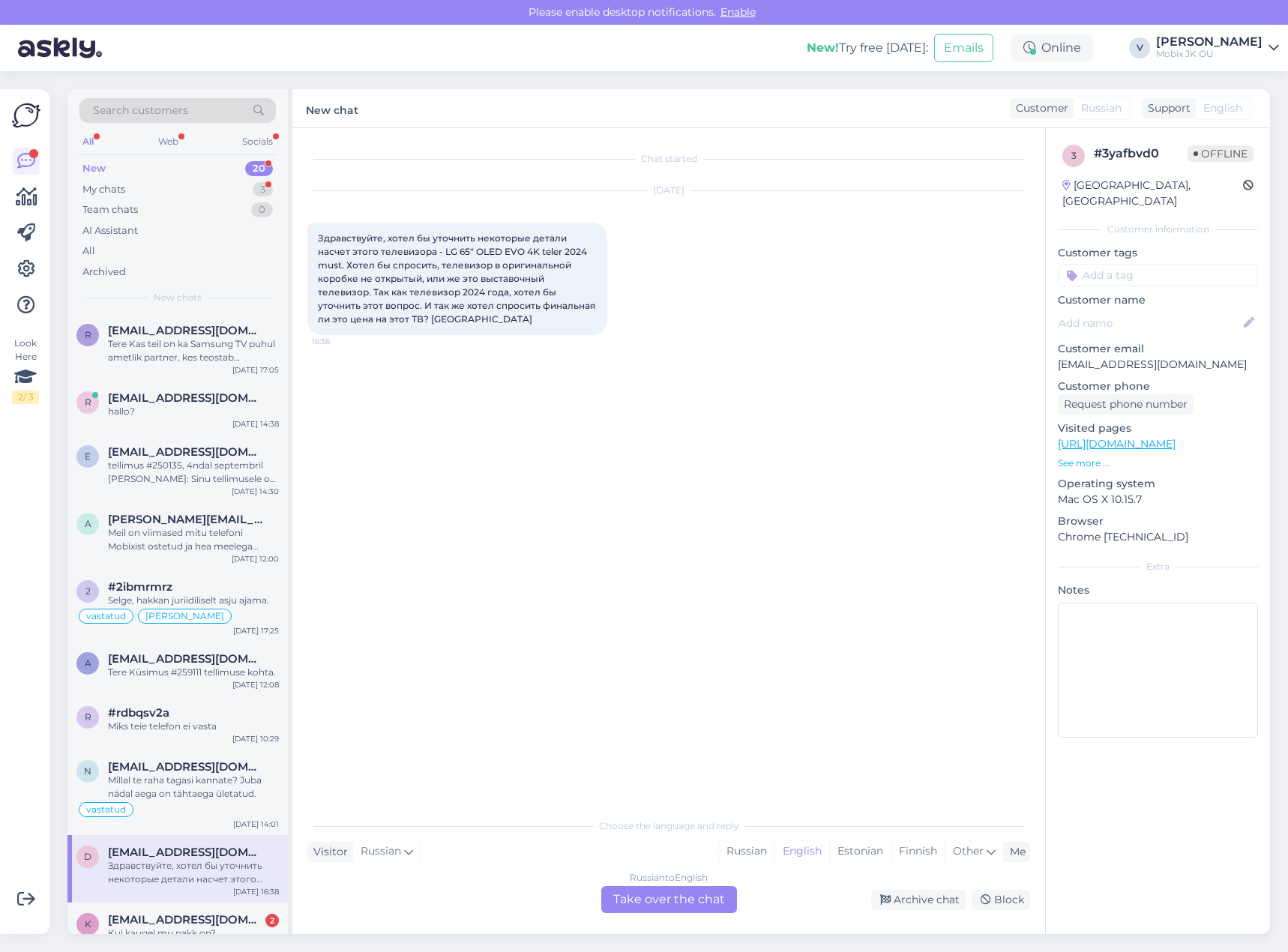
click at [1176, 437] on link "[URL][DOMAIN_NAME]" at bounding box center [1117, 444] width 118 height 14
drag, startPoint x: 443, startPoint y: 250, endPoint x: 591, endPoint y: 251, distance: 148.0
click at [591, 251] on div "Здравствуйте, хотел бы уточнить некоторые детали насчет этого телевизора - LG 6…" at bounding box center [457, 278] width 300 height 112
copy span "LG 65″ OLED EVO 4K teler 2024"
click at [745, 854] on div "Russian" at bounding box center [747, 851] width 56 height 22
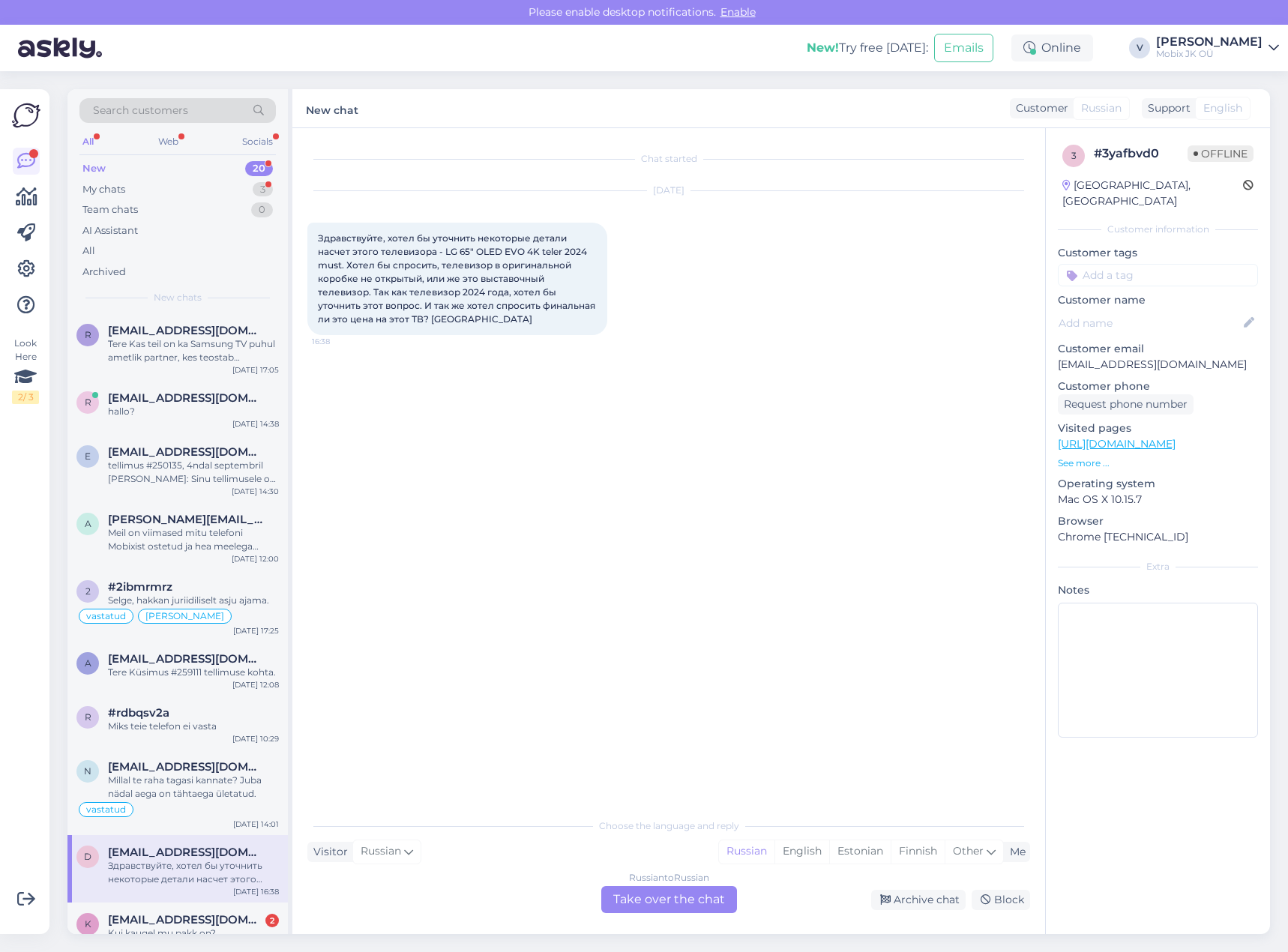
click at [715, 892] on div "Russian to Russian Take over the chat" at bounding box center [670, 899] width 136 height 27
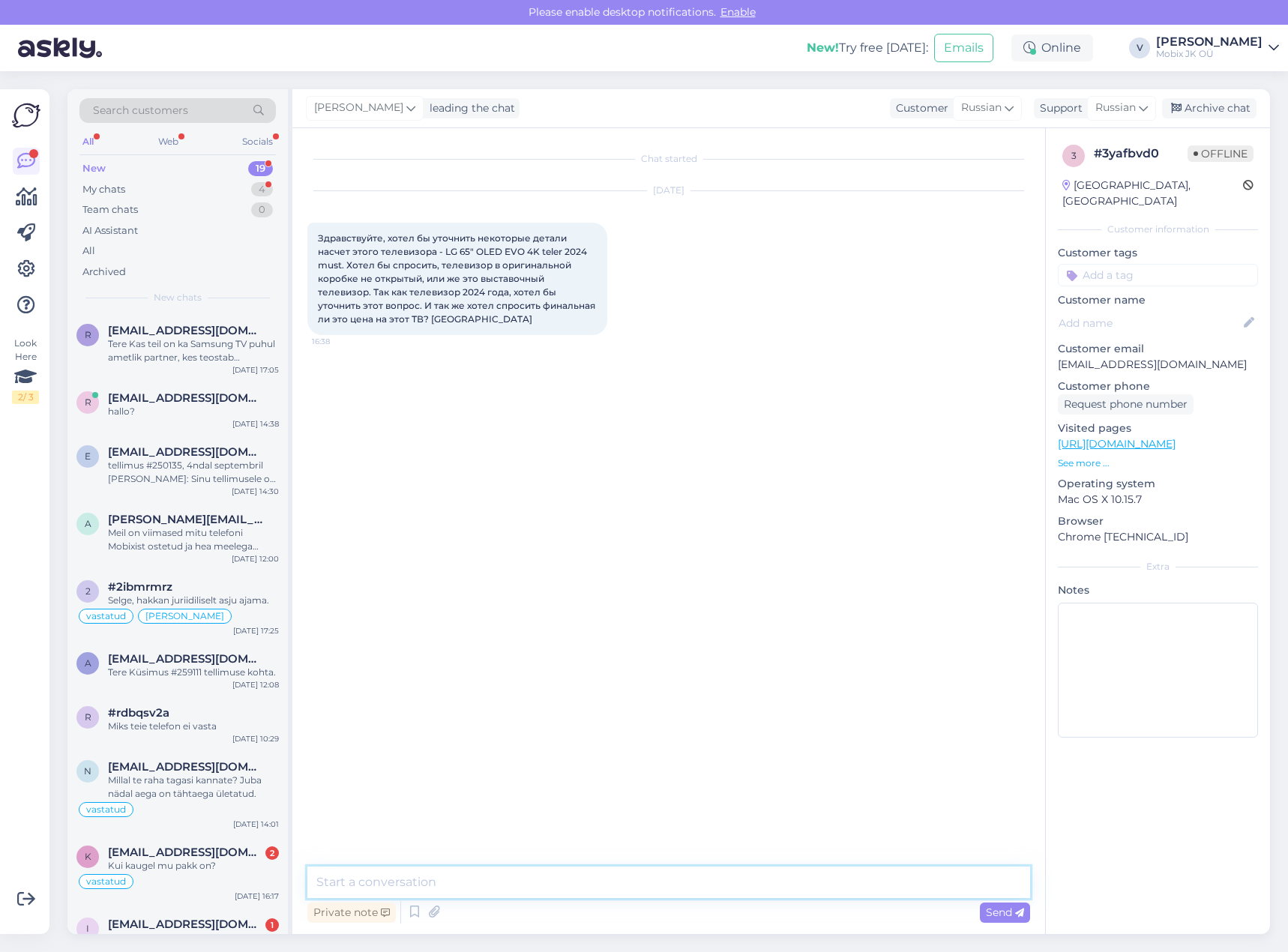
click at [839, 889] on textarea at bounding box center [669, 882] width 723 height 31
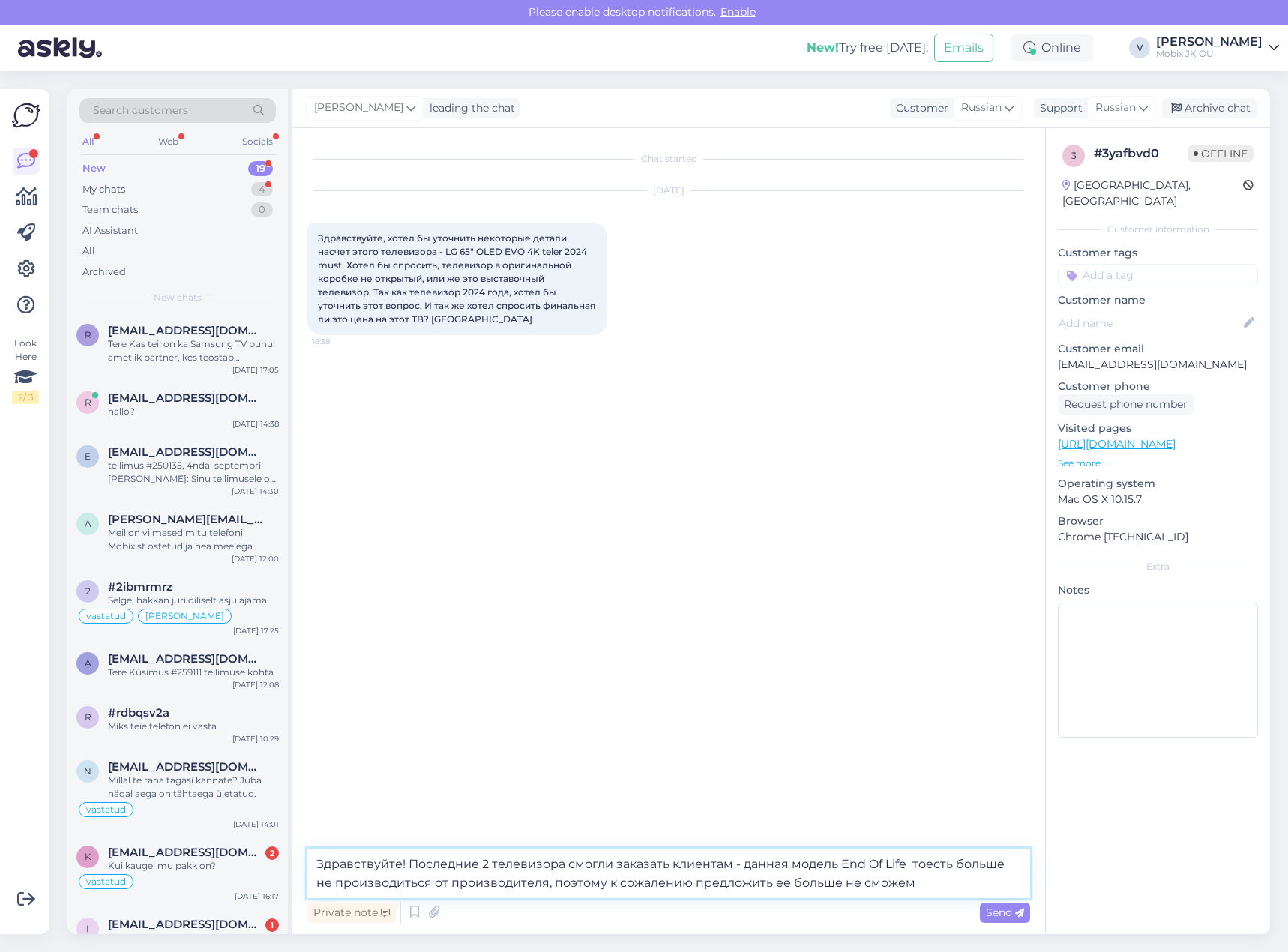
type textarea "Здравствуйте! Последние 2 телевизора смогли заказать клиентам - данная модель E…"
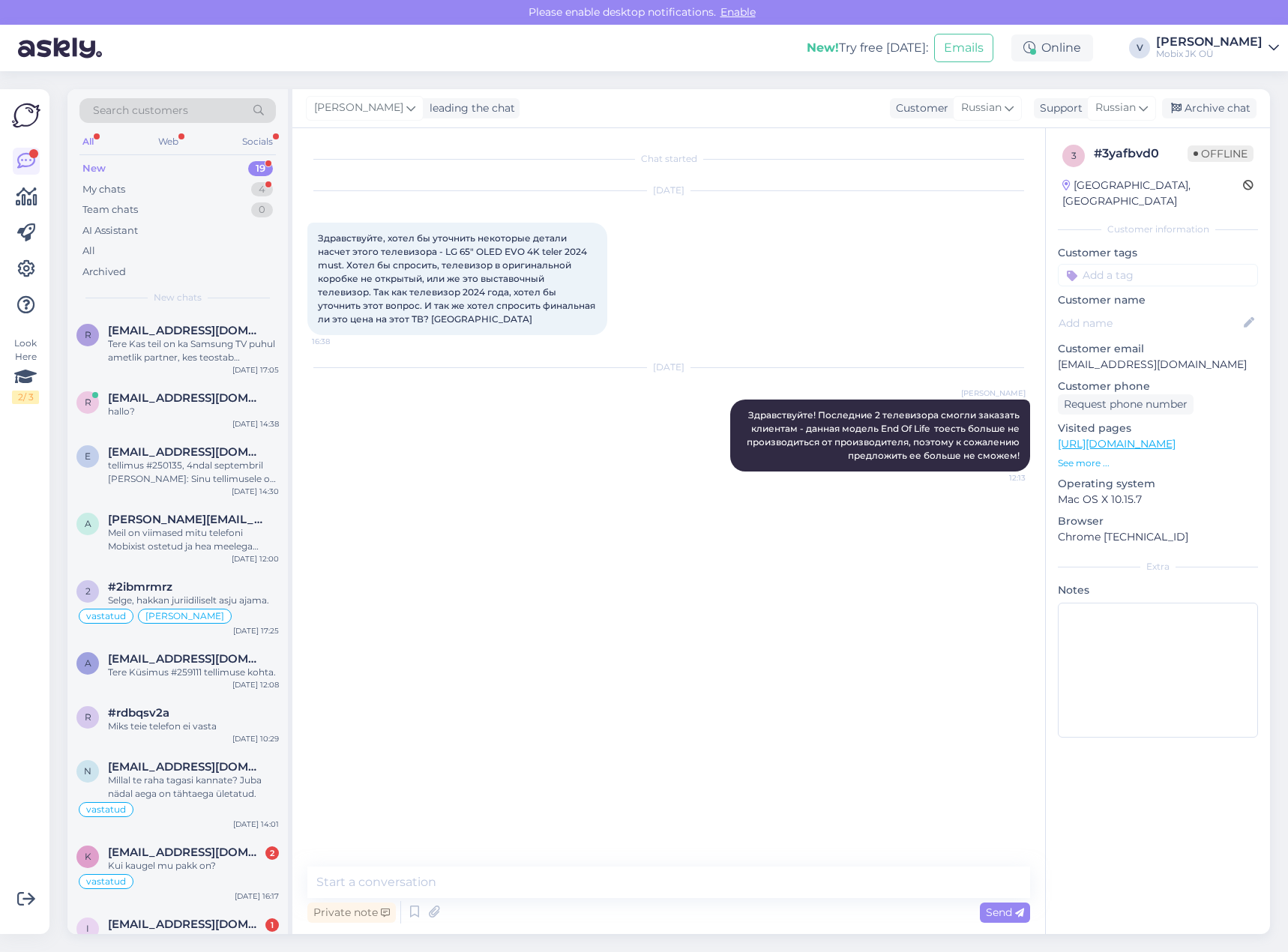
click at [1183, 264] on input at bounding box center [1158, 274] width 200 height 22
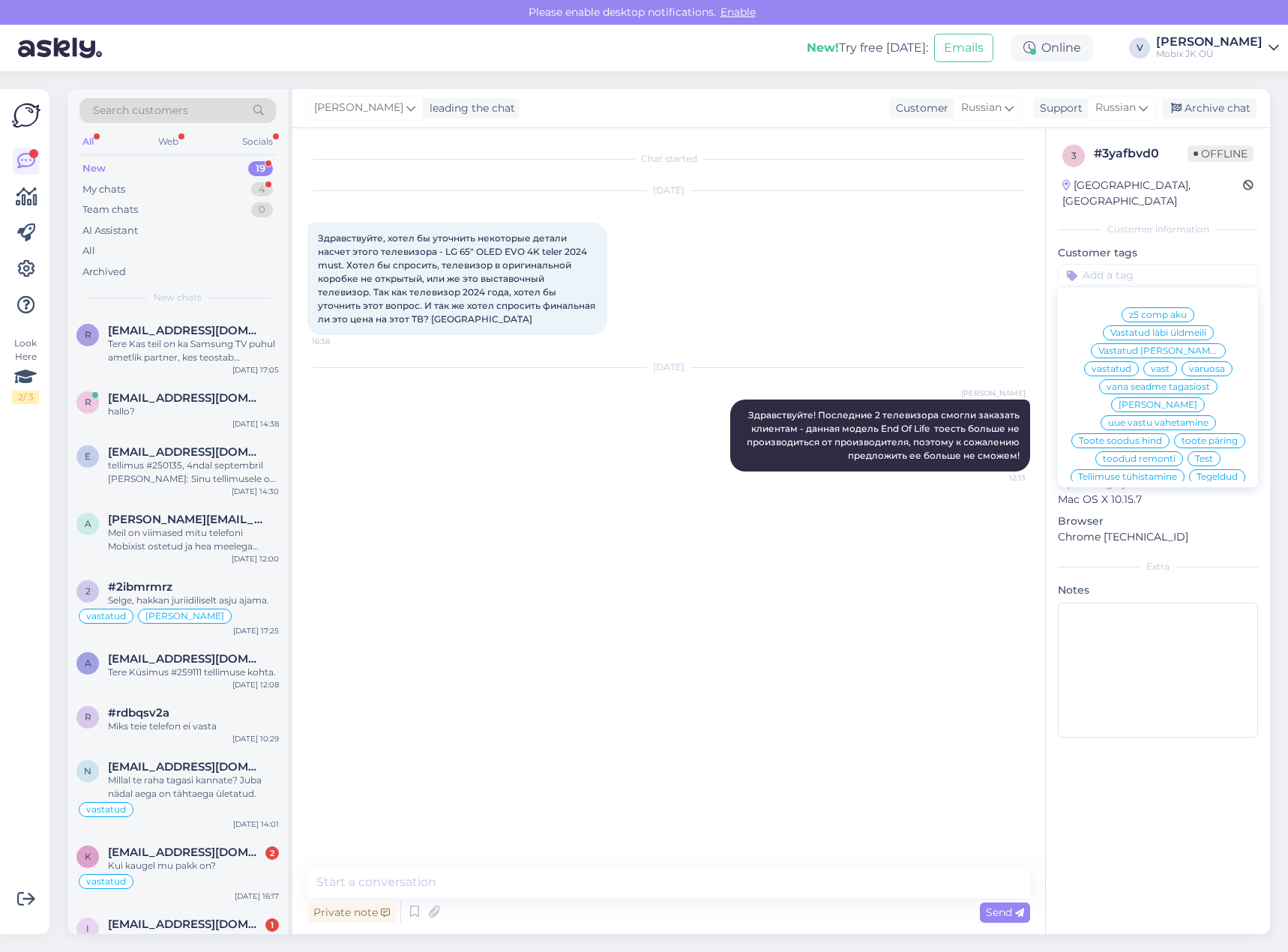
click at [1131, 364] on span "vastatud" at bounding box center [1111, 369] width 40 height 9
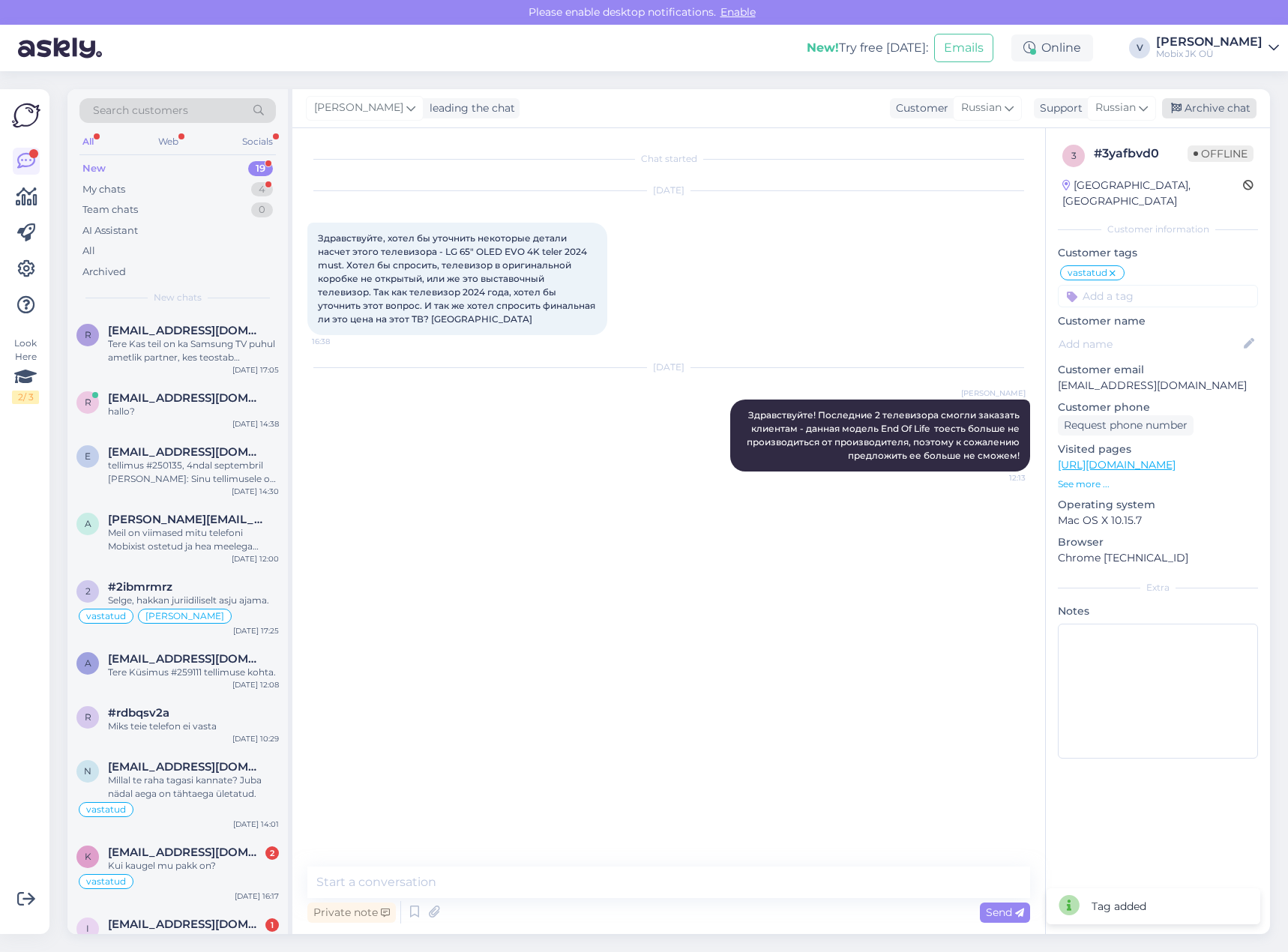
click at [1216, 105] on div "Archive chat" at bounding box center [1209, 108] width 95 height 20
click at [230, 667] on div "Tere Küsimus #259111 tellimuse kohta." at bounding box center [193, 672] width 171 height 14
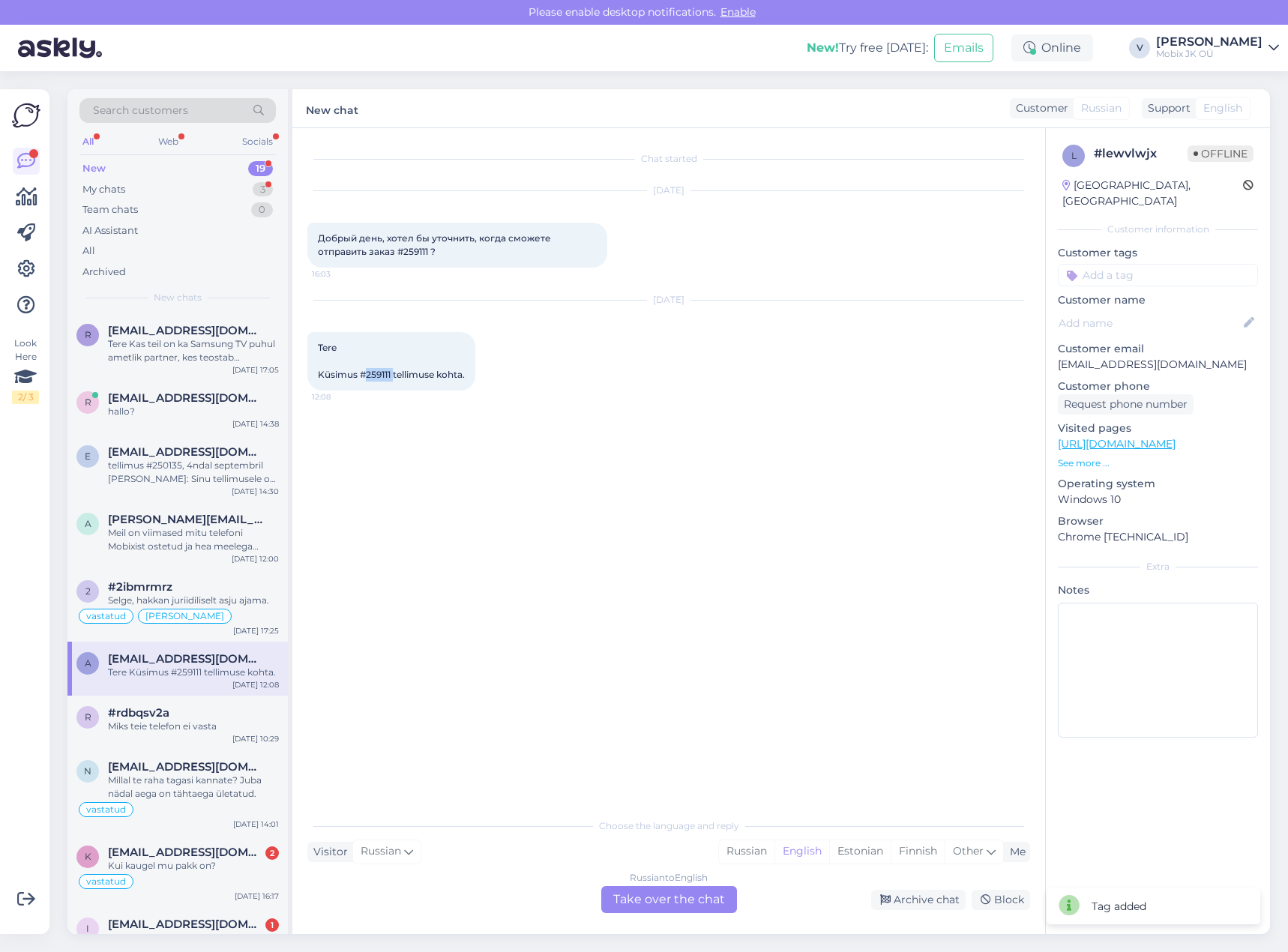
drag, startPoint x: 366, startPoint y: 373, endPoint x: 395, endPoint y: 370, distance: 29.2
click at [395, 370] on span "Tere Küsimus #259111 tellimuse kohta." at bounding box center [391, 361] width 147 height 38
copy span "259111"
click at [230, 727] on div "Miks teie telefon ei vasta" at bounding box center [193, 727] width 171 height 14
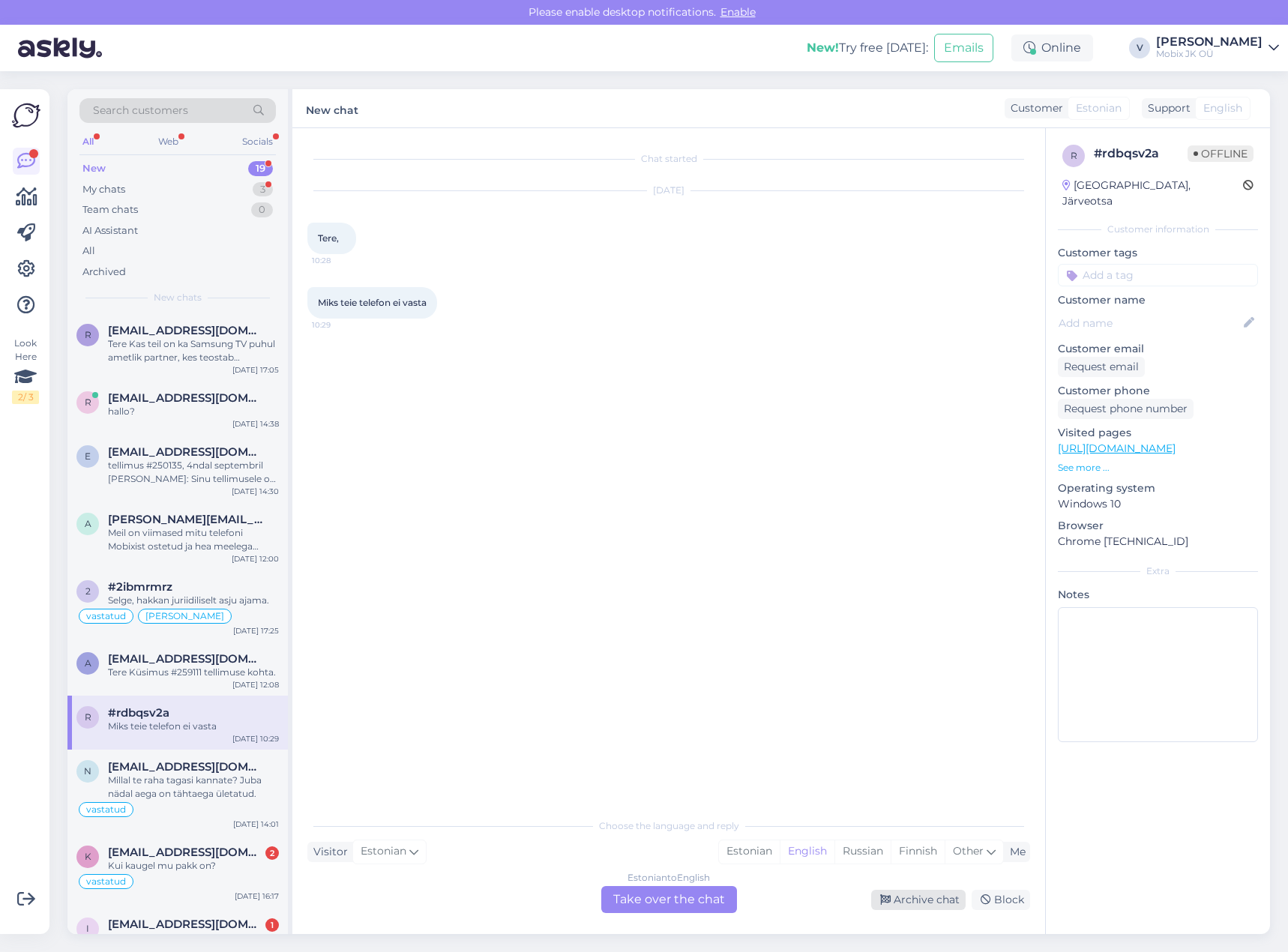
click at [933, 892] on div "Archive chat" at bounding box center [919, 899] width 95 height 20
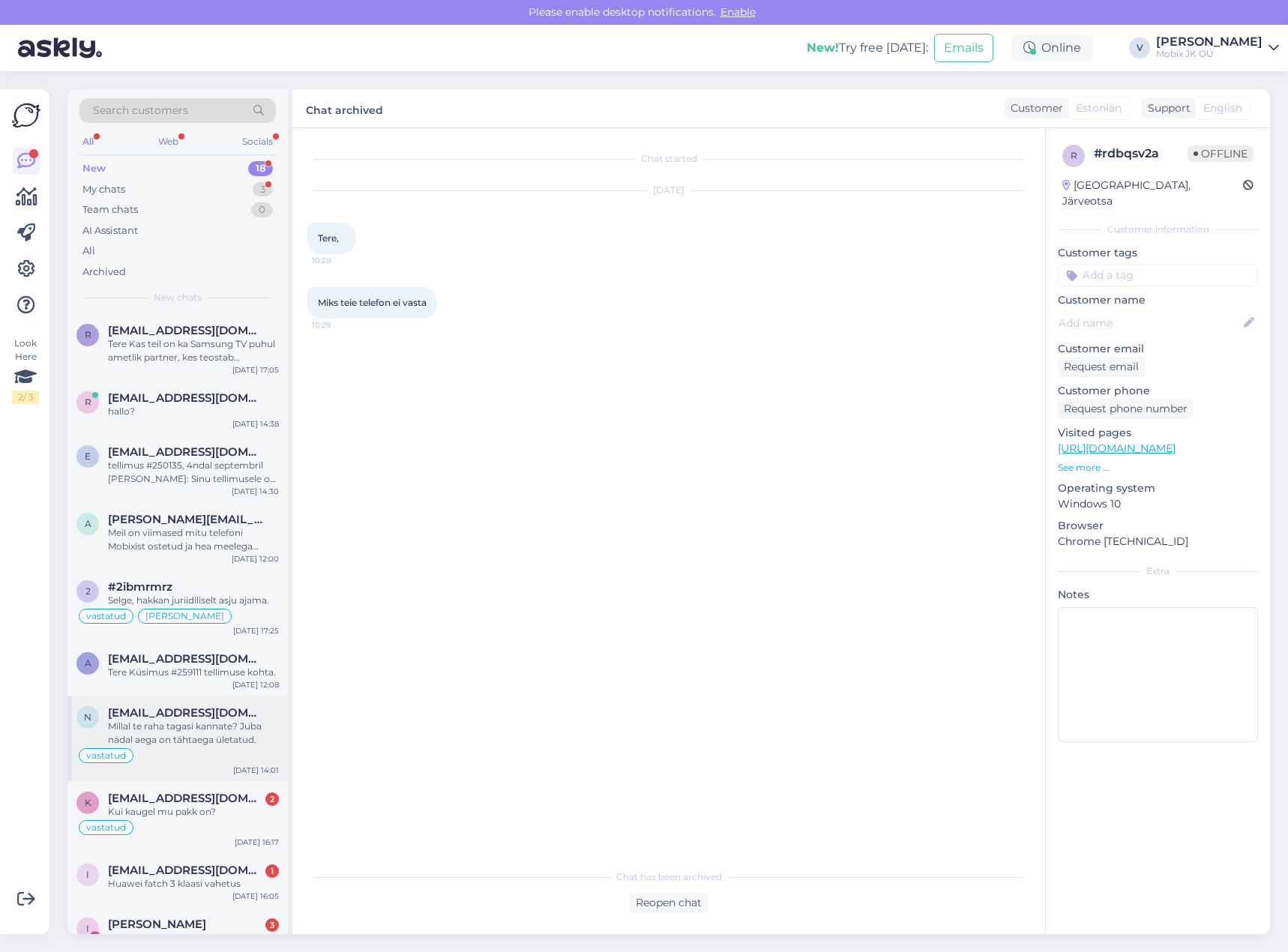
click at [180, 730] on div "Millal te raha tagasi kannate? Juba nädal aega on tähtaega ületatud." at bounding box center [193, 733] width 171 height 27
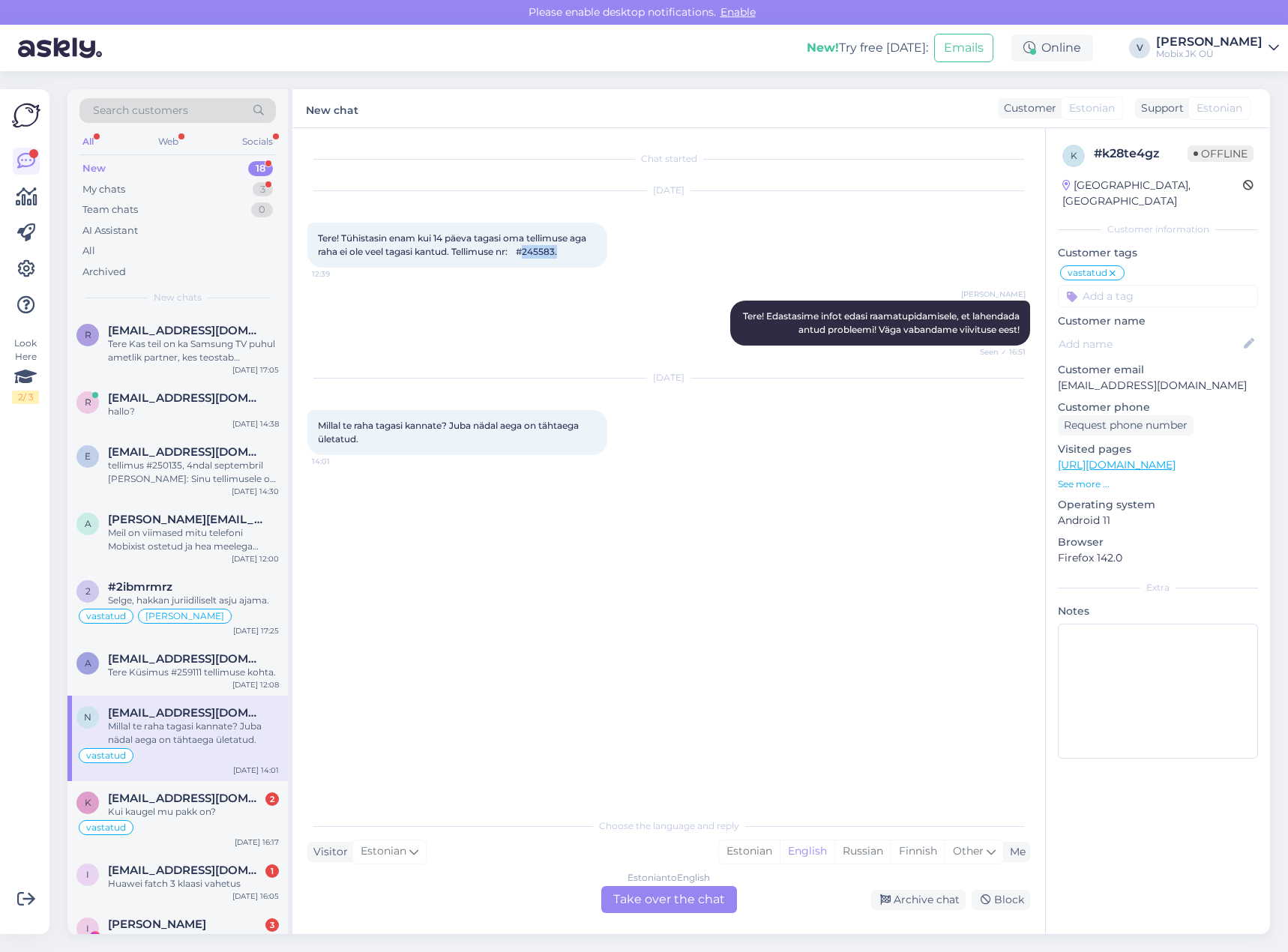
drag, startPoint x: 537, startPoint y: 248, endPoint x: 572, endPoint y: 252, distance: 35.2
click at [572, 252] on div "Tere! Tühistasin enam kui 14 päeva tagasi oma tellimuse aga raha ei ole veel ta…" at bounding box center [457, 244] width 300 height 45
copy span "245583."
drag, startPoint x: 912, startPoint y: 893, endPoint x: 669, endPoint y: 859, distance: 245.4
click at [913, 893] on div "Archive chat" at bounding box center [919, 899] width 95 height 20
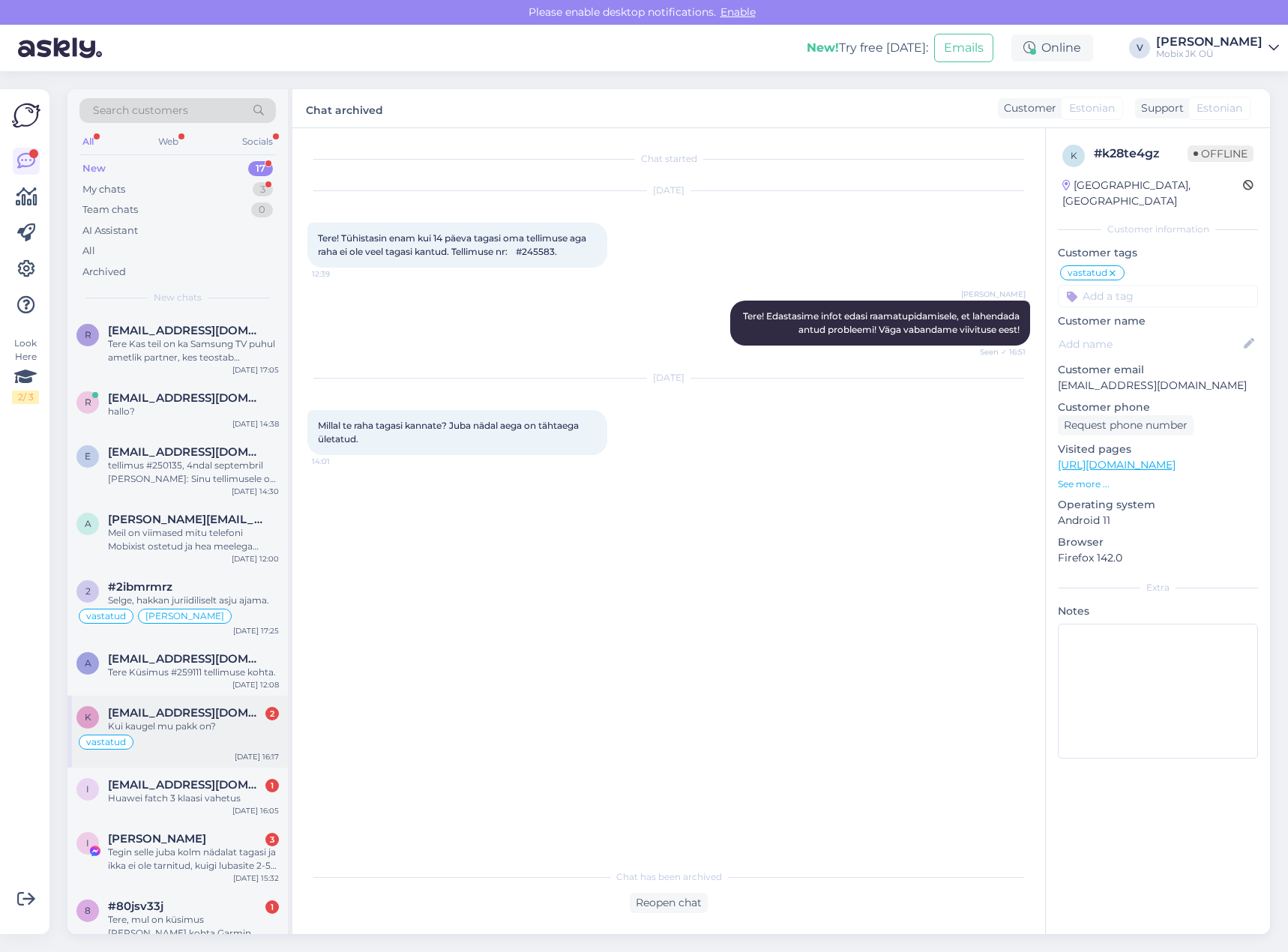
click at [205, 714] on span "[EMAIL_ADDRESS][DOMAIN_NAME]" at bounding box center [186, 713] width 156 height 14
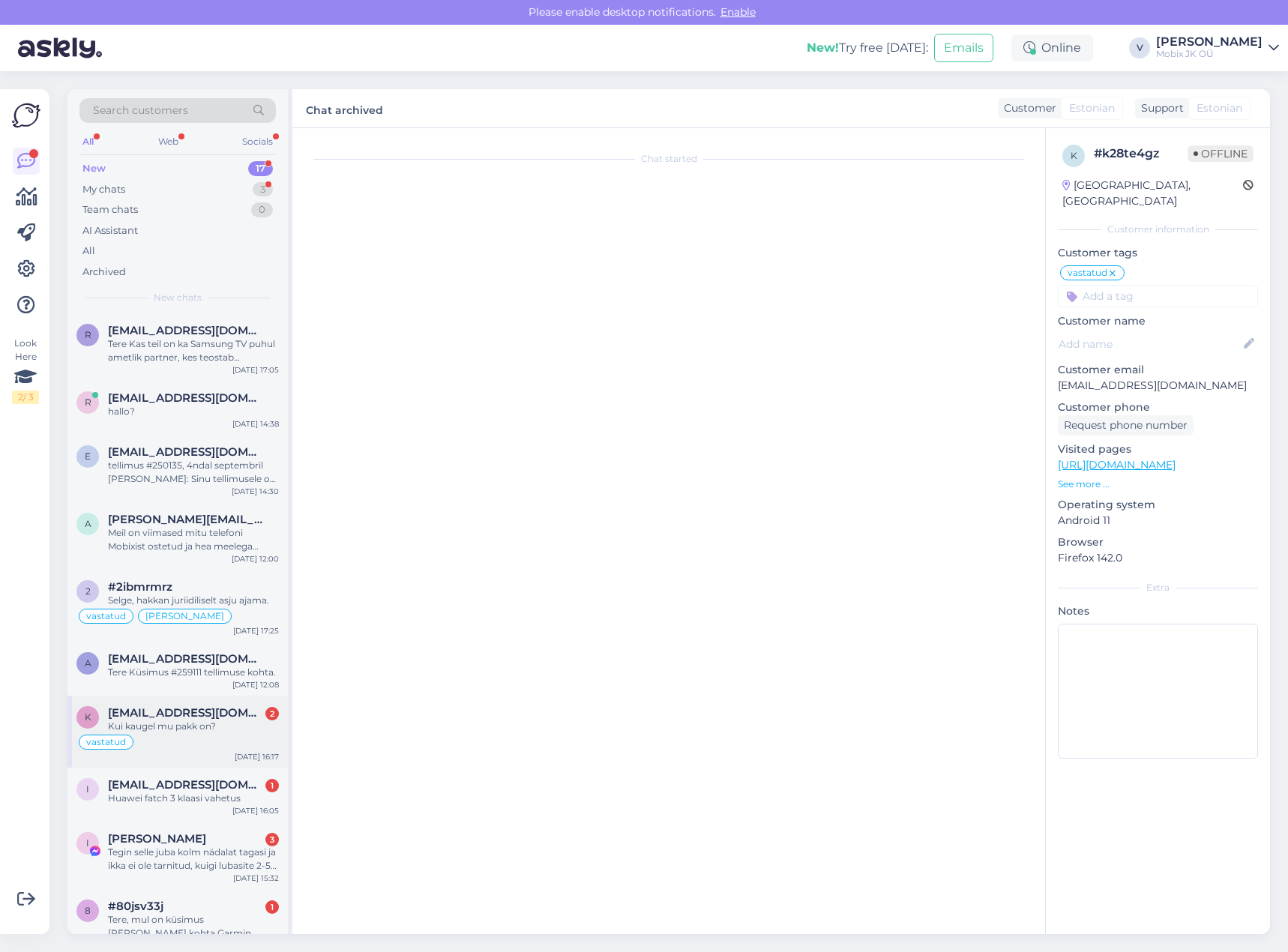
scroll to position [42, 0]
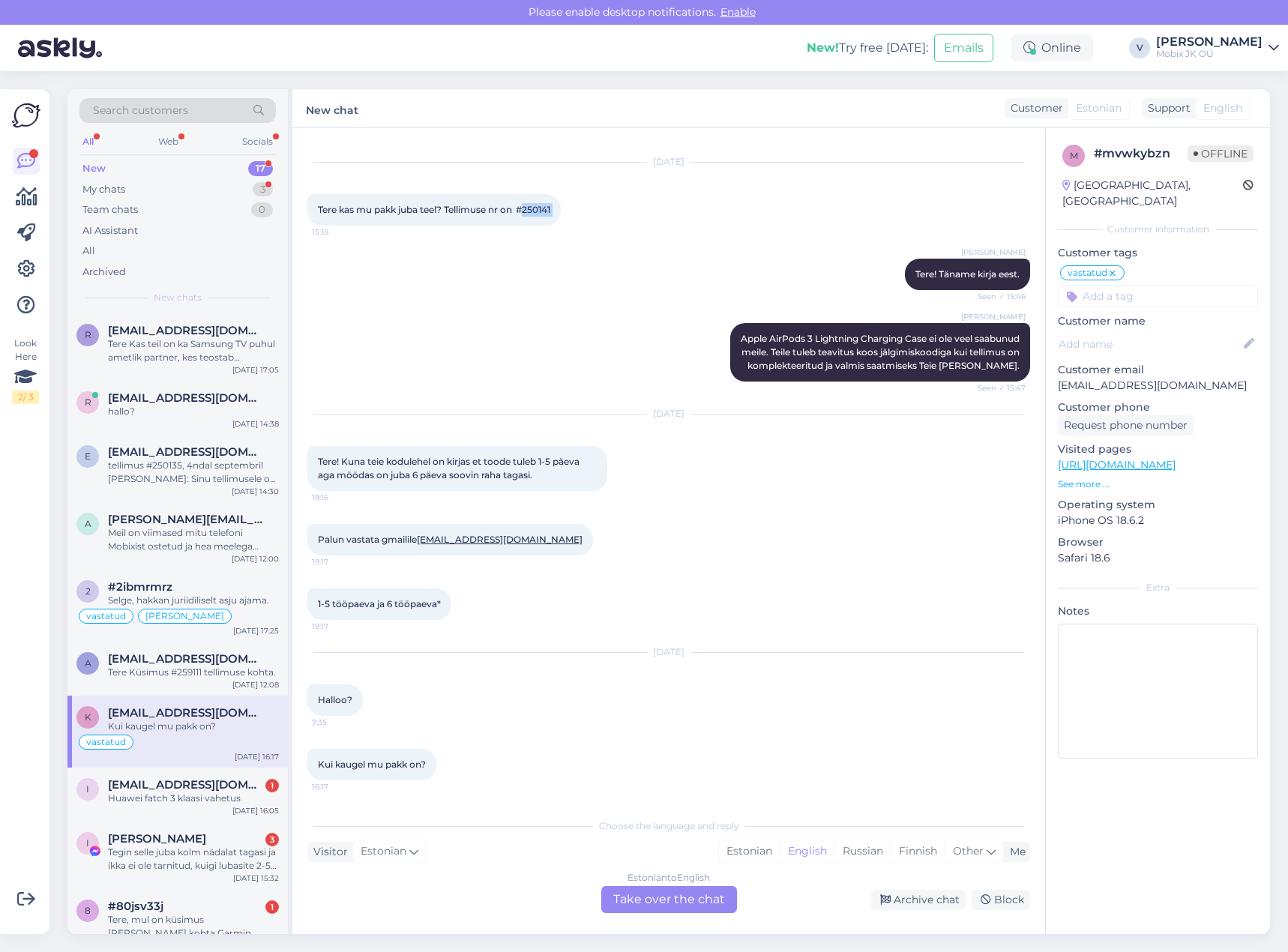
drag, startPoint x: 537, startPoint y: 195, endPoint x: 578, endPoint y: 196, distance: 41.0
click at [561, 196] on div "Tere kas mu [PERSON_NAME] teel? Tellimuse nr on #250141 15:18" at bounding box center [434, 209] width 254 height 31
copy div "250141 15:18"
click at [1148, 285] on input at bounding box center [1158, 296] width 200 height 22
type input "tü"
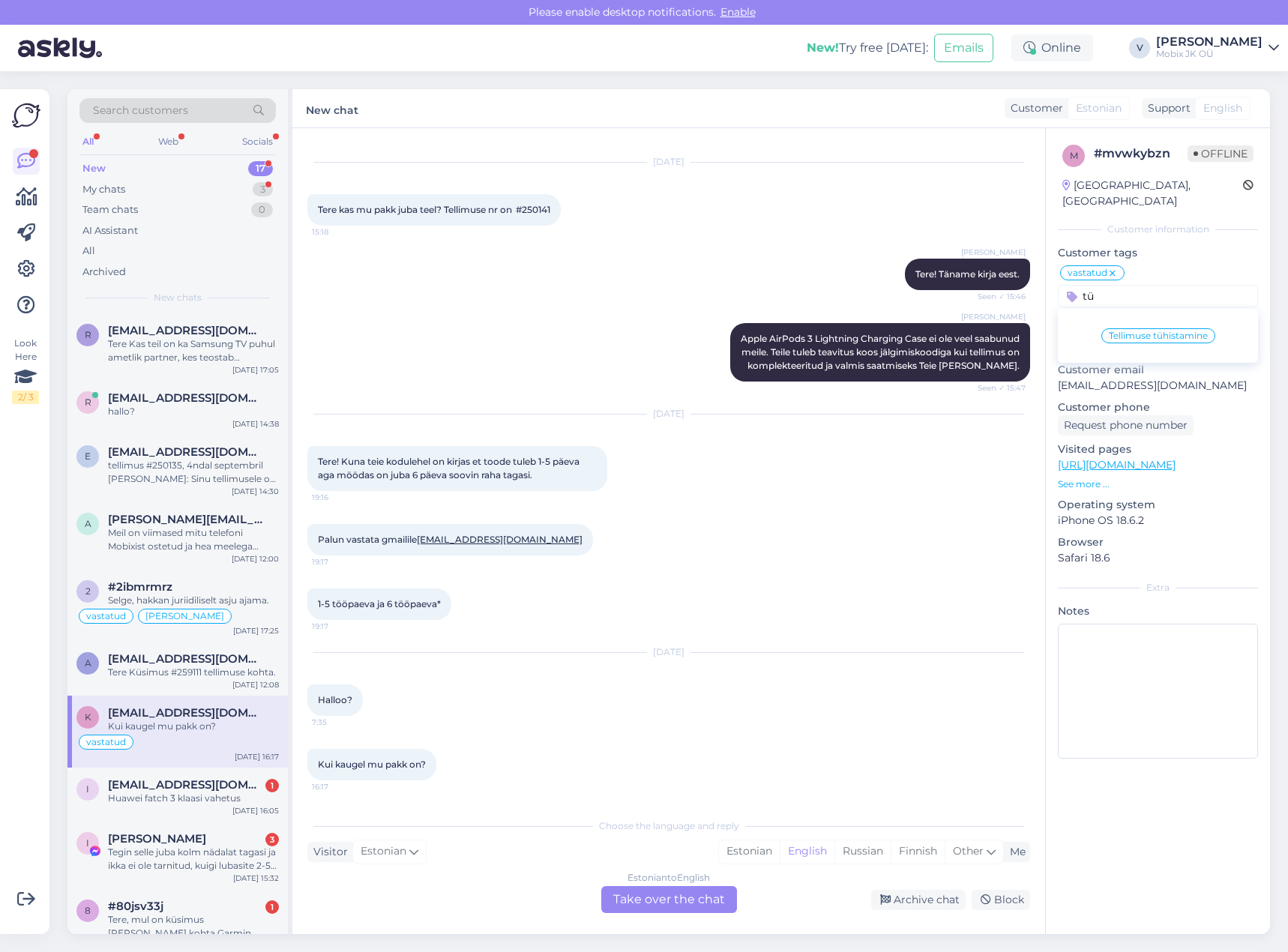
click at [1165, 329] on div "Tellimuse tühistamine" at bounding box center [1158, 336] width 114 height 15
click at [931, 905] on div "Archive chat" at bounding box center [919, 899] width 95 height 20
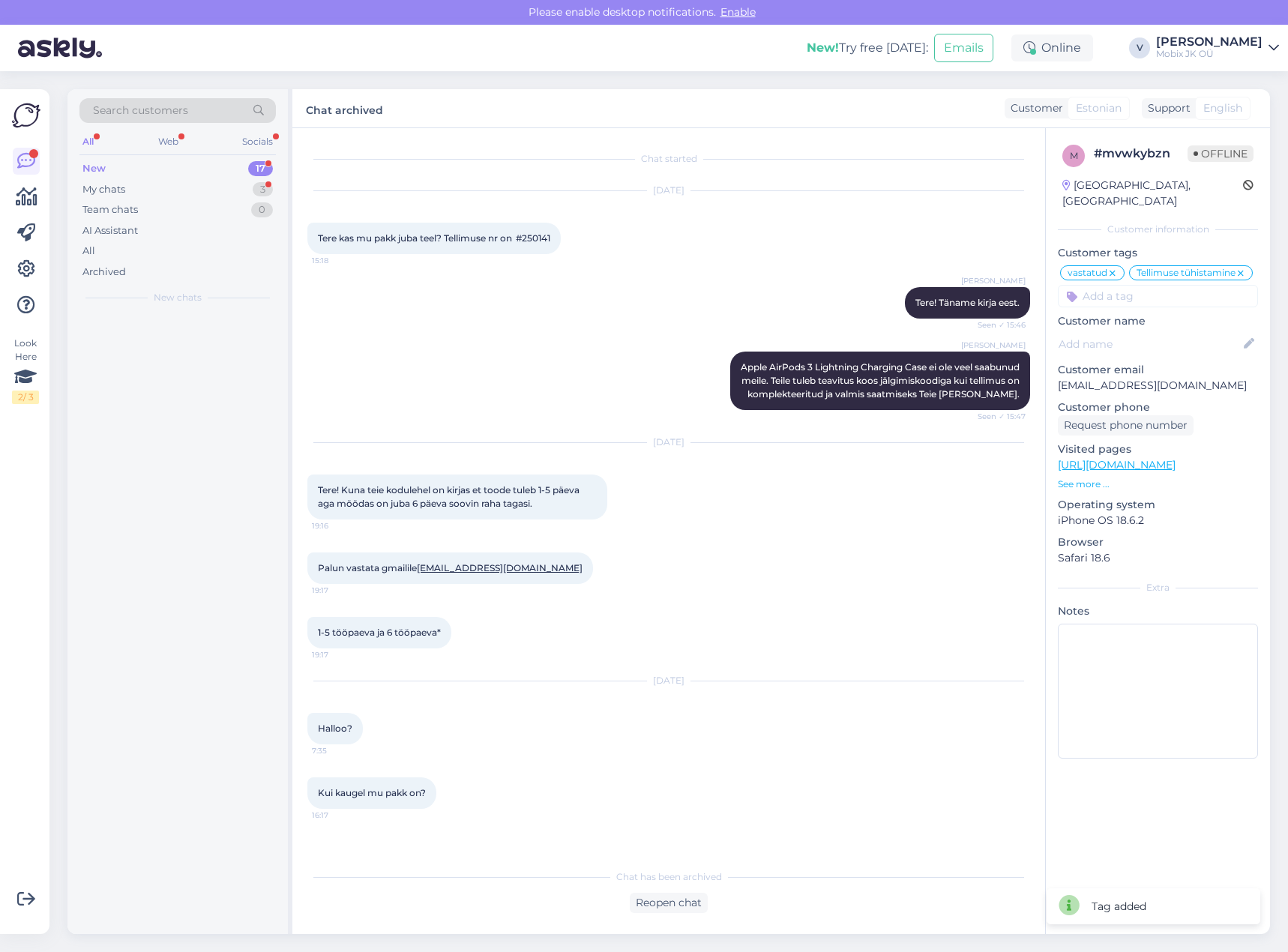
scroll to position [0, 0]
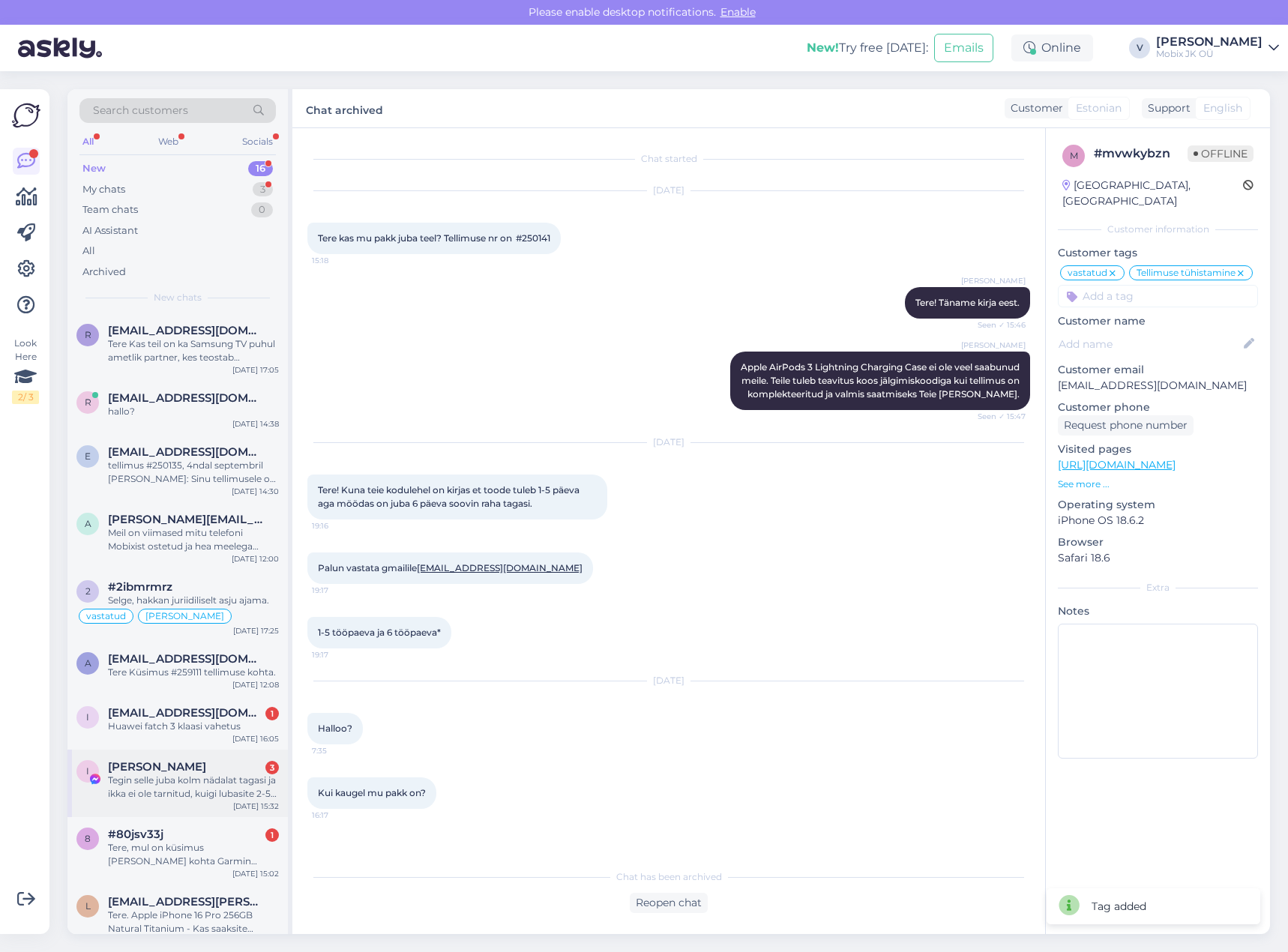
click at [228, 788] on div "Tegin selle juba kolm nädalat tagasi ja ikka ei ole tarnitud, kuigi lubasite 2-…" at bounding box center [193, 786] width 171 height 27
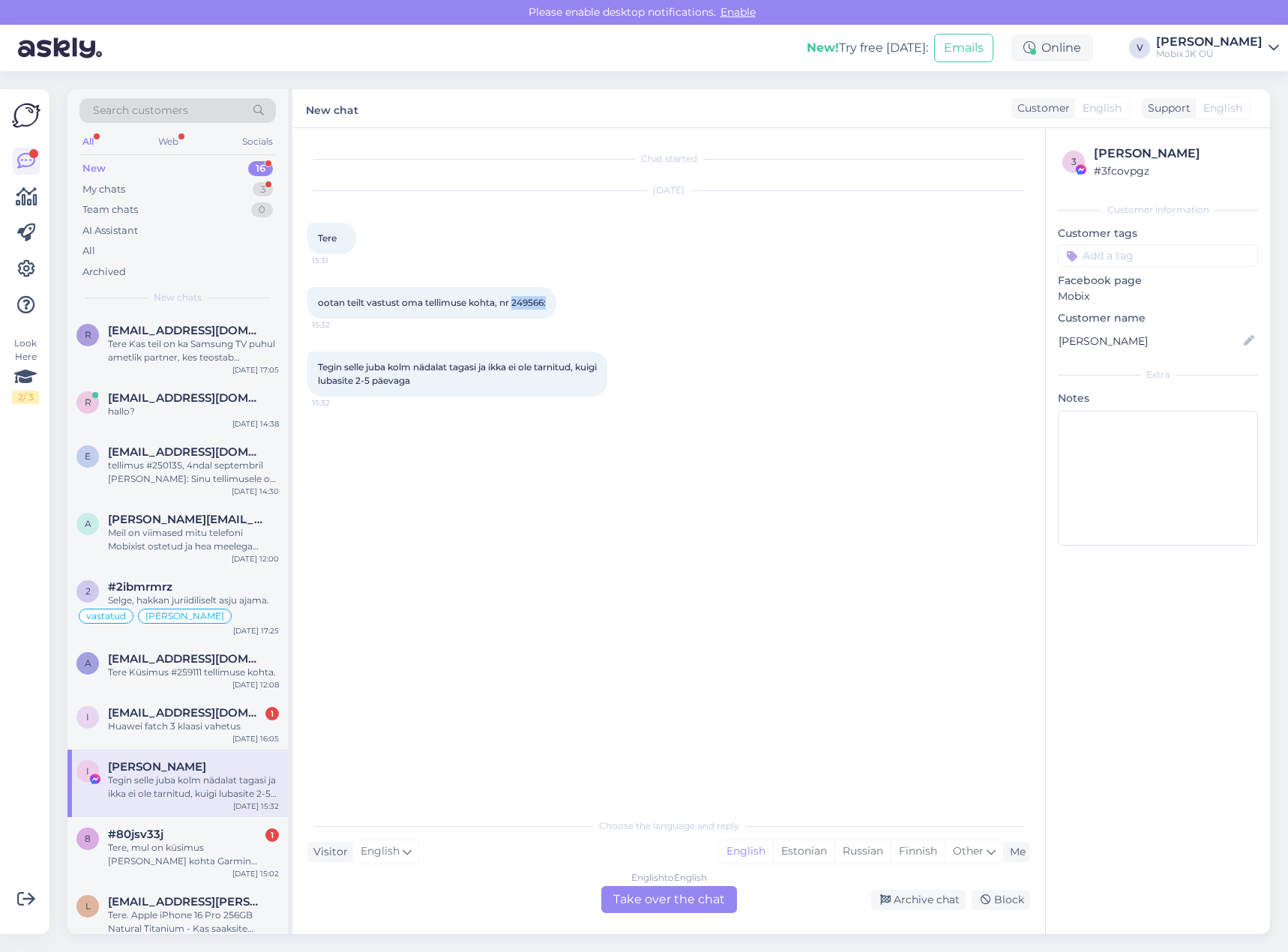
drag, startPoint x: 512, startPoint y: 299, endPoint x: 547, endPoint y: 300, distance: 35.0
click at [546, 300] on span "ootan teilt vastust oma tellimuse kohta, nr 249566:" at bounding box center [432, 302] width 228 height 11
copy span "249566:"
click at [1128, 257] on input at bounding box center [1158, 255] width 200 height 22
type input "tü"
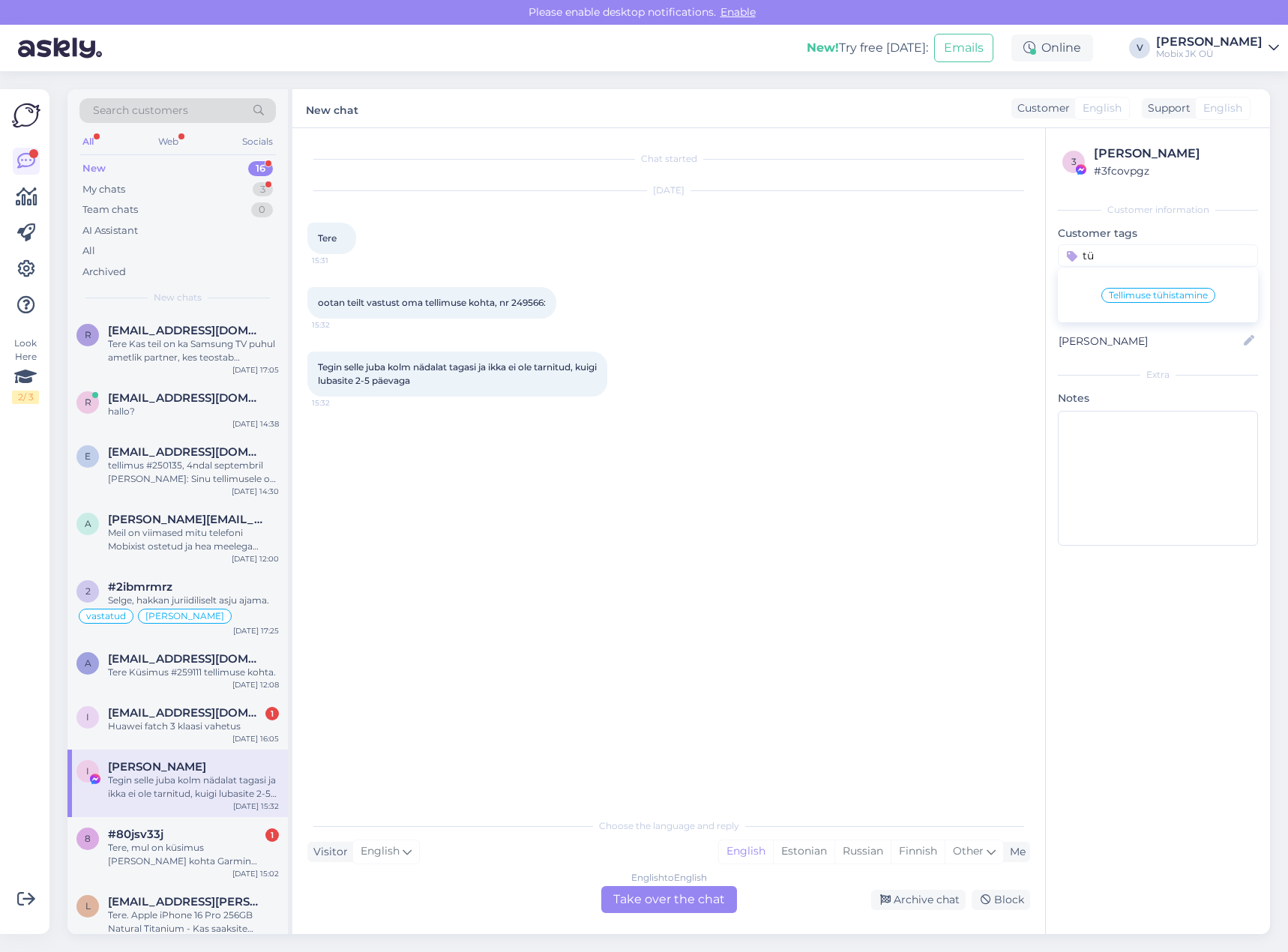
click at [1160, 297] on span "Tellimuse tühistamine" at bounding box center [1158, 296] width 99 height 9
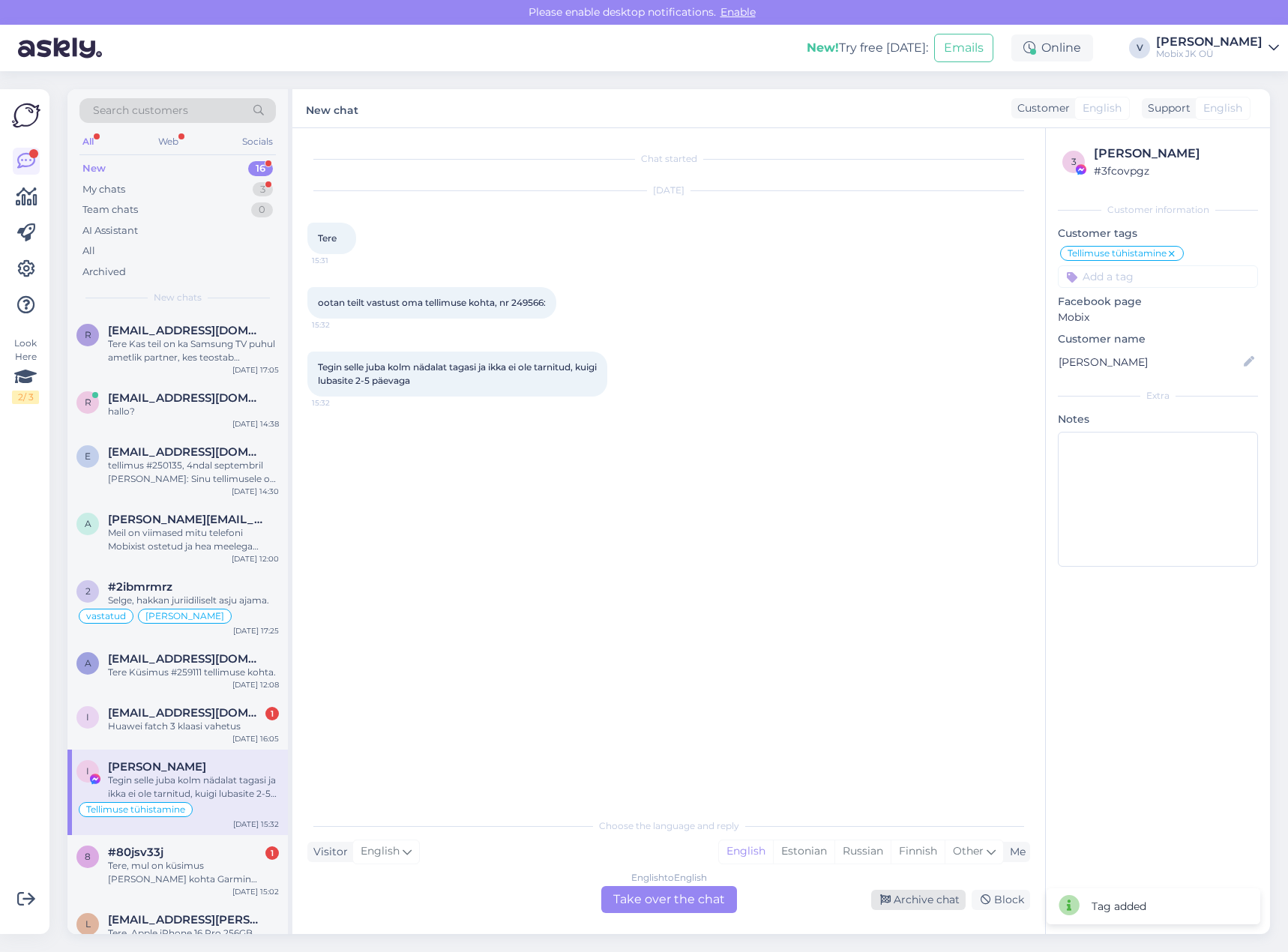
click at [918, 898] on div "Archive chat" at bounding box center [919, 899] width 95 height 20
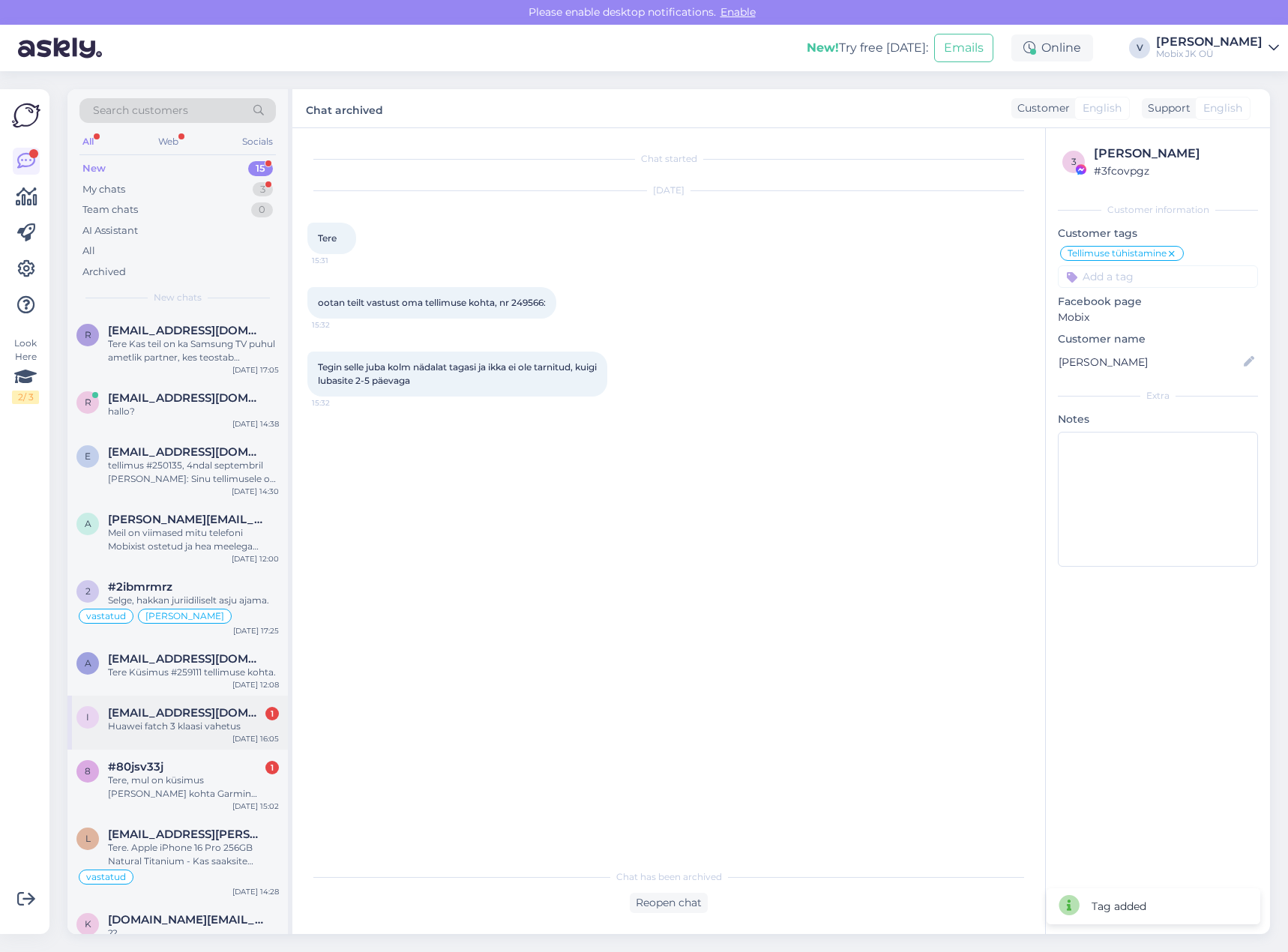
click at [249, 720] on div "Huawei fatch 3 klaasi vahetus" at bounding box center [193, 727] width 171 height 14
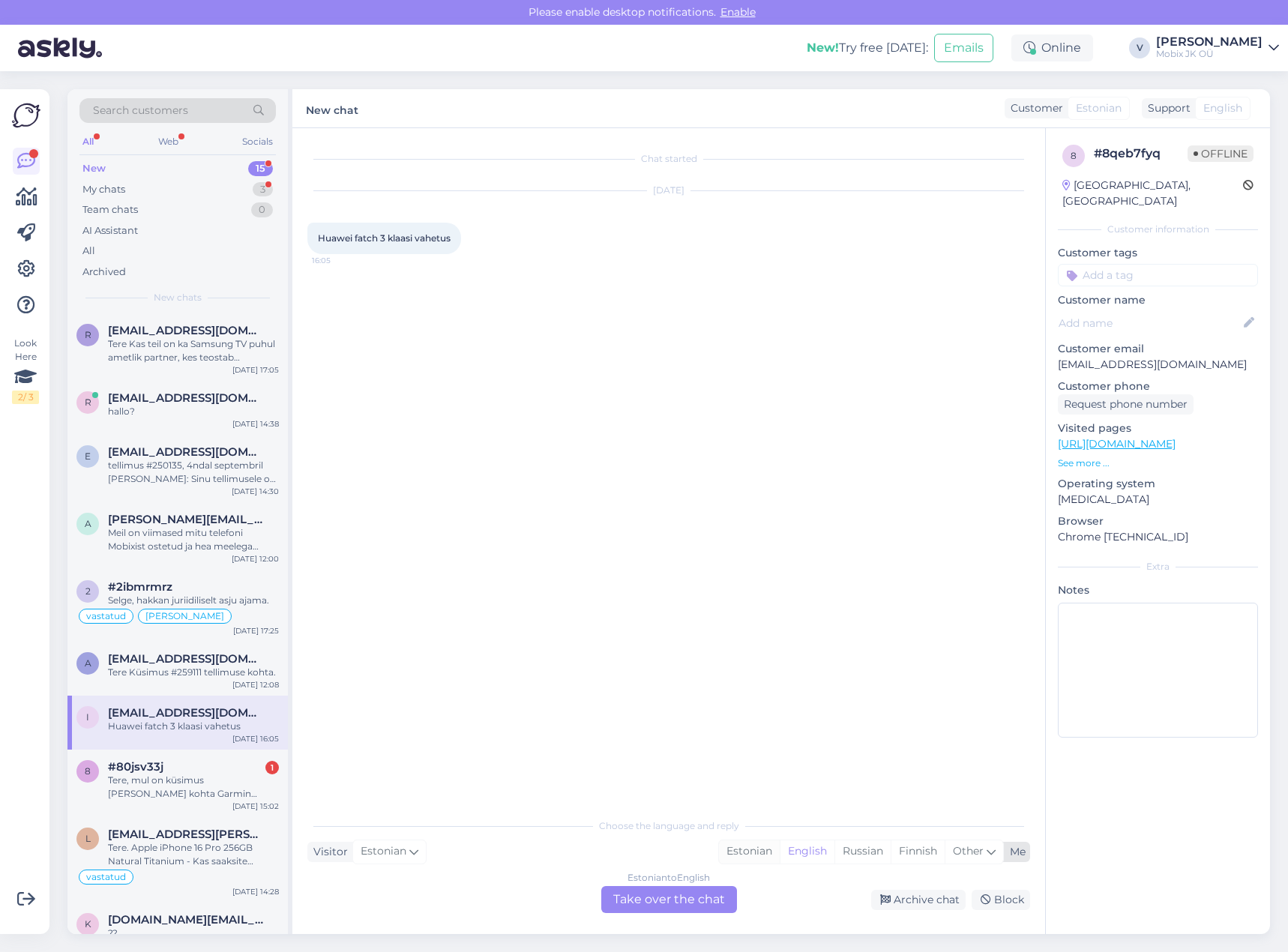
click at [749, 852] on div "Estonian" at bounding box center [749, 851] width 60 height 22
click at [706, 892] on div "Estonian to Estonian Take over the chat" at bounding box center [670, 899] width 136 height 27
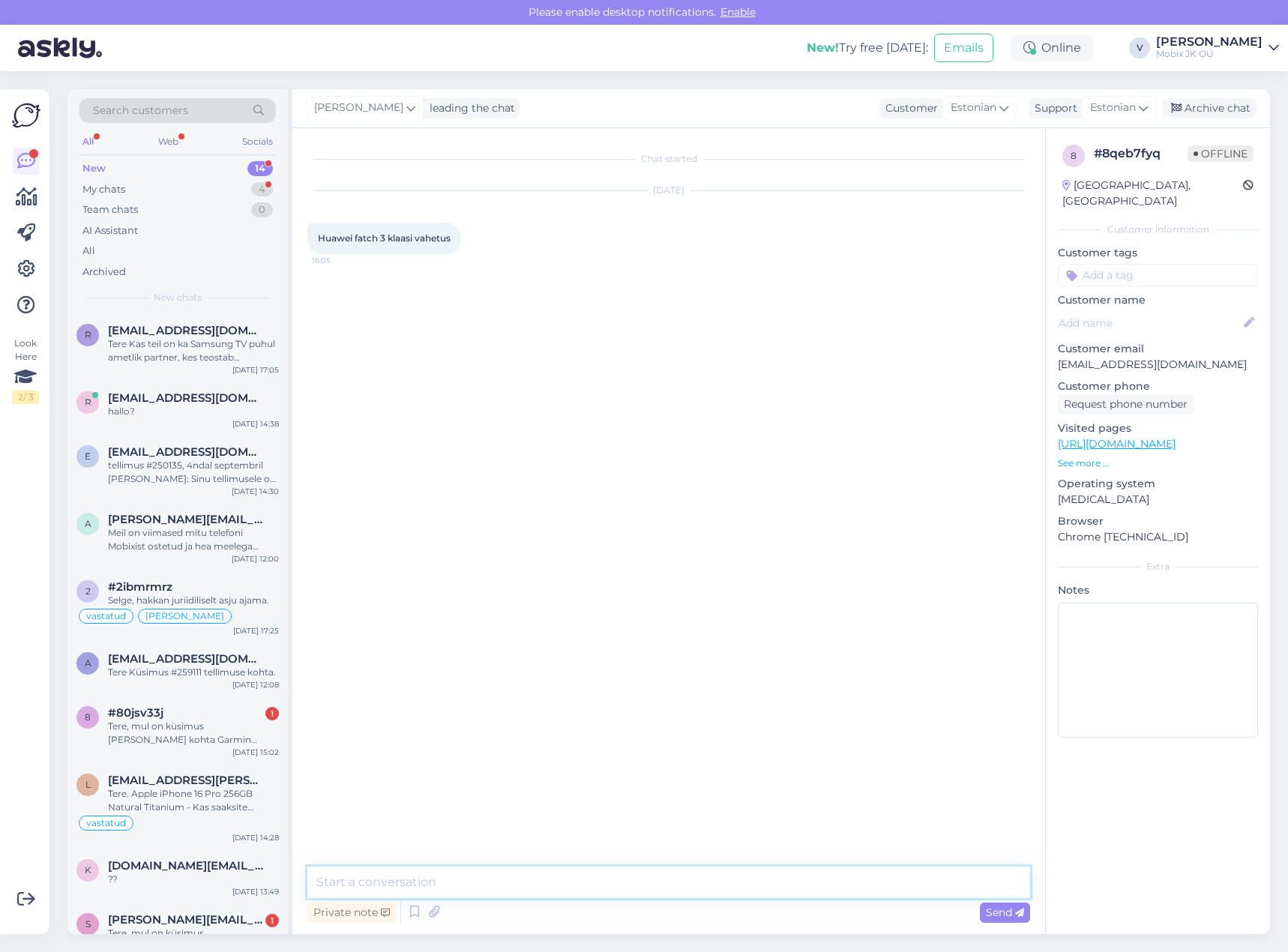
click at [624, 883] on textarea at bounding box center [669, 882] width 723 height 31
type textarea "Tere! Kahjuks antud mudelile [PERSON_NAME] ei paku!"
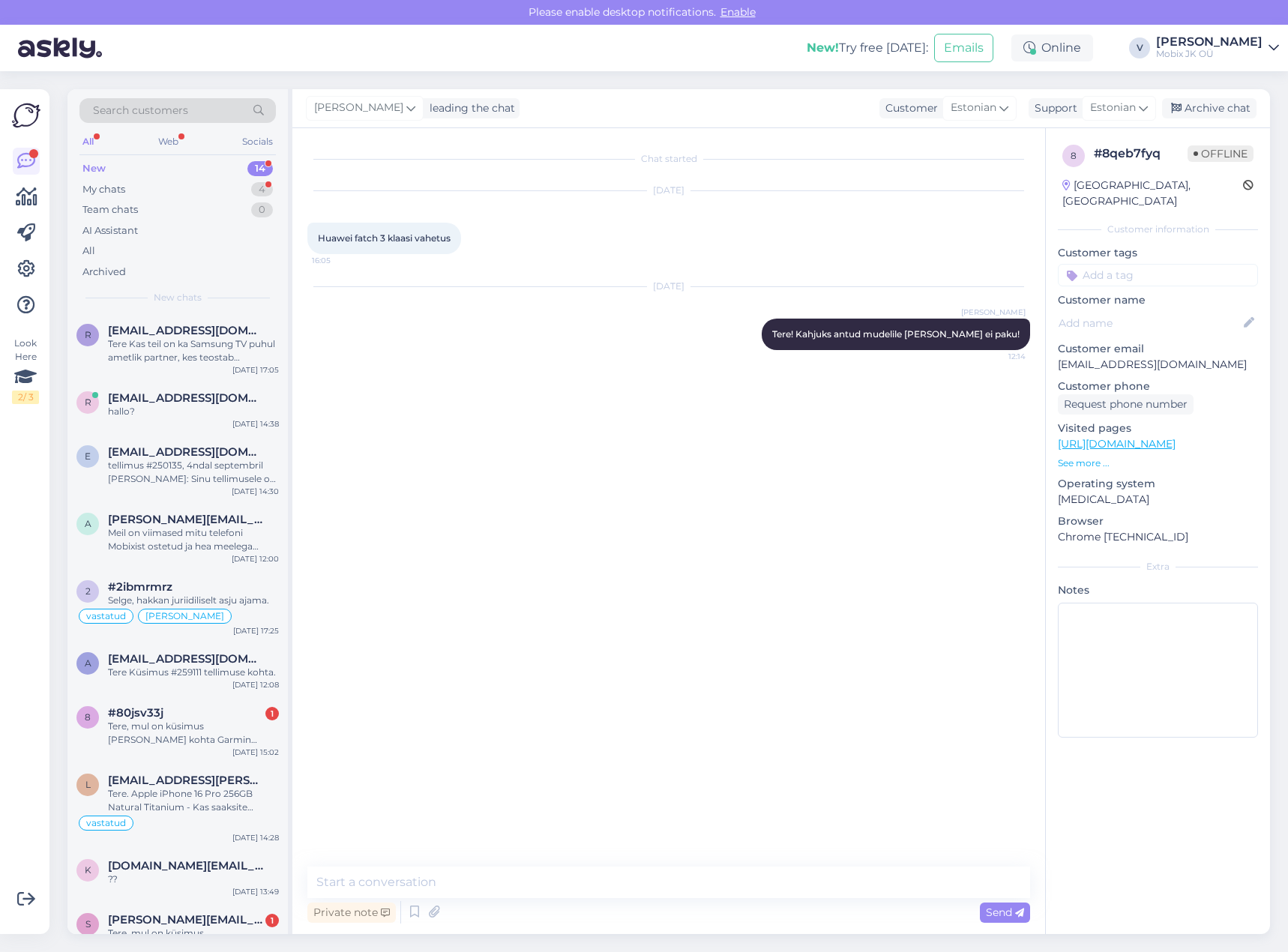
click at [1167, 264] on input at bounding box center [1158, 274] width 200 height 22
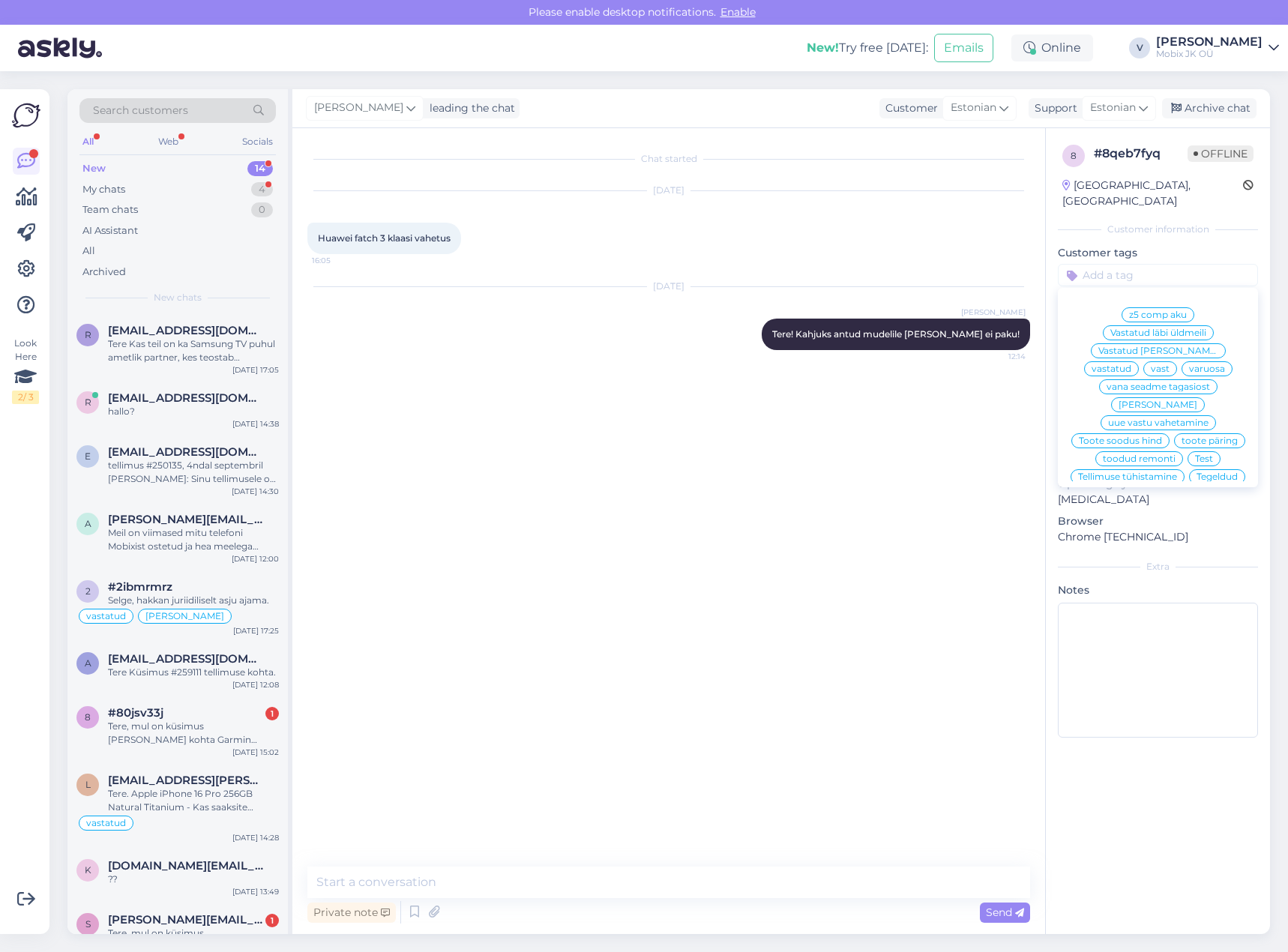
click at [1131, 364] on span "vastatud" at bounding box center [1111, 369] width 40 height 9
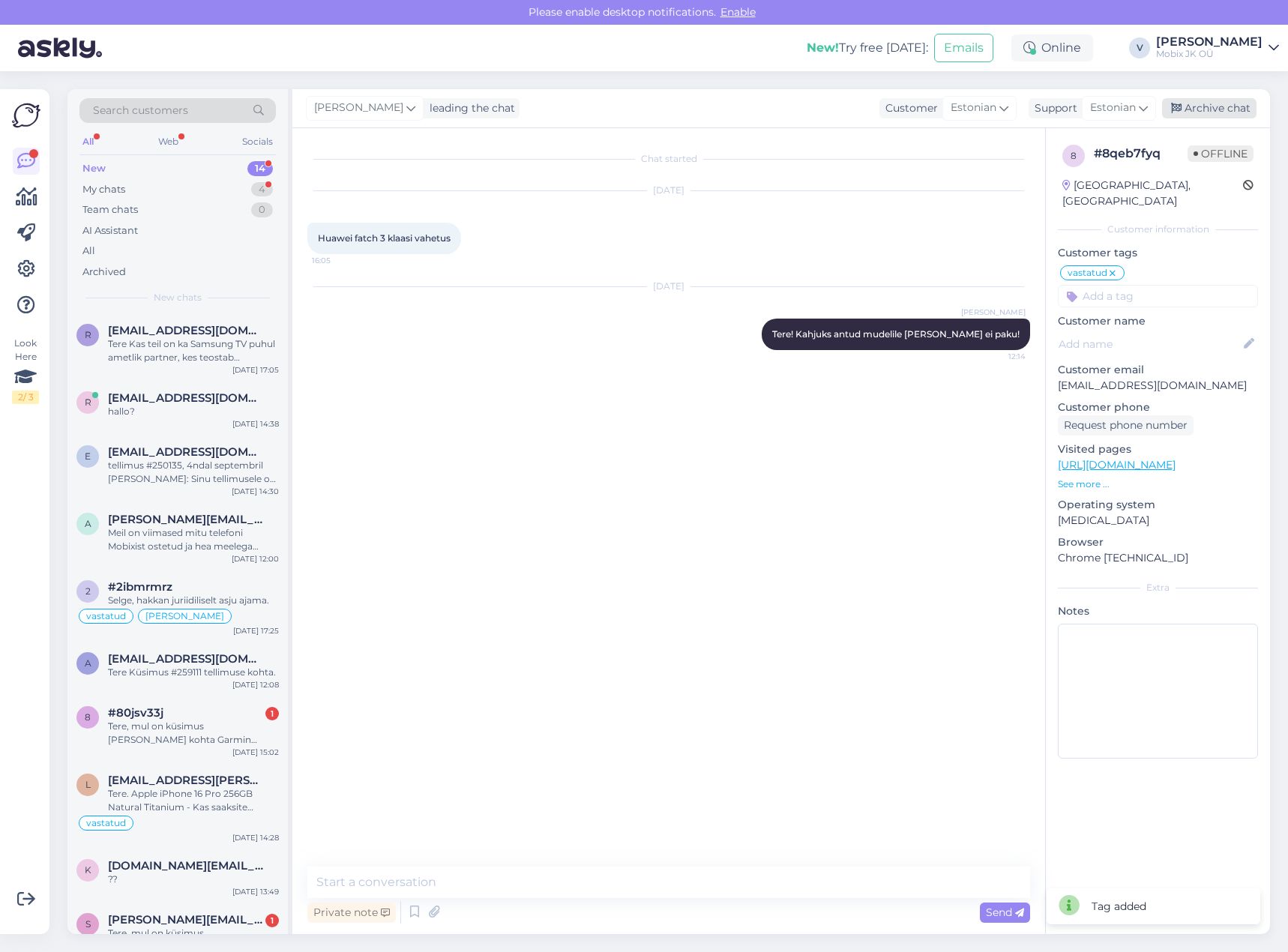
click at [1205, 102] on div "Archive chat" at bounding box center [1209, 108] width 95 height 20
click at [223, 740] on div "Tere, mul on küsimus [PERSON_NAME] kohta Garmin Forerunner 255 Basic GPS Slate …" at bounding box center [193, 733] width 171 height 27
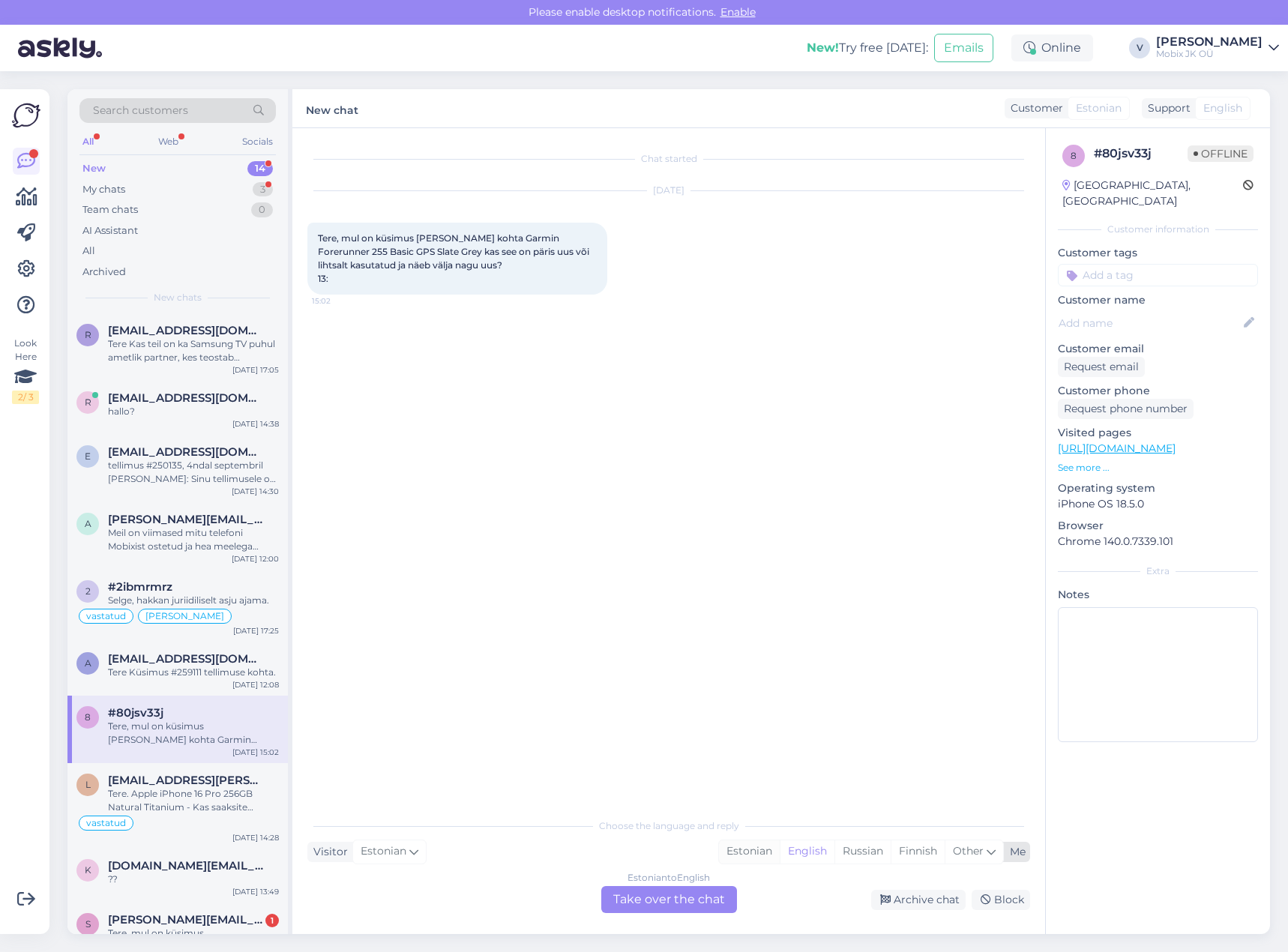
click at [740, 854] on div "Estonian" at bounding box center [749, 851] width 60 height 22
click at [700, 897] on div "Estonian to Estonian Take over the chat" at bounding box center [670, 899] width 136 height 27
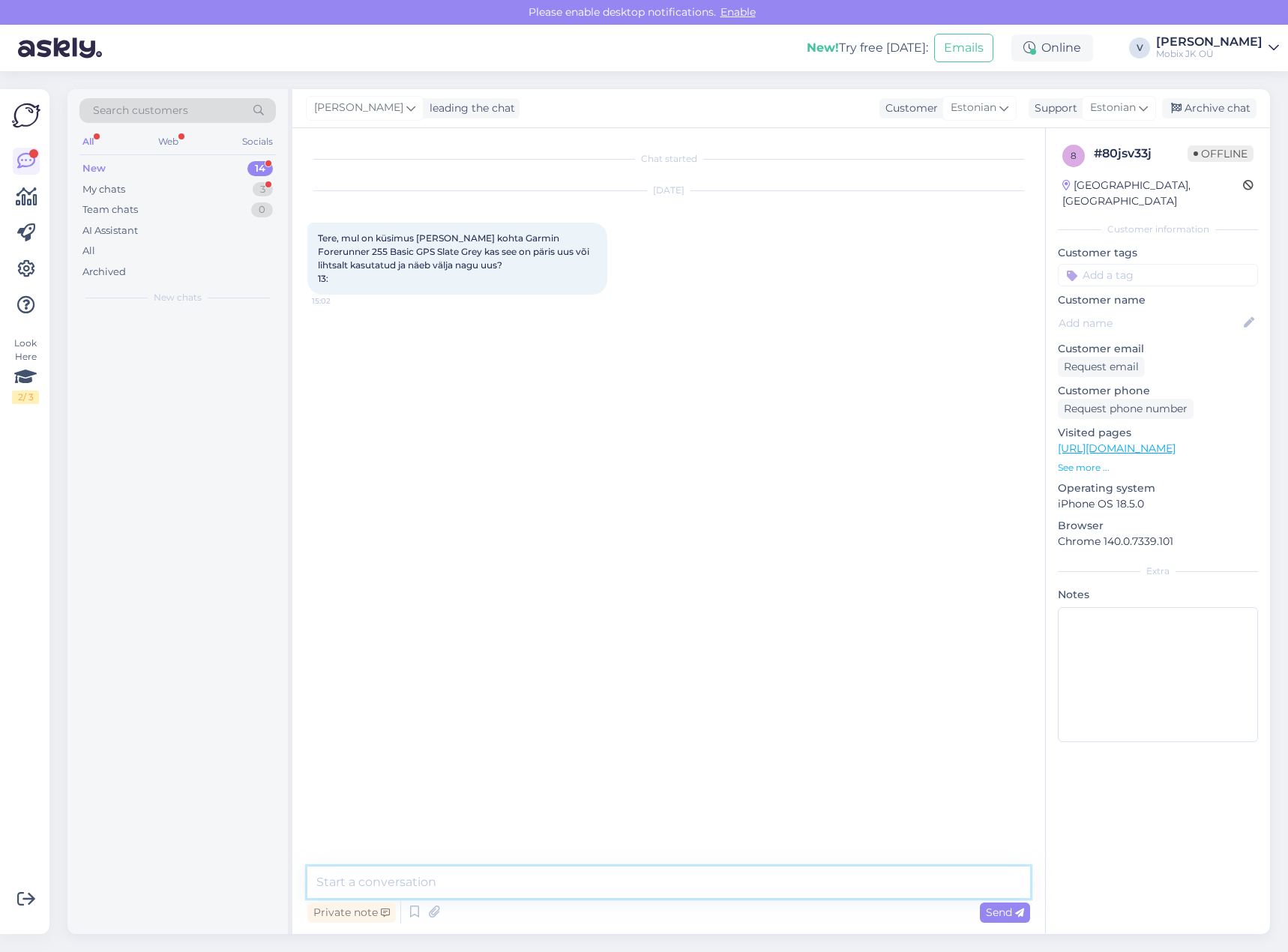
click at [704, 882] on textarea at bounding box center [669, 882] width 723 height 31
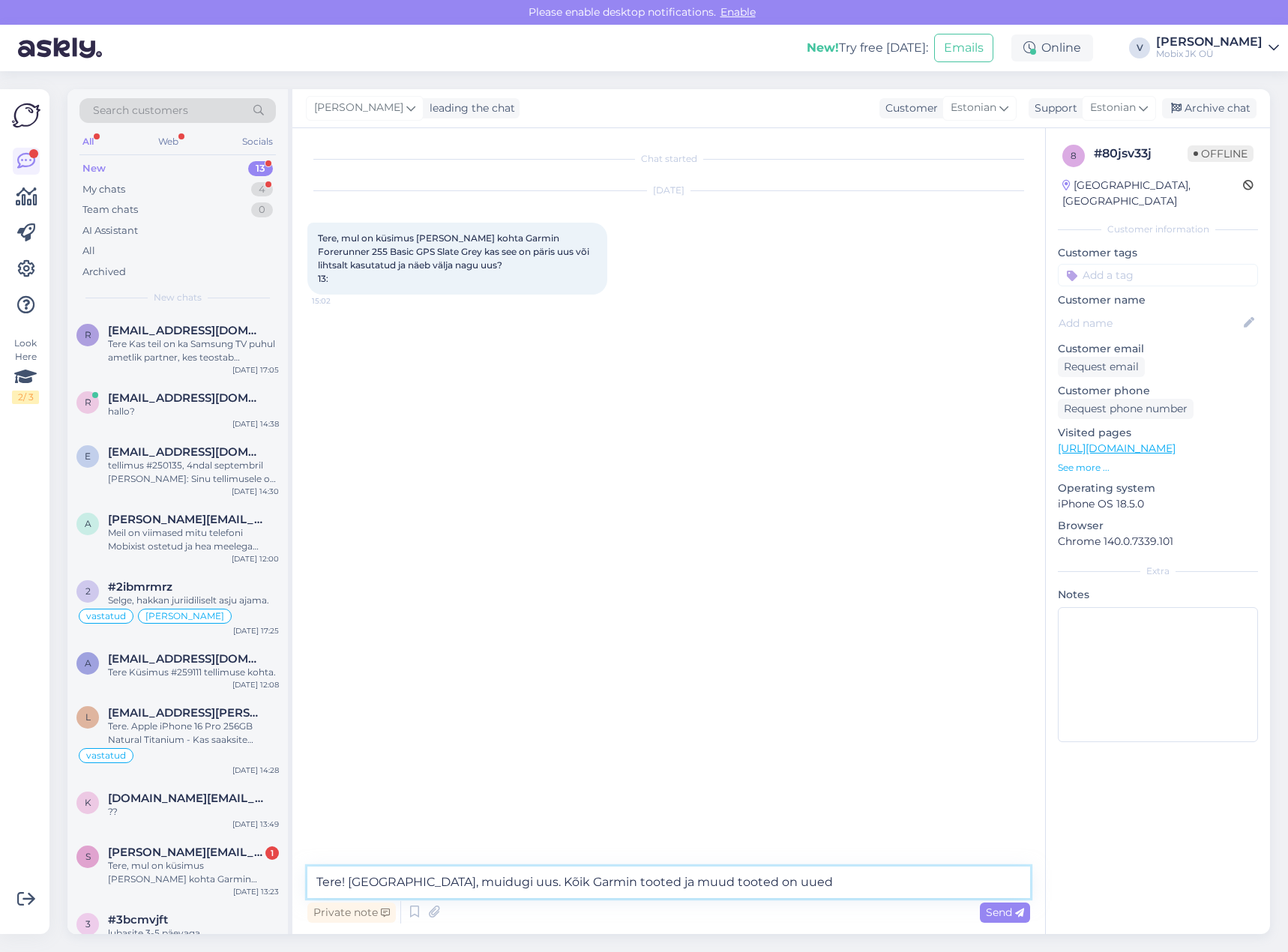
type textarea "Tere! [GEOGRAPHIC_DATA], muidugi uus. Kõik Garmin tooted ja muud tooted on uued!"
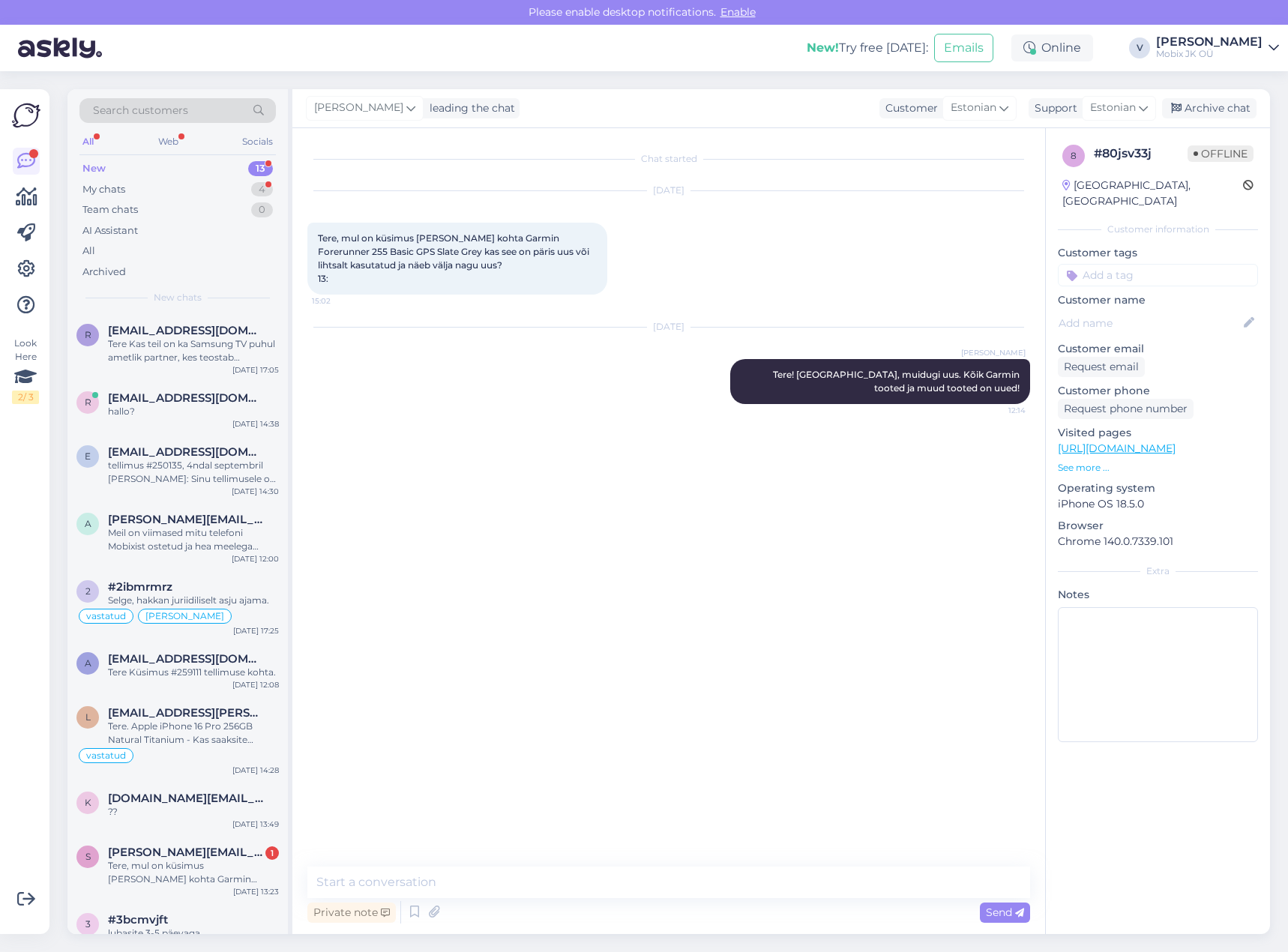
drag, startPoint x: 1184, startPoint y: 250, endPoint x: 1204, endPoint y: 277, distance: 33.6
click at [1184, 264] on input at bounding box center [1158, 274] width 200 height 22
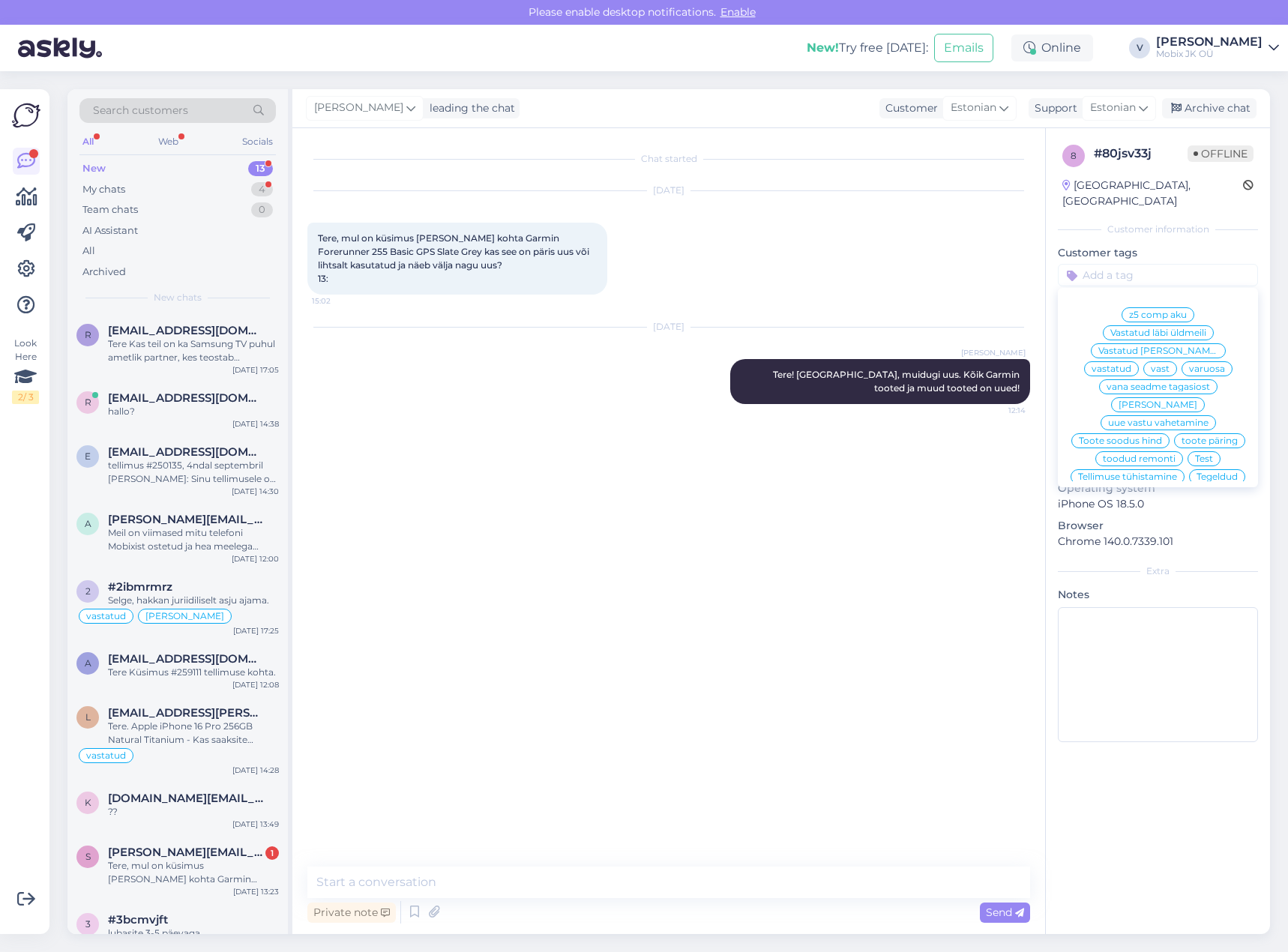
click at [1131, 364] on span "vastatud" at bounding box center [1111, 369] width 40 height 9
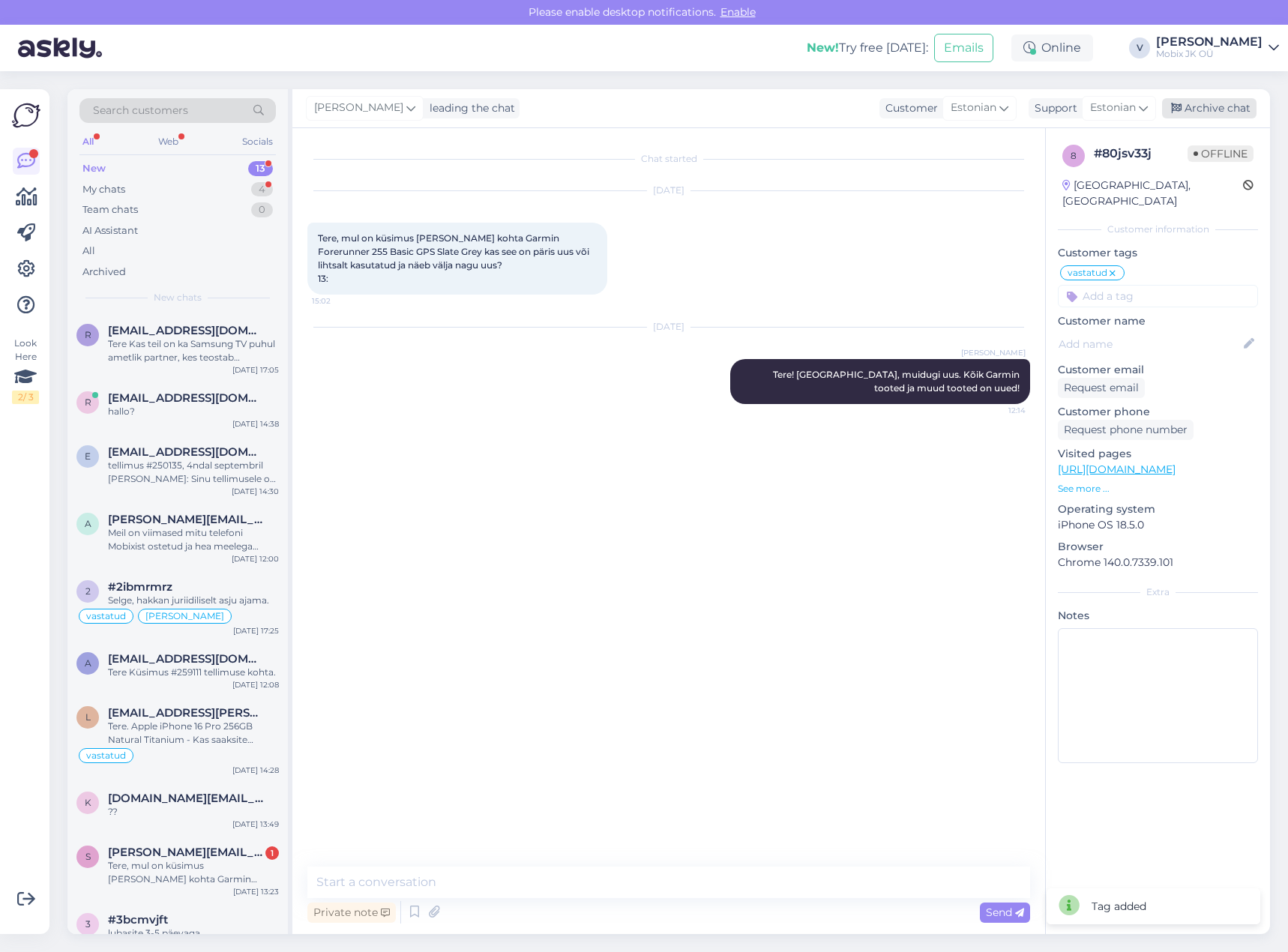
click at [1218, 112] on div "Archive chat" at bounding box center [1209, 108] width 95 height 20
click at [201, 546] on div "Meil on viimased mitu telefoni Mobixist ostetud ja hea meelega jätkaks seda tre…" at bounding box center [193, 539] width 171 height 27
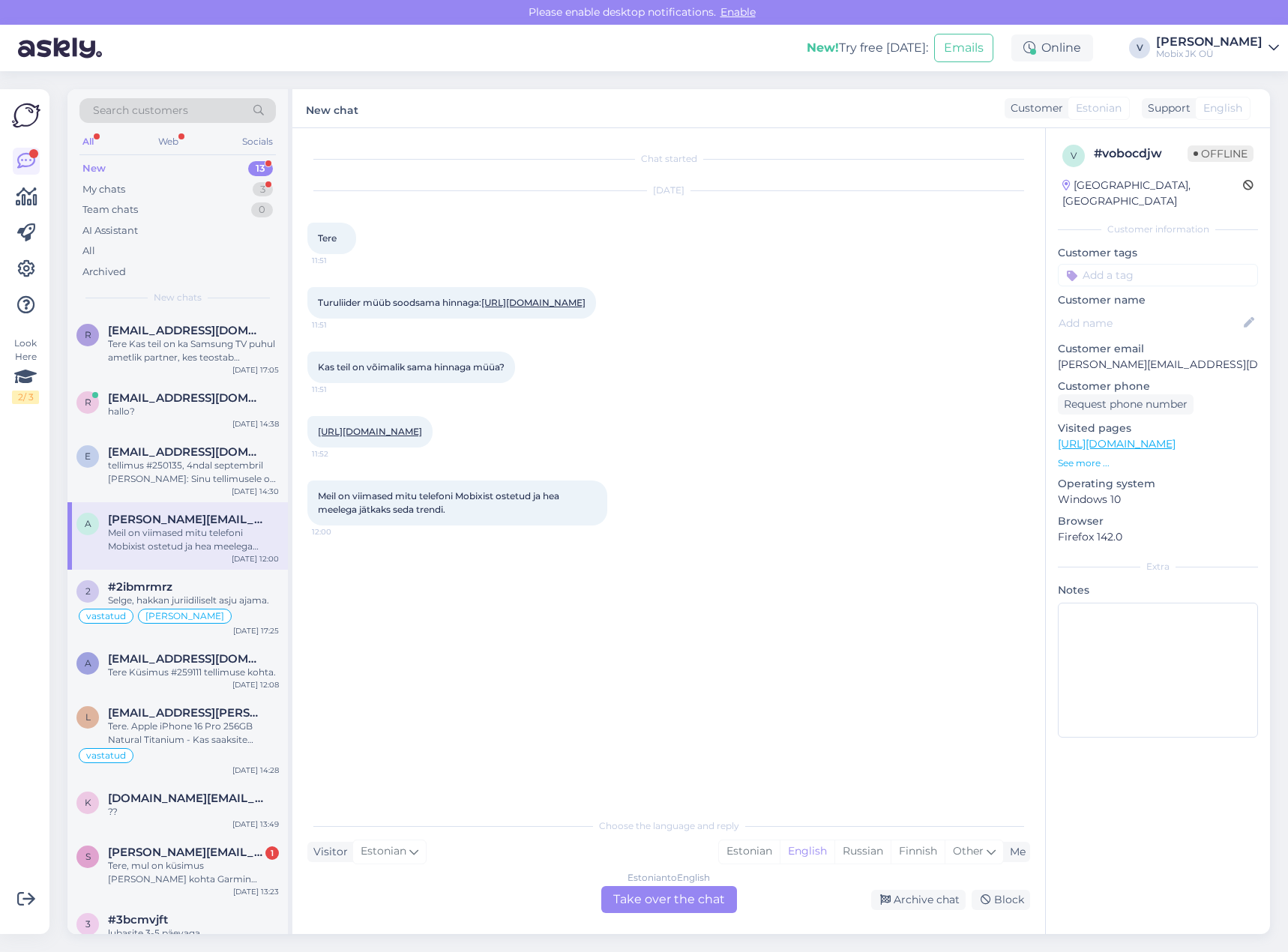
drag, startPoint x: 747, startPoint y: 849, endPoint x: 722, endPoint y: 876, distance: 36.8
click at [747, 849] on div "Estonian" at bounding box center [749, 851] width 60 height 22
drag, startPoint x: 698, startPoint y: 906, endPoint x: 703, endPoint y: 886, distance: 20.6
click at [697, 903] on div "Estonian to Estonian Take over the chat" at bounding box center [670, 899] width 136 height 27
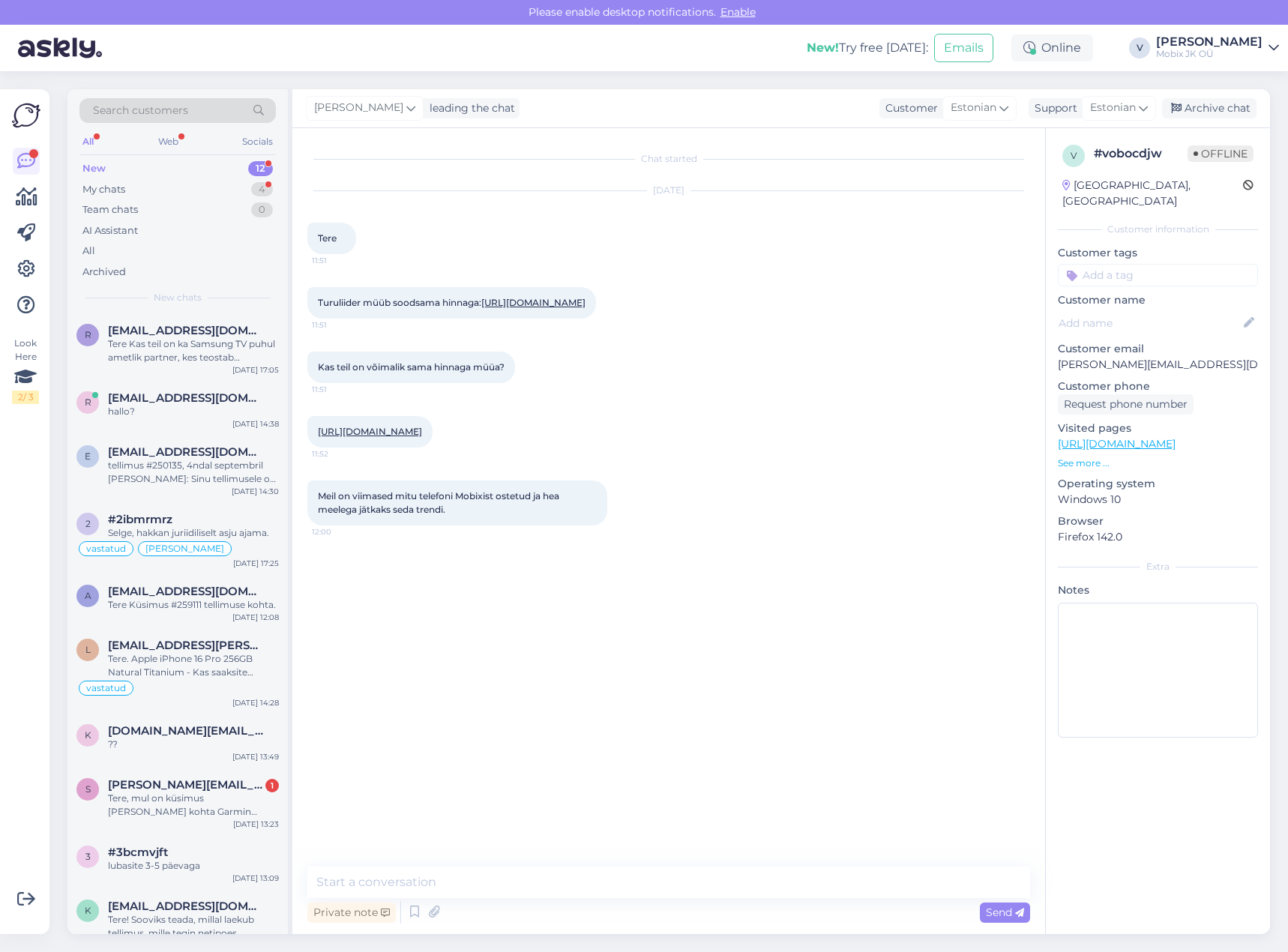
click at [705, 879] on textarea at bounding box center [669, 882] width 723 height 31
type textarea "T"
click at [1170, 264] on input at bounding box center [1158, 274] width 200 height 22
type input "val"
click at [1147, 310] on span "[PERSON_NAME]" at bounding box center [1158, 315] width 79 height 9
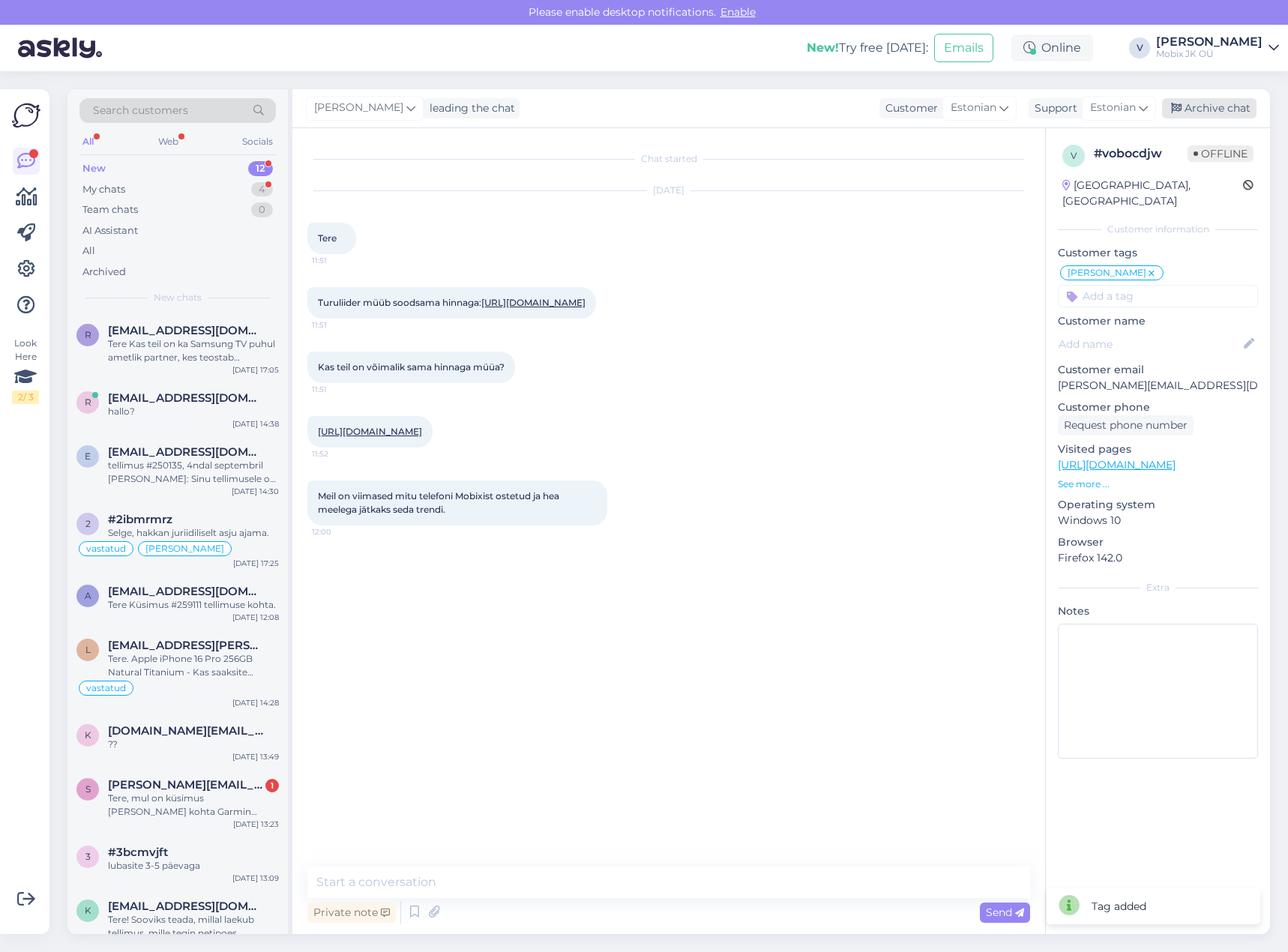
click at [1234, 106] on div "Archive chat" at bounding box center [1209, 108] width 95 height 20
click at [246, 542] on div "vastatud [PERSON_NAME]" at bounding box center [177, 549] width 203 height 18
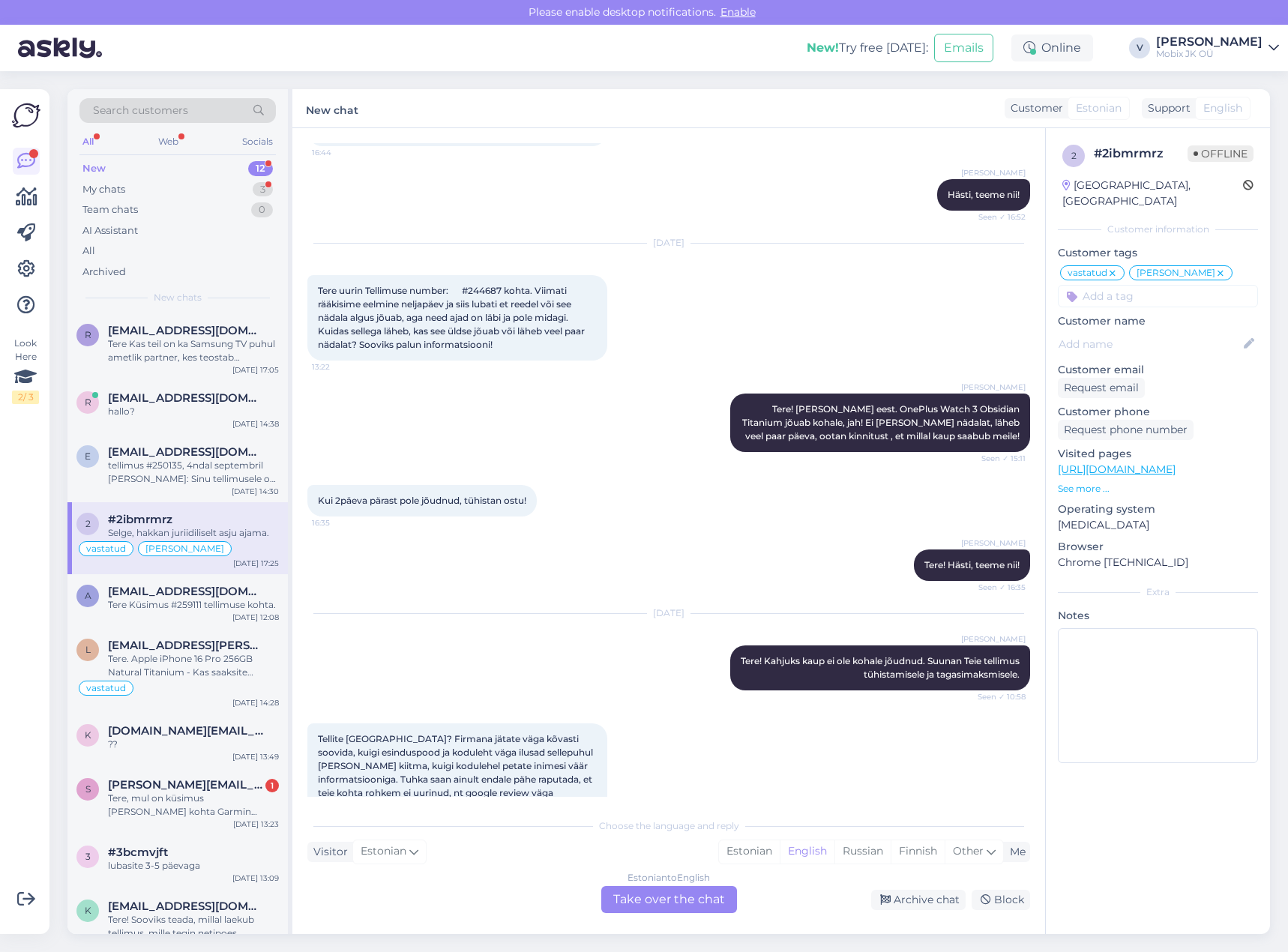
scroll to position [421, 0]
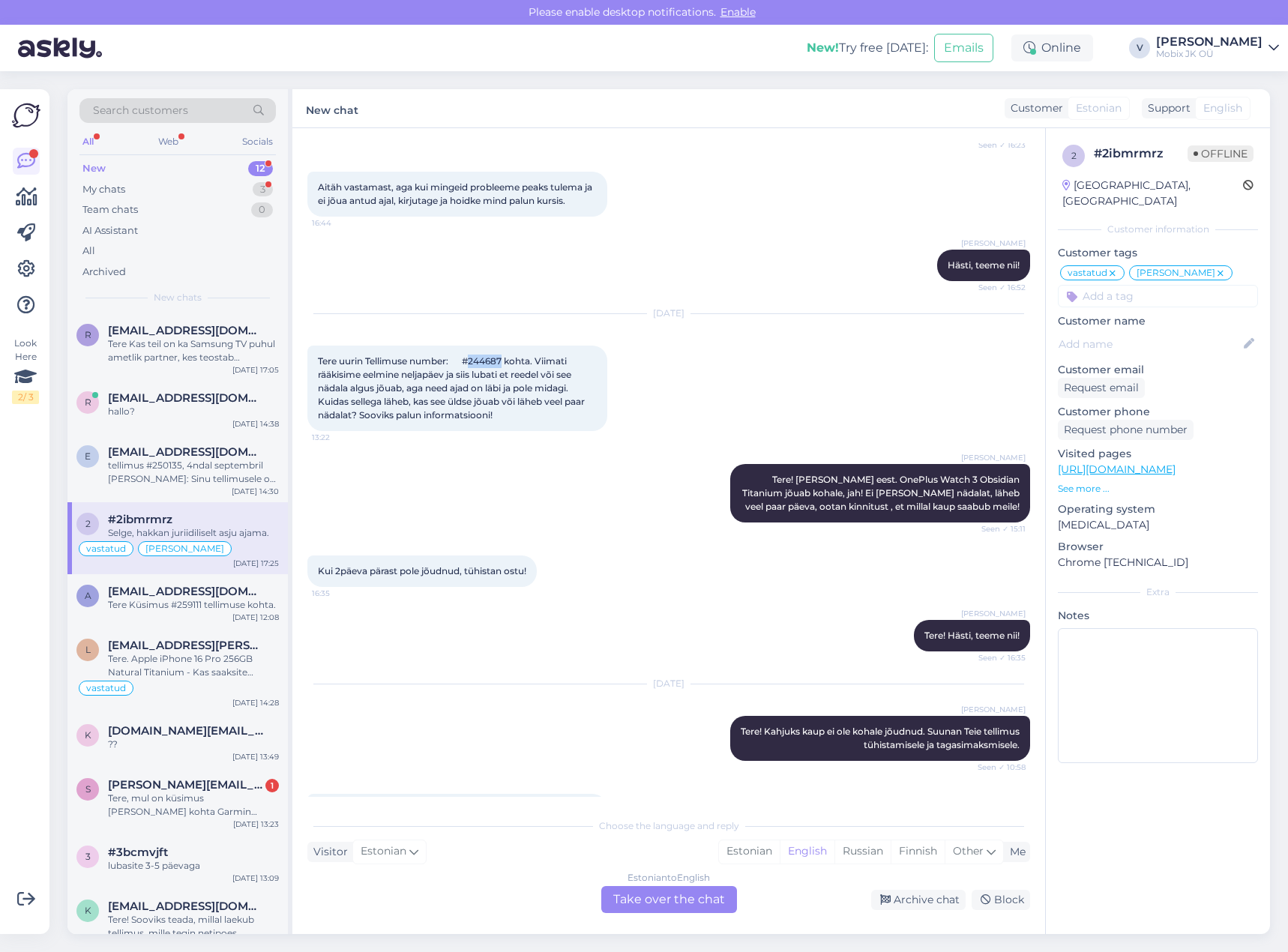
drag, startPoint x: 459, startPoint y: 346, endPoint x: 492, endPoint y: 343, distance: 33.1
click at [492, 355] on span "Tere uurin Tellimuse number: #244687 kohta. Viimati rääkisime eelmine neljapäev…" at bounding box center [453, 387] width 269 height 65
click at [1122, 285] on input at bounding box center [1158, 296] width 200 height 22
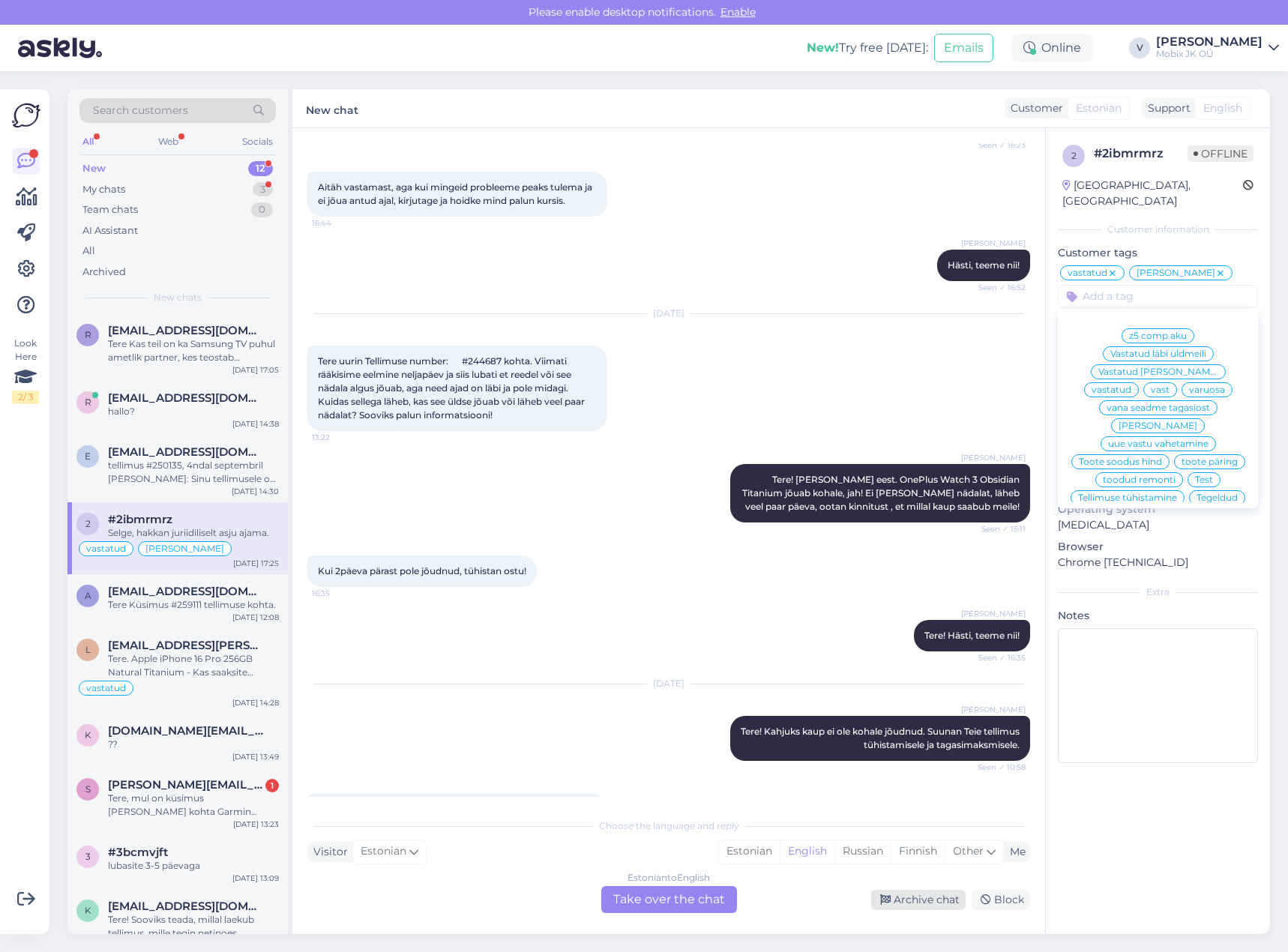
click at [930, 903] on div "Archive chat" at bounding box center [919, 899] width 95 height 20
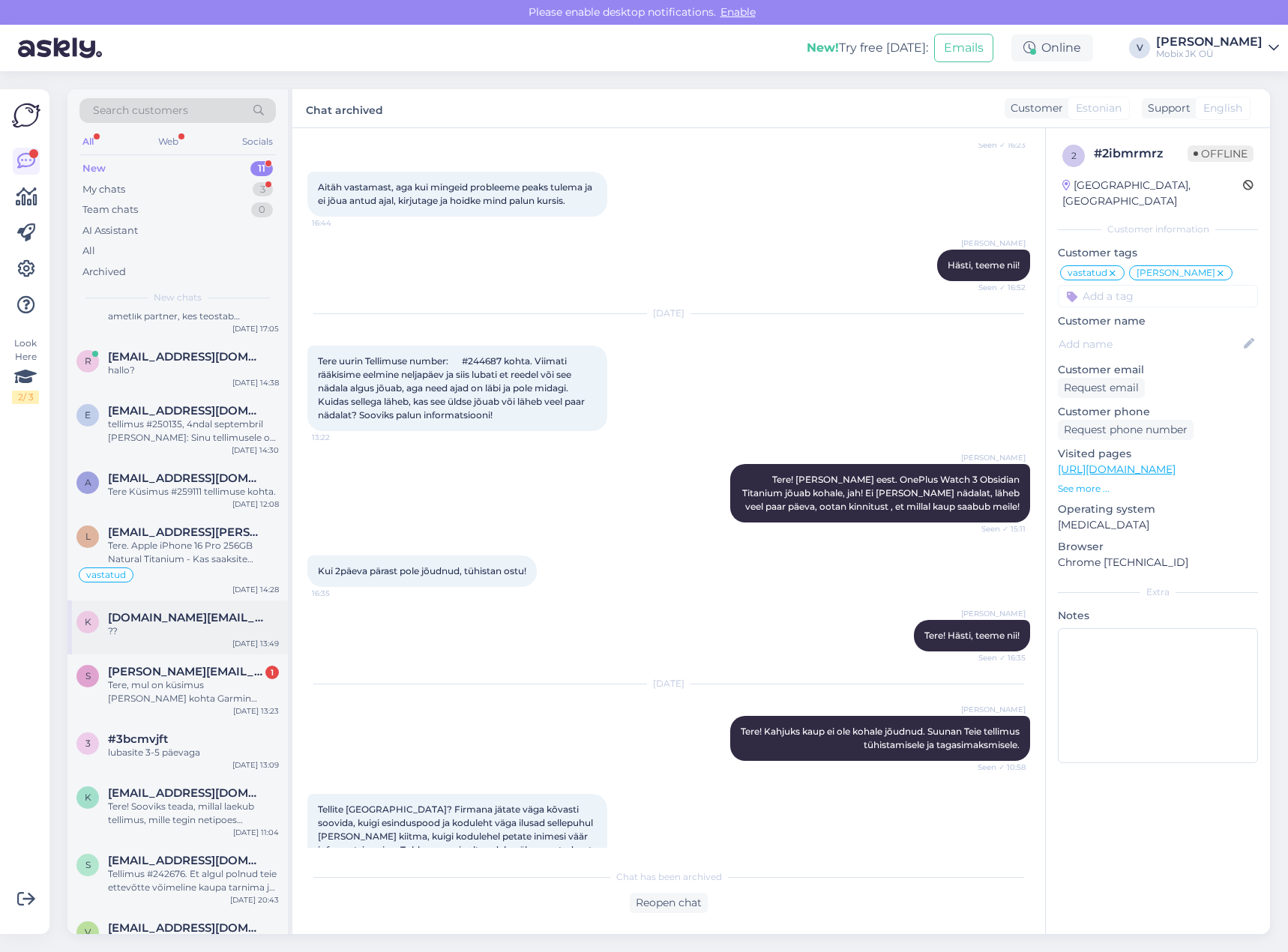
scroll to position [0, 0]
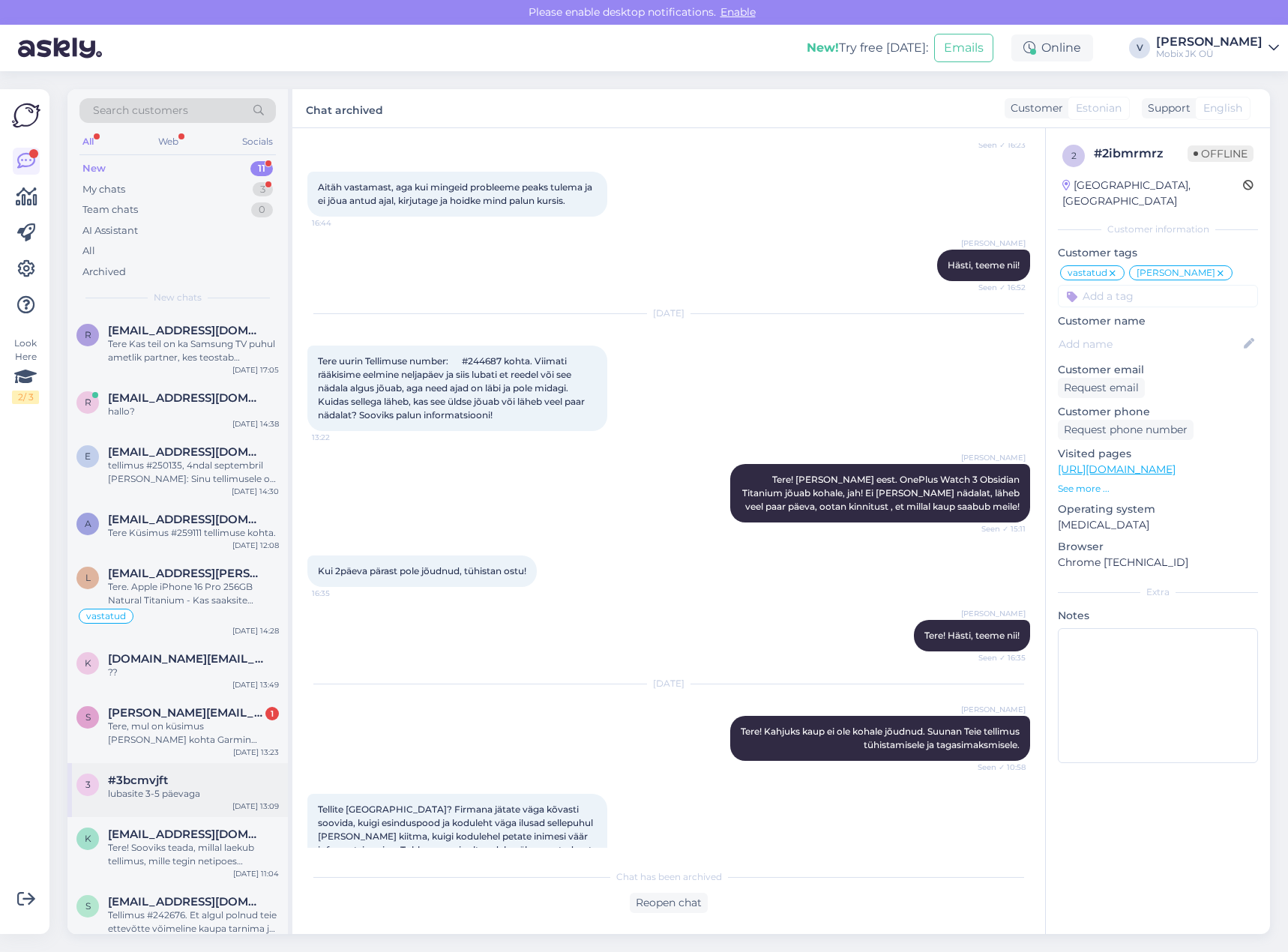
click at [212, 779] on div "#3bcmvjft" at bounding box center [193, 780] width 171 height 14
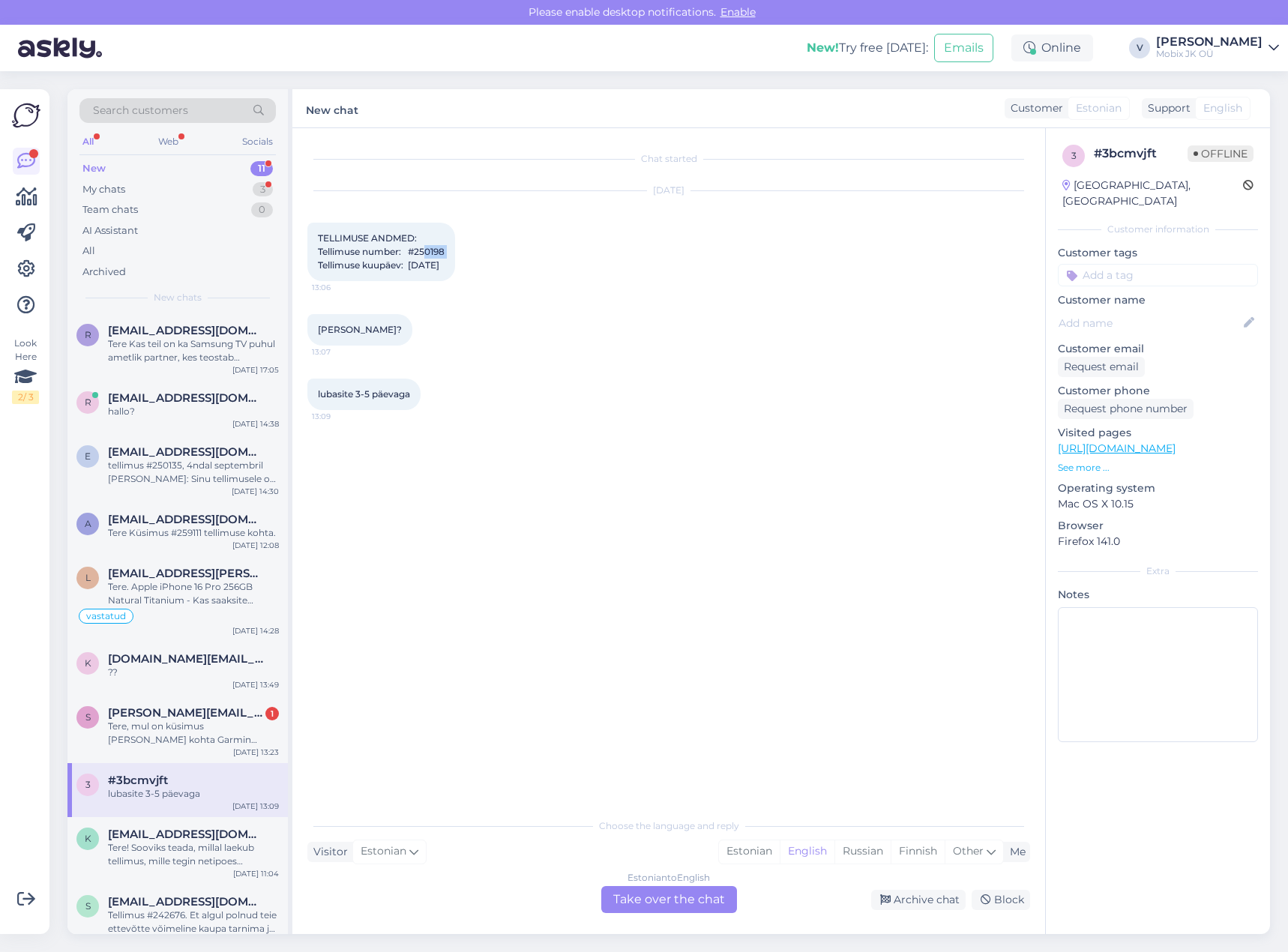
drag, startPoint x: 419, startPoint y: 264, endPoint x: 469, endPoint y: 264, distance: 50.0
click at [455, 263] on div "TELLIMUSE ANDMED: Tellimuse number: #250198 Tellimuse kuupäev: [DATE] 13:06" at bounding box center [381, 251] width 148 height 59
click at [1109, 264] on input at bounding box center [1158, 274] width 200 height 22
type input "arve"
click at [1153, 307] on div "Arveks tehtud" at bounding box center [1158, 315] width 79 height 15
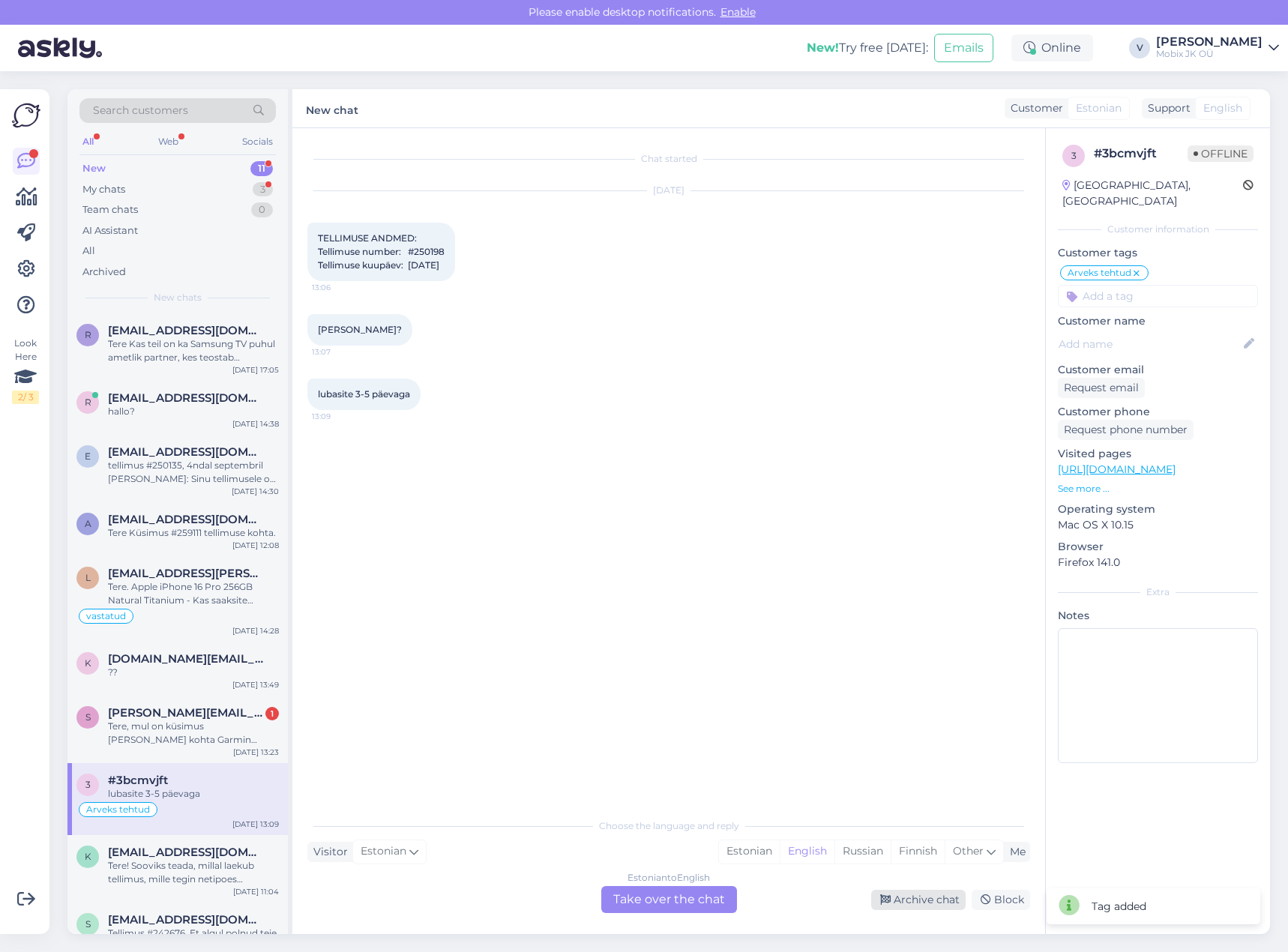
click at [932, 904] on div "Archive chat" at bounding box center [919, 899] width 95 height 20
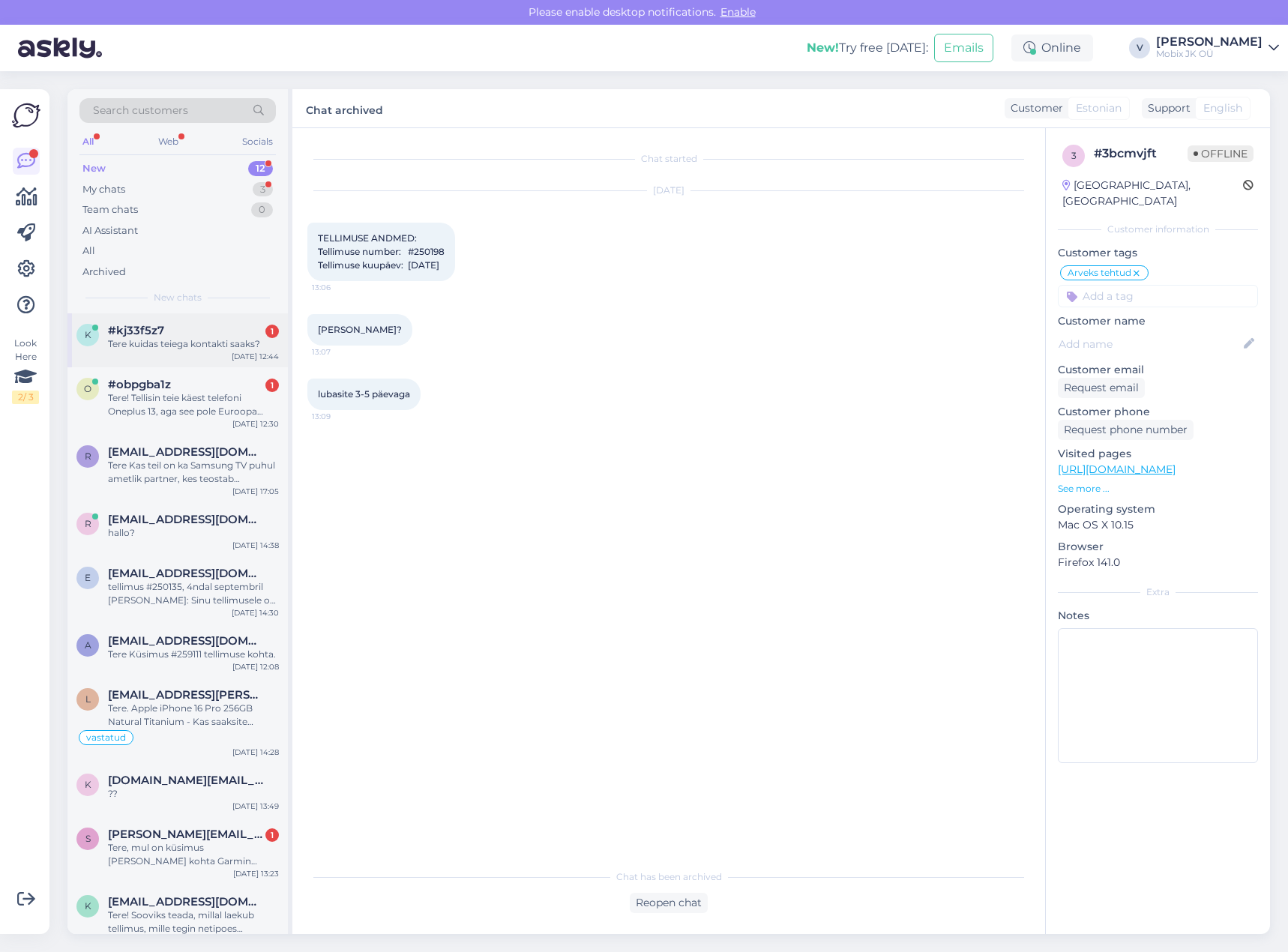
click at [256, 352] on div "[DATE] 12:44" at bounding box center [255, 356] width 47 height 11
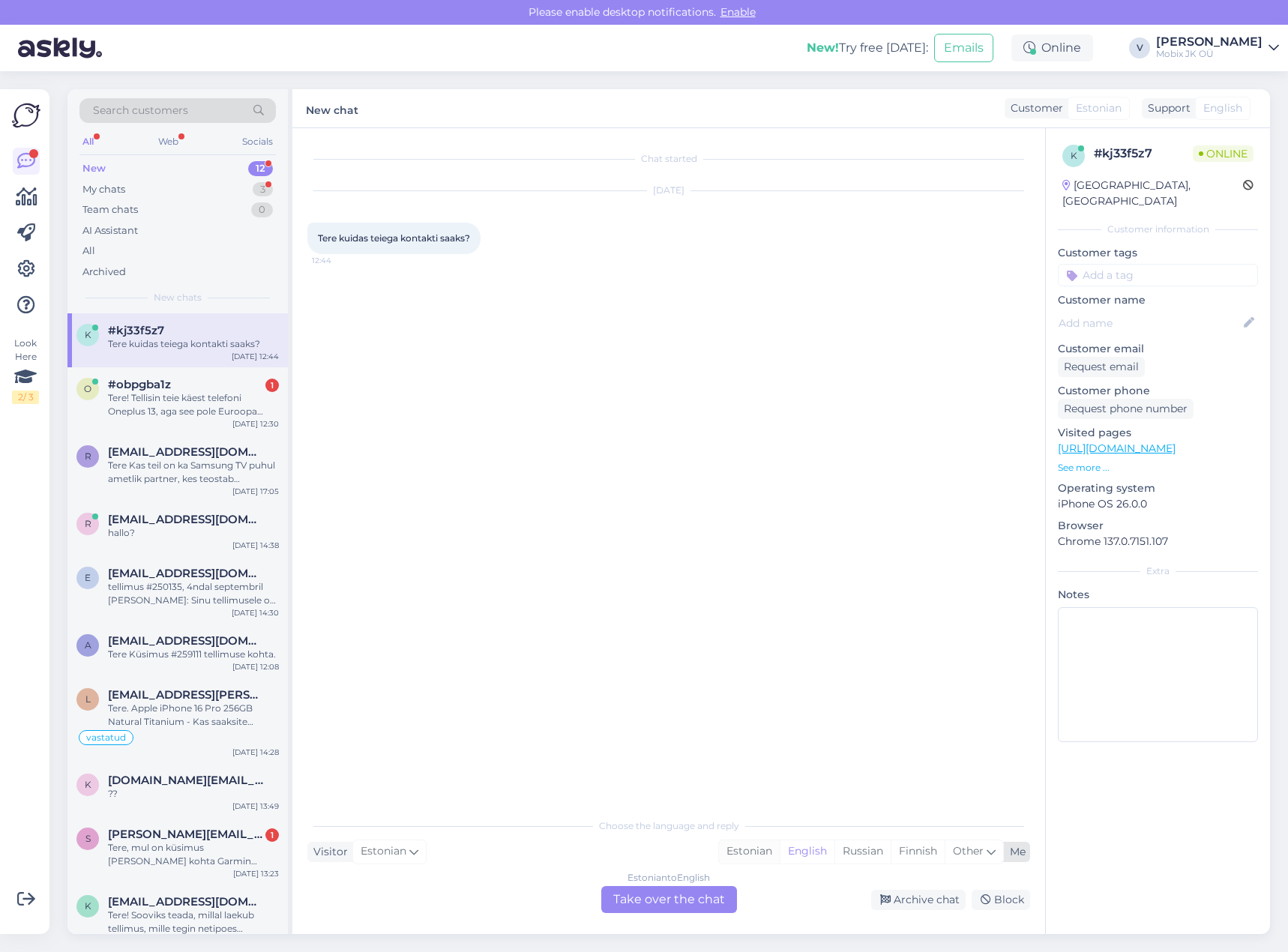
click at [743, 850] on div "Estonian" at bounding box center [749, 851] width 60 height 22
click at [723, 885] on div "Choose the language and reply Visitor Estonian Me Estonian English Russian Finn…" at bounding box center [669, 861] width 723 height 102
click at [715, 895] on div "Estonian to Estonian Take over the chat" at bounding box center [670, 899] width 136 height 27
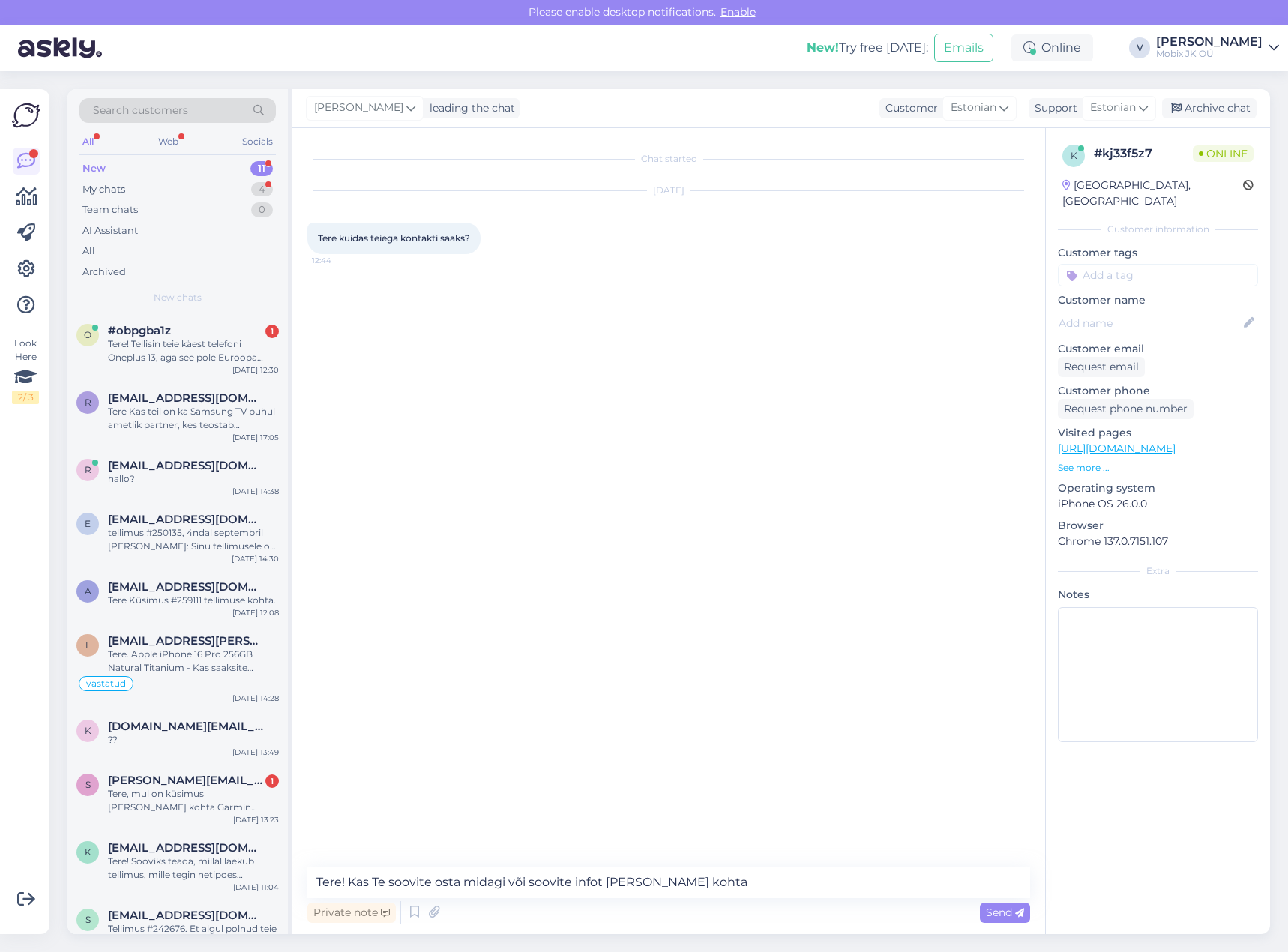
type textarea "Tere! Kas Te soovite osta midagi või soovite infot [PERSON_NAME] kohta?"
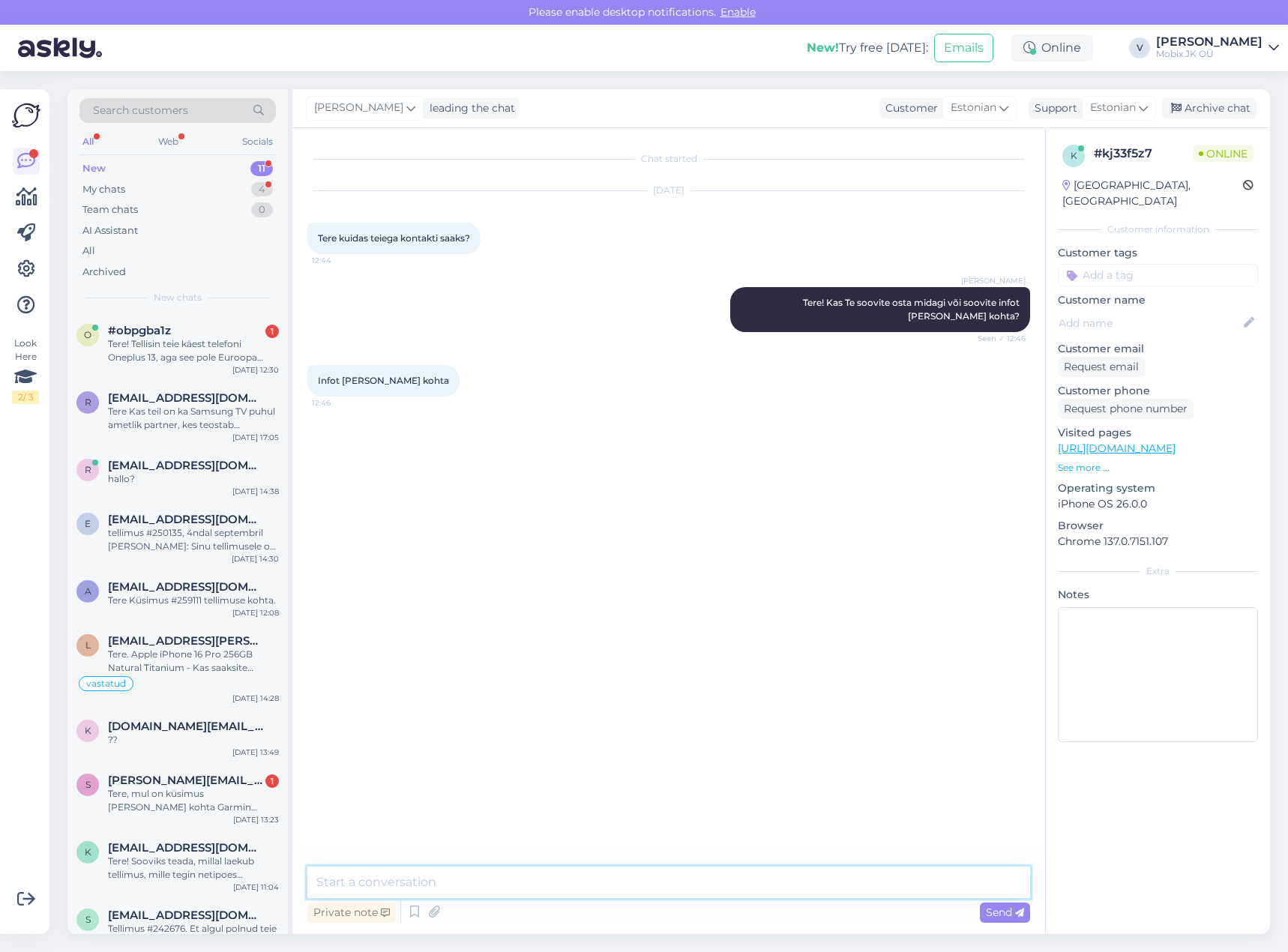
drag, startPoint x: 546, startPoint y: 877, endPoint x: 554, endPoint y: 868, distance: 12.0
click at [546, 877] on textarea at bounding box center [669, 882] width 723 height 31
drag, startPoint x: 576, startPoint y: 878, endPoint x: 568, endPoint y: 873, distance: 9.4
click at [576, 878] on textarea "Siis palun kirjutage hooldus@" at bounding box center [669, 882] width 723 height 31
type textarea "Siis palun kirjutage [EMAIL_ADDRESS][DOMAIN_NAME] või helistage [PHONE_NUMBER]"
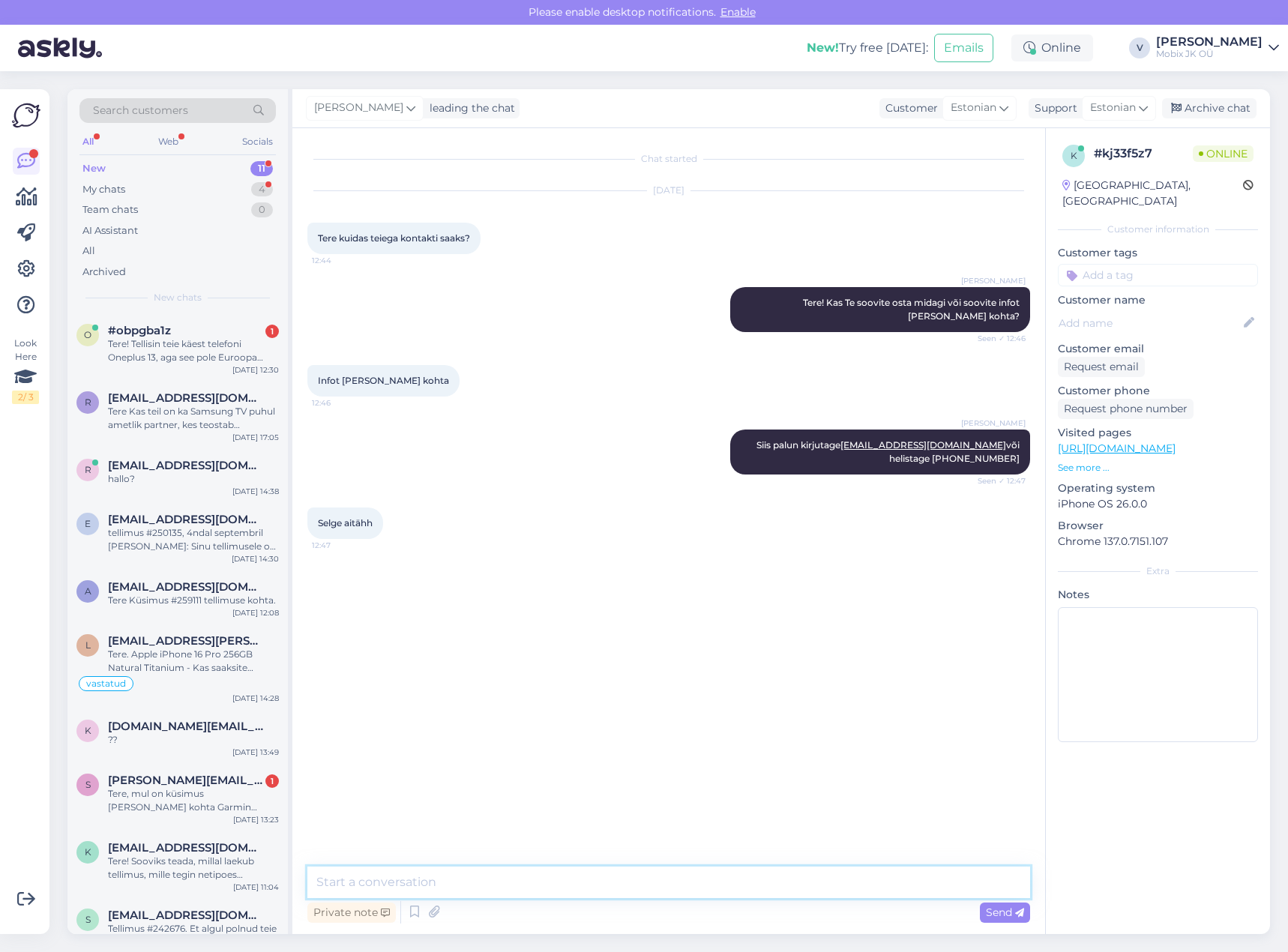
click at [844, 881] on textarea at bounding box center [669, 882] width 723 height 31
type textarea "Palun!"
click at [235, 167] on div "New 11" at bounding box center [177, 168] width 196 height 21
click at [251, 796] on div "Tere, mul on küsimus [PERSON_NAME] kohta Garmin Forerunner 255 Basic GPS Slate …" at bounding box center [193, 800] width 171 height 27
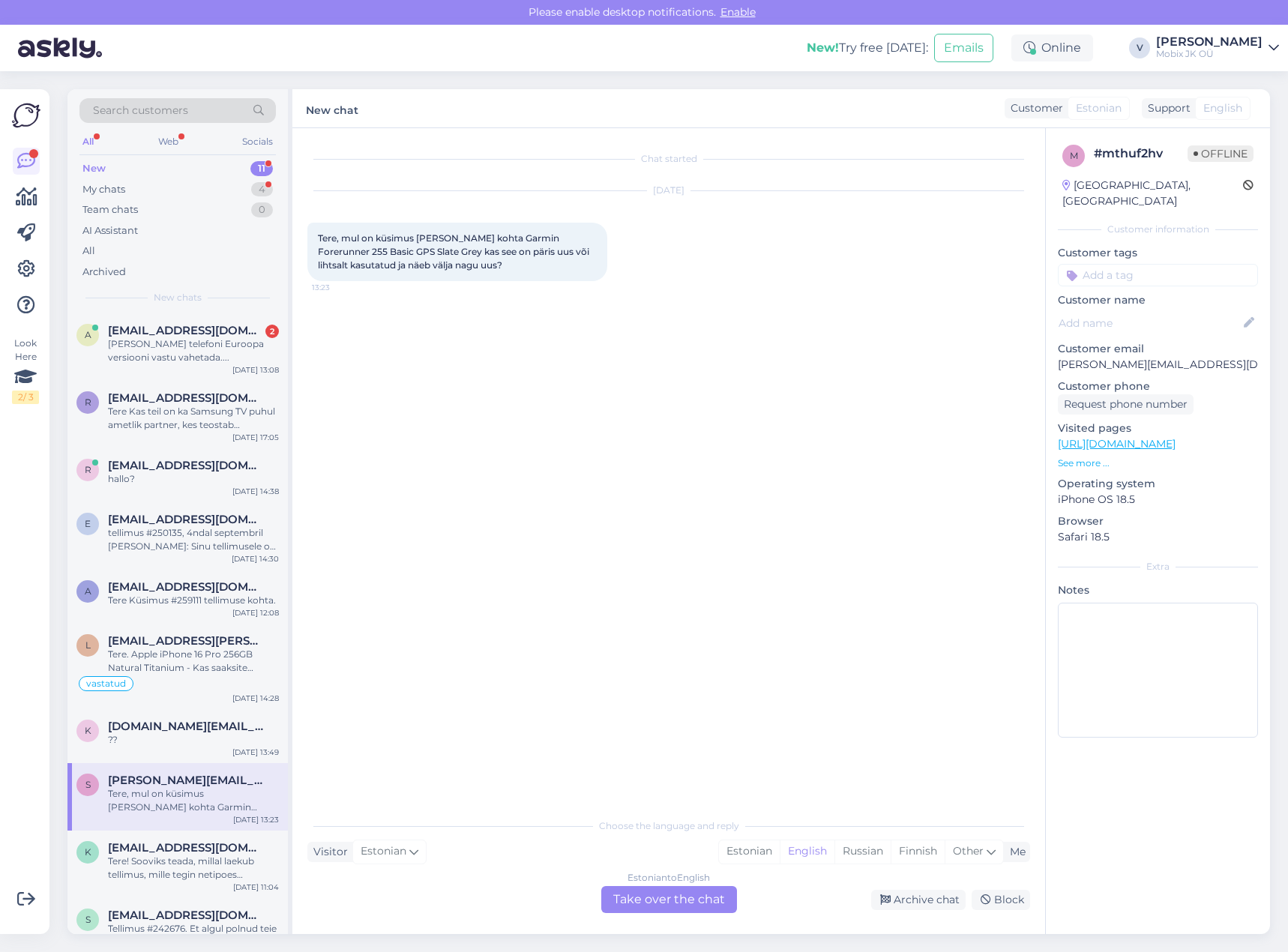
click at [1185, 264] on input at bounding box center [1158, 274] width 200 height 22
type input "valeri"
click at [1186, 310] on span "[PERSON_NAME]" at bounding box center [1158, 315] width 79 height 9
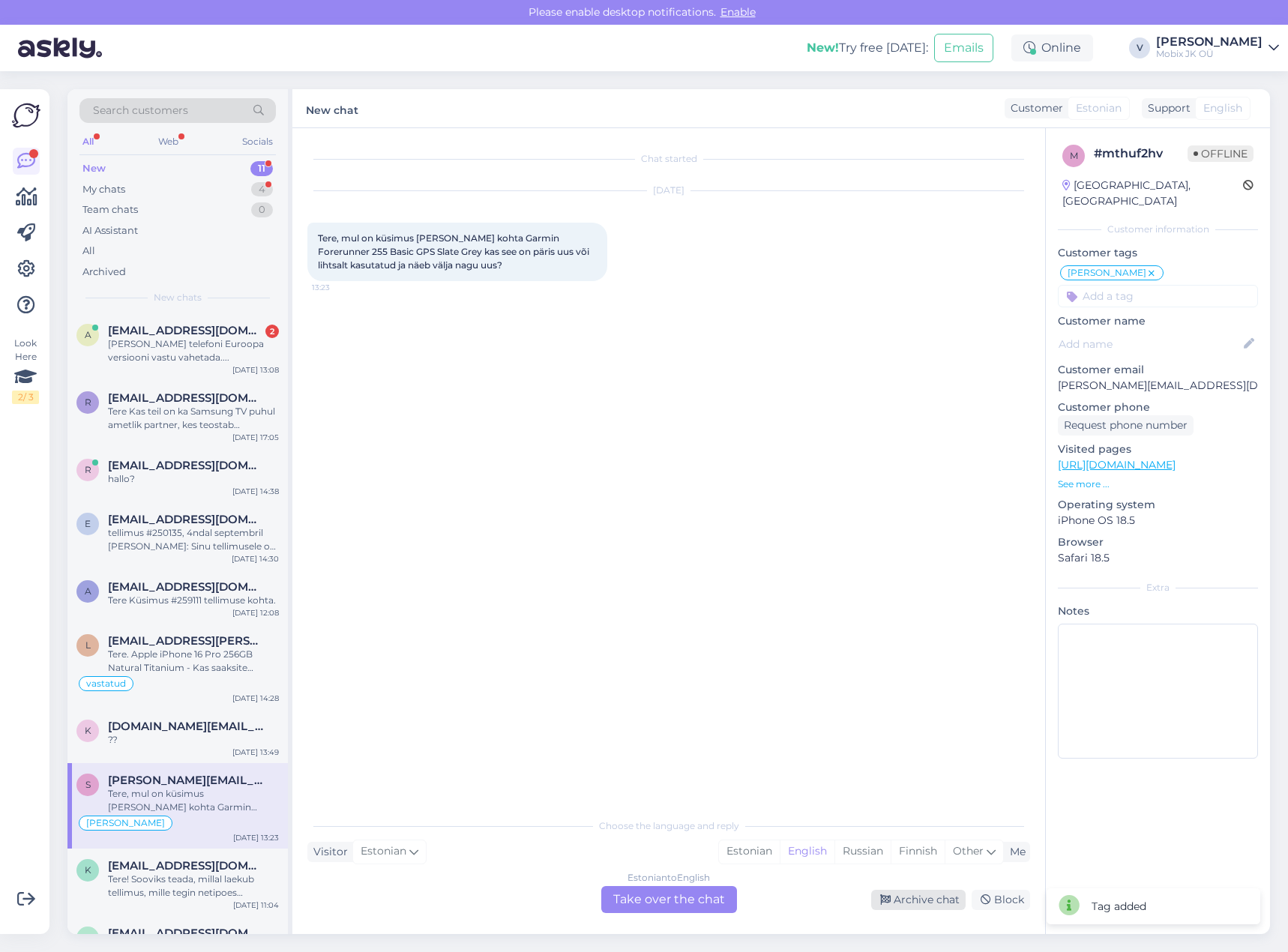
click at [948, 894] on div "Archive chat" at bounding box center [919, 899] width 95 height 20
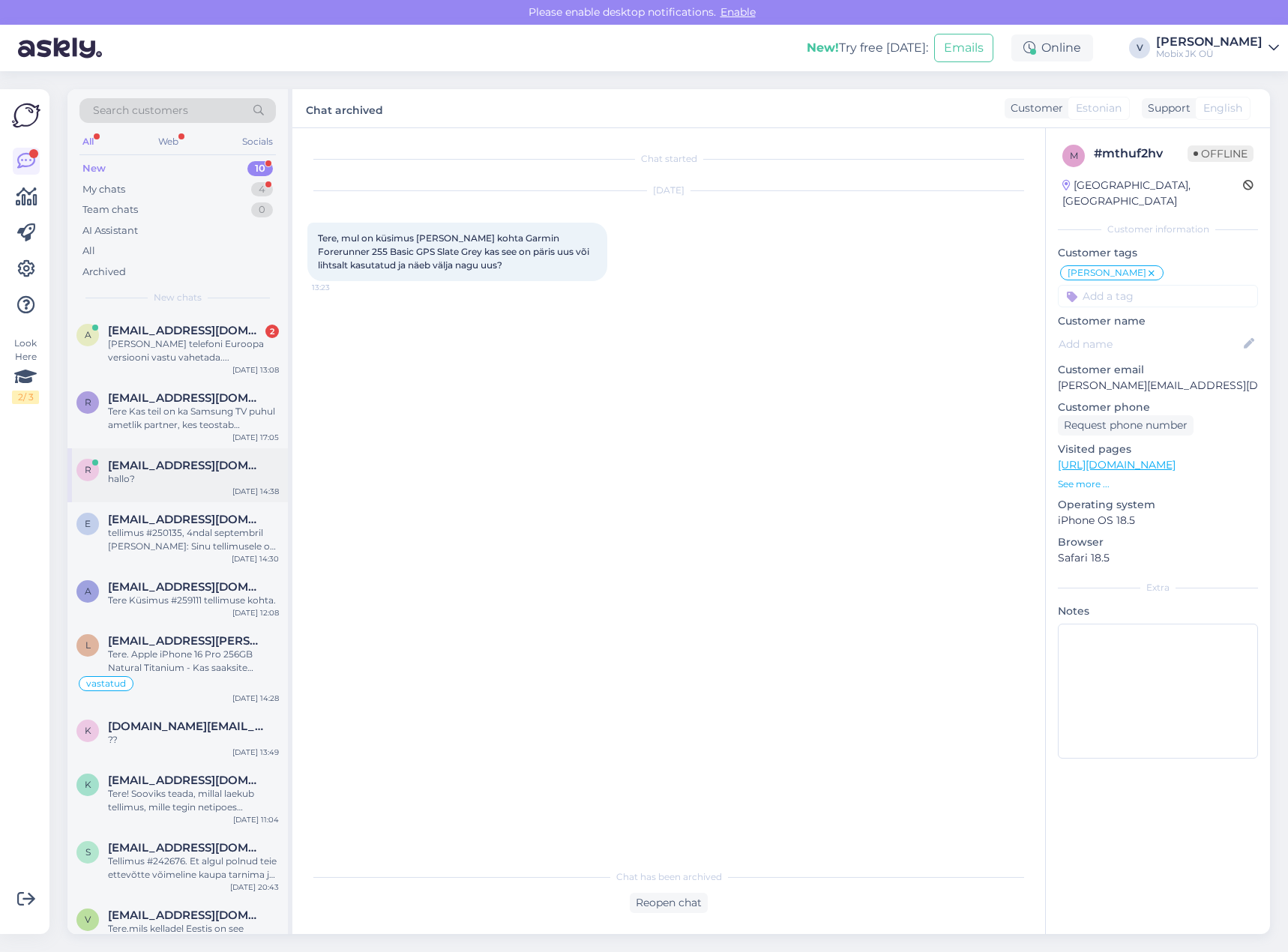
click at [229, 486] on div "r [EMAIL_ADDRESS][DOMAIN_NAME] hallo? [DATE] 14:38" at bounding box center [177, 475] width 220 height 54
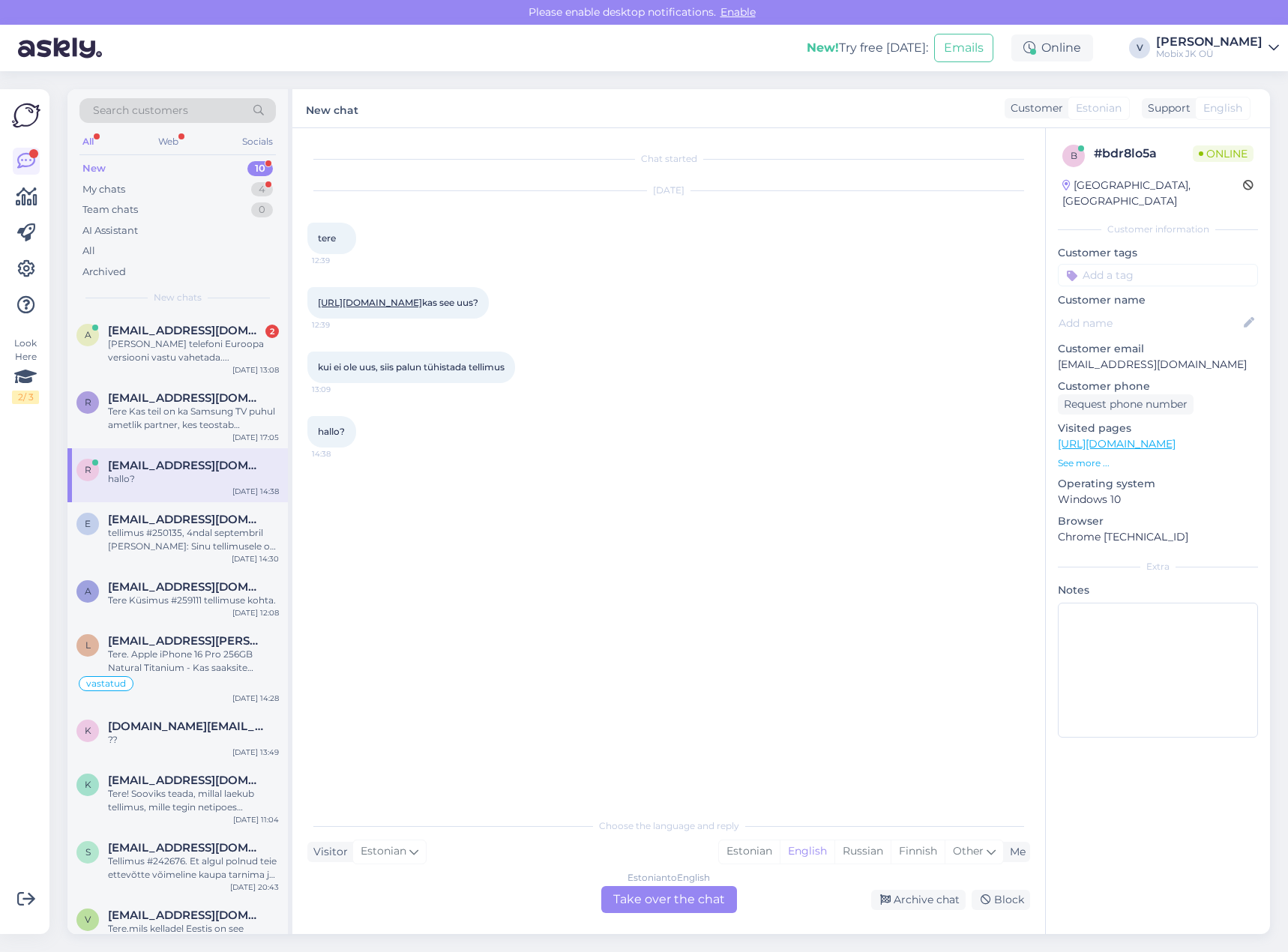
click at [422, 301] on link "[URL][DOMAIN_NAME]" at bounding box center [370, 302] width 104 height 11
click at [751, 850] on div "Estonian" at bounding box center [749, 851] width 60 height 22
click at [725, 901] on div "Estonian to Estonian Take over the chat" at bounding box center [670, 899] width 136 height 27
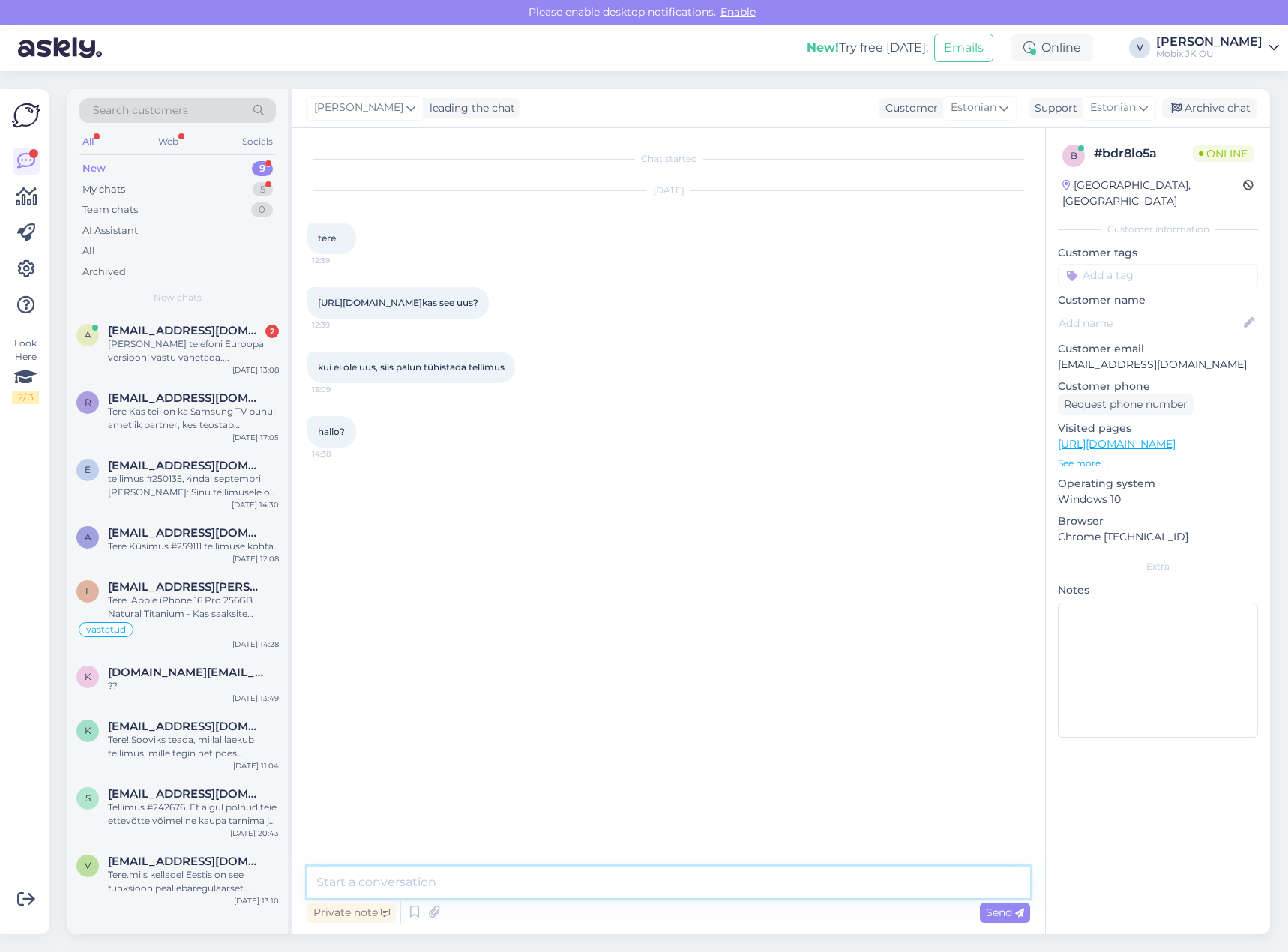
click at [721, 889] on textarea at bounding box center [669, 882] width 723 height 31
type textarea "Tere! Kuidas on Teie tellimuse number?"
